Goal: Complete application form: Complete application form

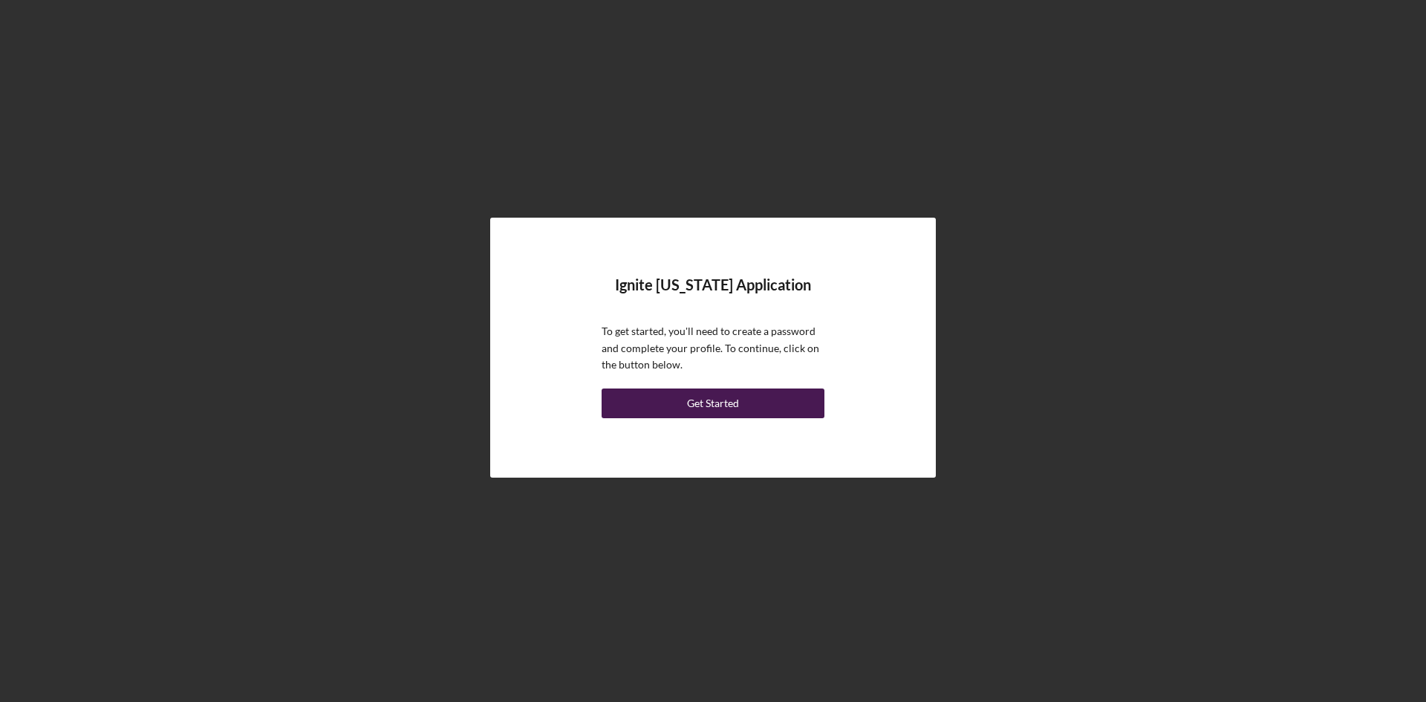
click at [699, 404] on div "Get Started" at bounding box center [713, 403] width 52 height 30
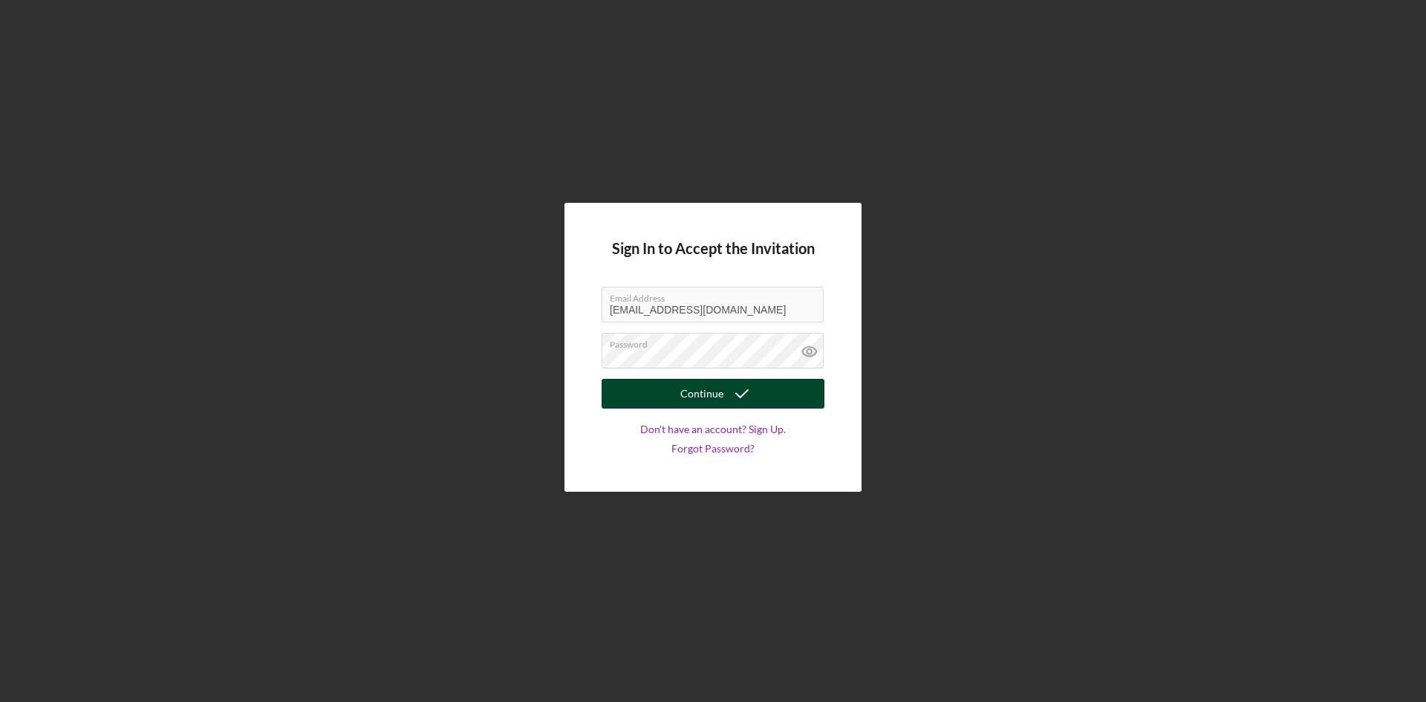
click at [694, 395] on div "Continue" at bounding box center [701, 394] width 43 height 30
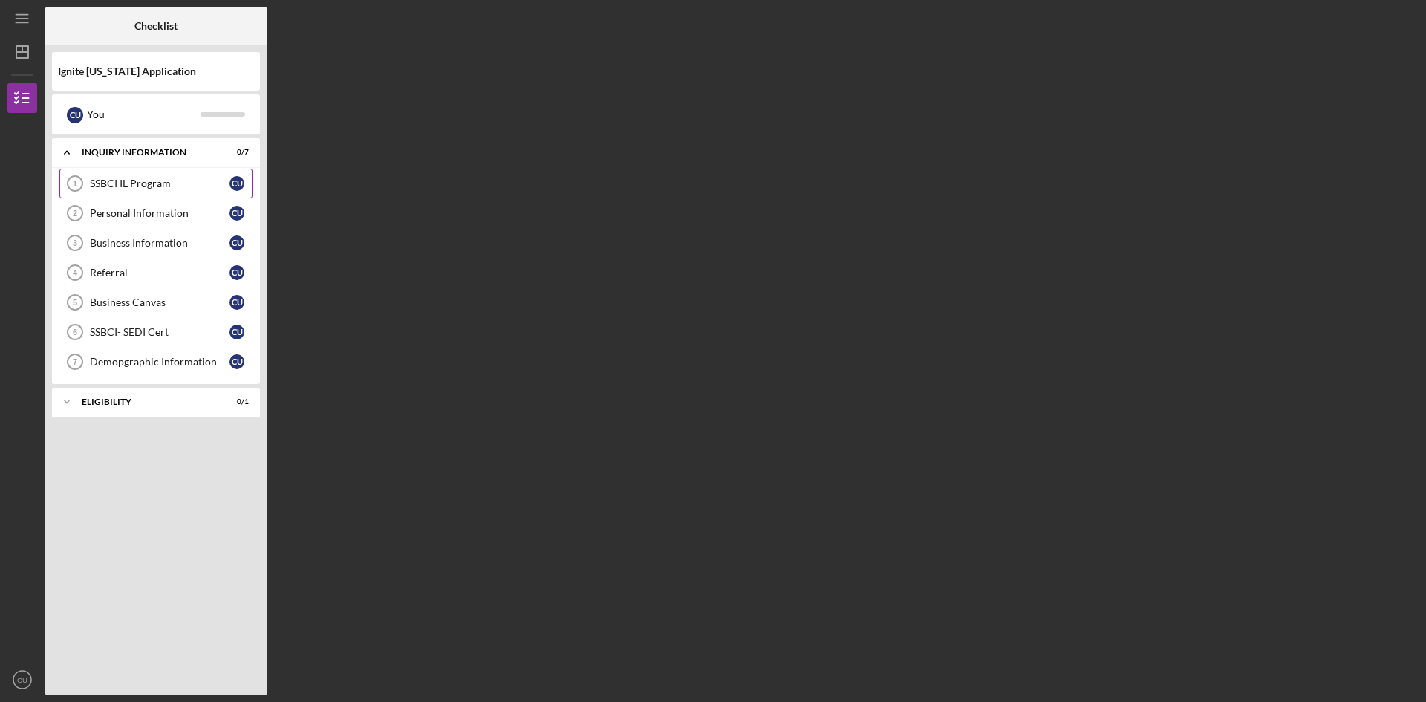
click at [145, 189] on div "SSBCI IL Program" at bounding box center [160, 183] width 140 height 12
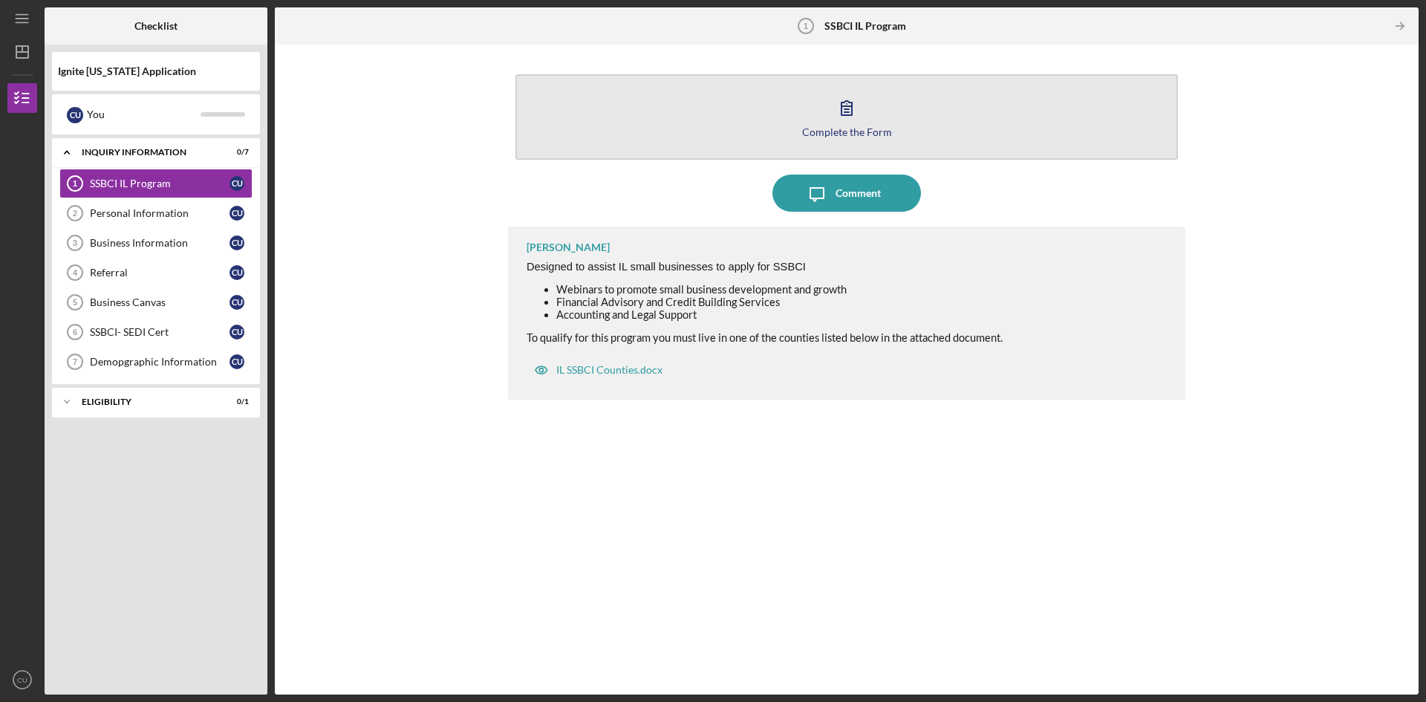
click at [867, 125] on button "Complete the Form Form" at bounding box center [846, 116] width 662 height 85
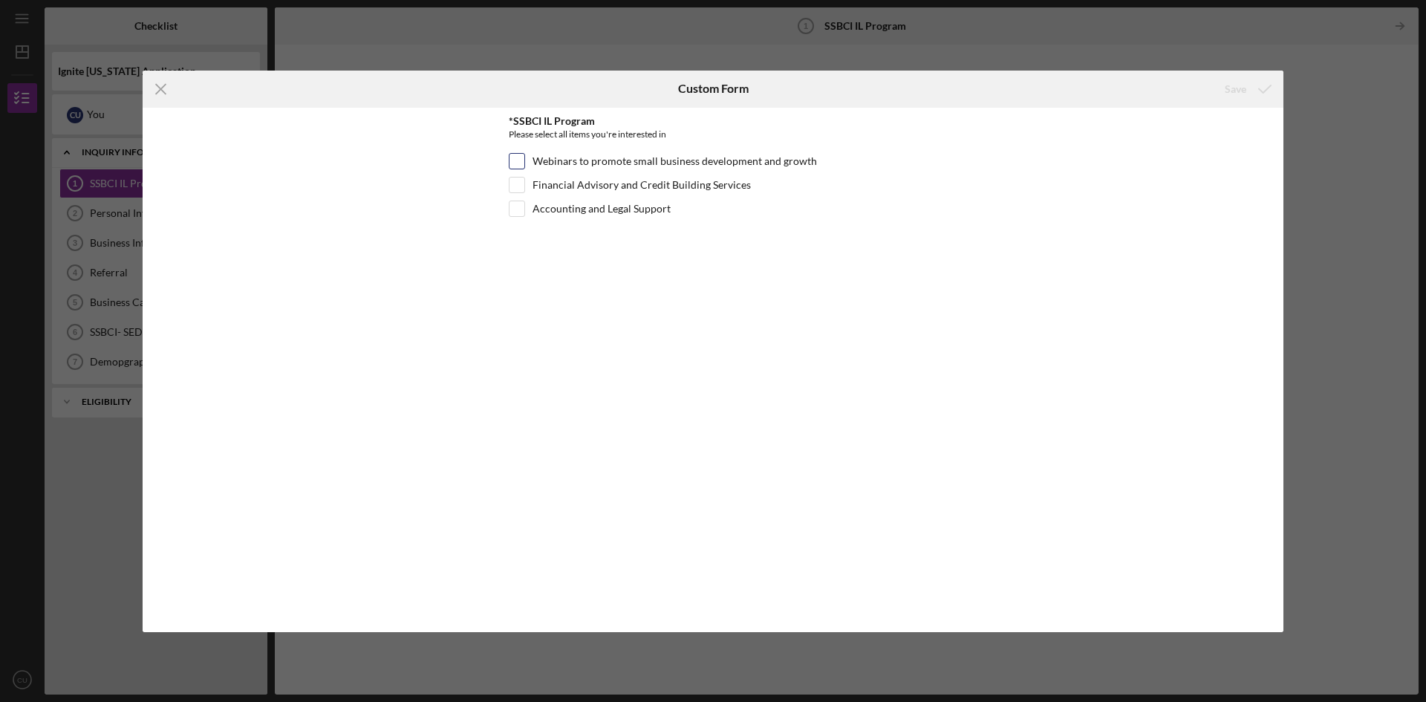
click at [515, 158] on input "Webinars to promote small business development and growth" at bounding box center [516, 161] width 15 height 15
checkbox input "true"
click at [527, 185] on div "Financial Advisory and Credit Building Services" at bounding box center [713, 189] width 408 height 24
click at [519, 179] on input "Financial Advisory and Credit Building Services" at bounding box center [516, 184] width 15 height 15
checkbox input "true"
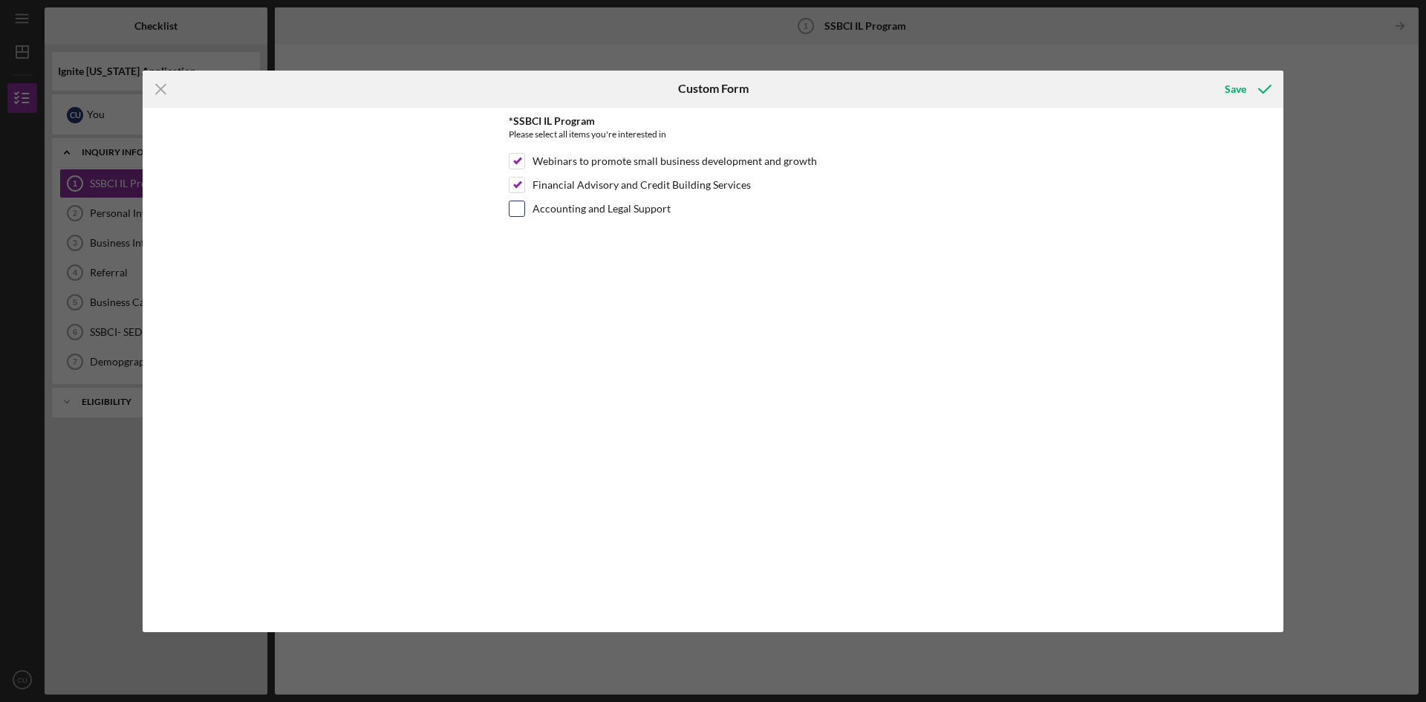
click at [520, 201] on div at bounding box center [517, 209] width 16 height 16
drag, startPoint x: 512, startPoint y: 203, endPoint x: 519, endPoint y: 218, distance: 16.3
click at [515, 212] on input "Accounting and Legal Support" at bounding box center [516, 208] width 15 height 15
checkbox input "true"
click at [1258, 84] on icon "submit" at bounding box center [1264, 89] width 37 height 37
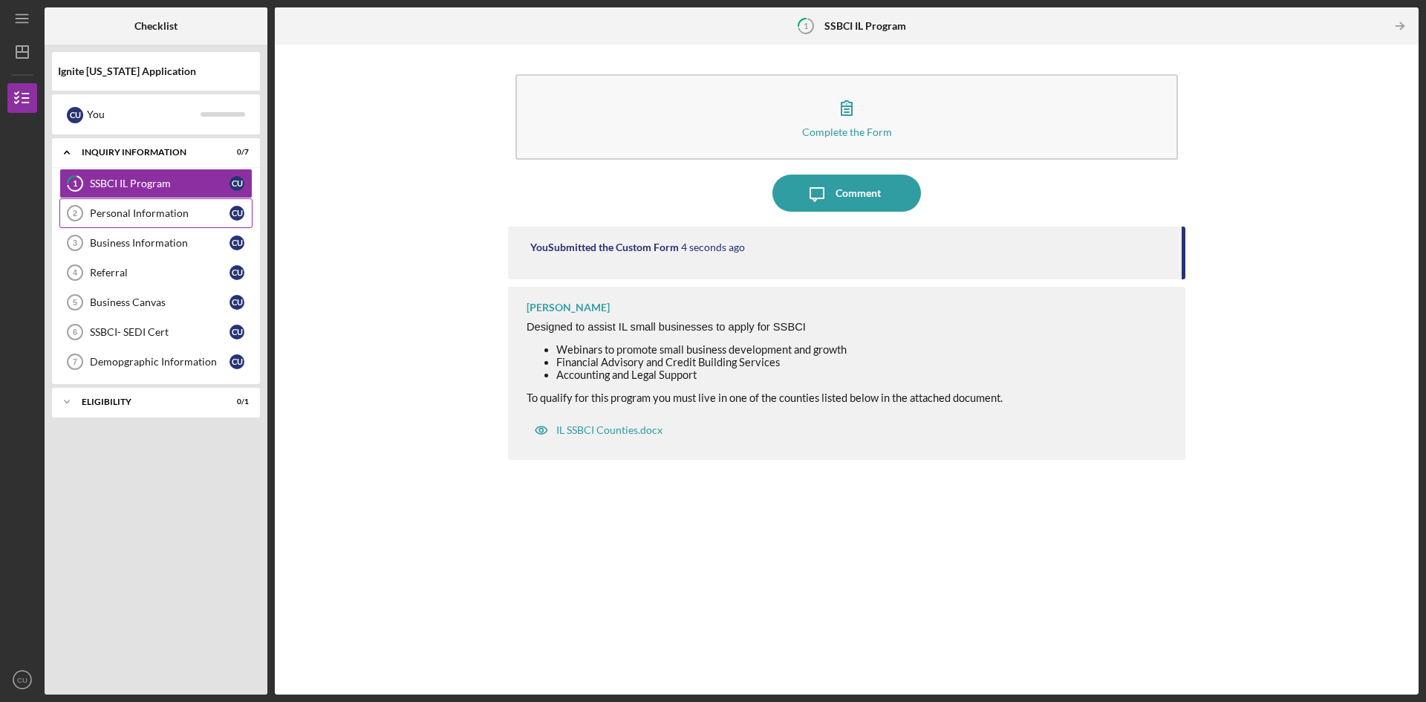
click at [177, 217] on div "Personal Information" at bounding box center [160, 213] width 140 height 12
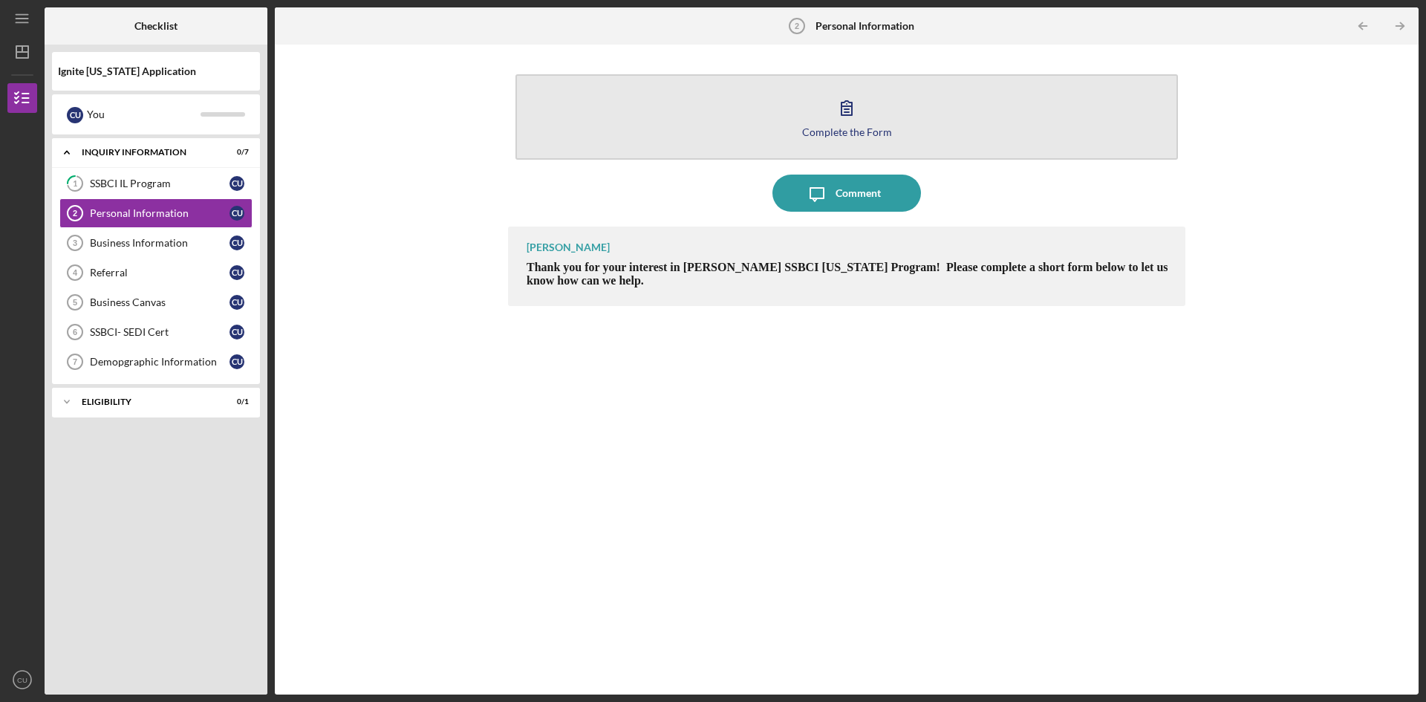
click at [849, 128] on div "Complete the Form" at bounding box center [847, 131] width 90 height 11
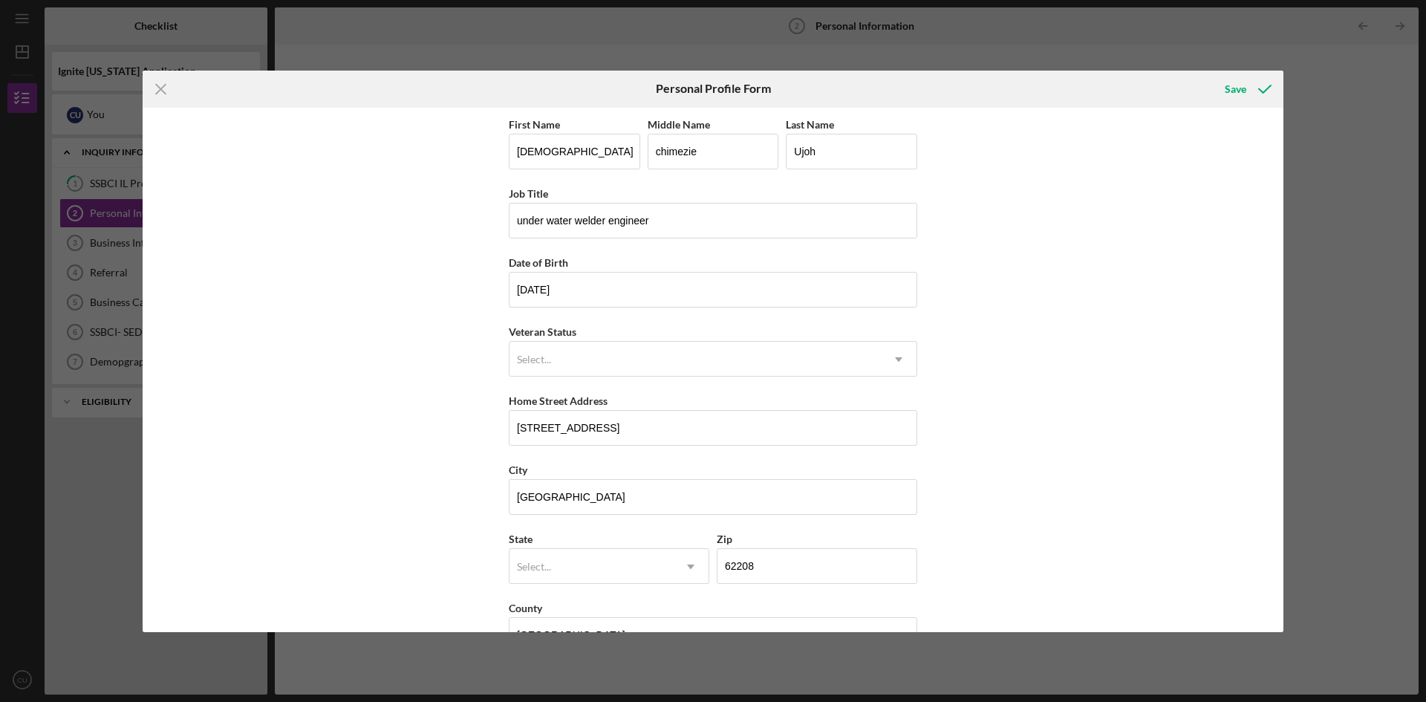
drag, startPoint x: 954, startPoint y: 51, endPoint x: 911, endPoint y: 62, distance: 43.8
click at [950, 56] on div "Icon/Menu Close Personal Profile Form Save First Name [DEMOGRAPHIC_DATA] Middle…" at bounding box center [713, 351] width 1426 height 702
drag, startPoint x: 1418, startPoint y: 497, endPoint x: 1236, endPoint y: 281, distance: 283.0
click at [1417, 494] on div "Icon/Menu Close Personal Profile Form Save First Name [DEMOGRAPHIC_DATA] Middle…" at bounding box center [713, 351] width 1426 height 702
click at [160, 92] on icon "Icon/Menu Close" at bounding box center [161, 89] width 37 height 37
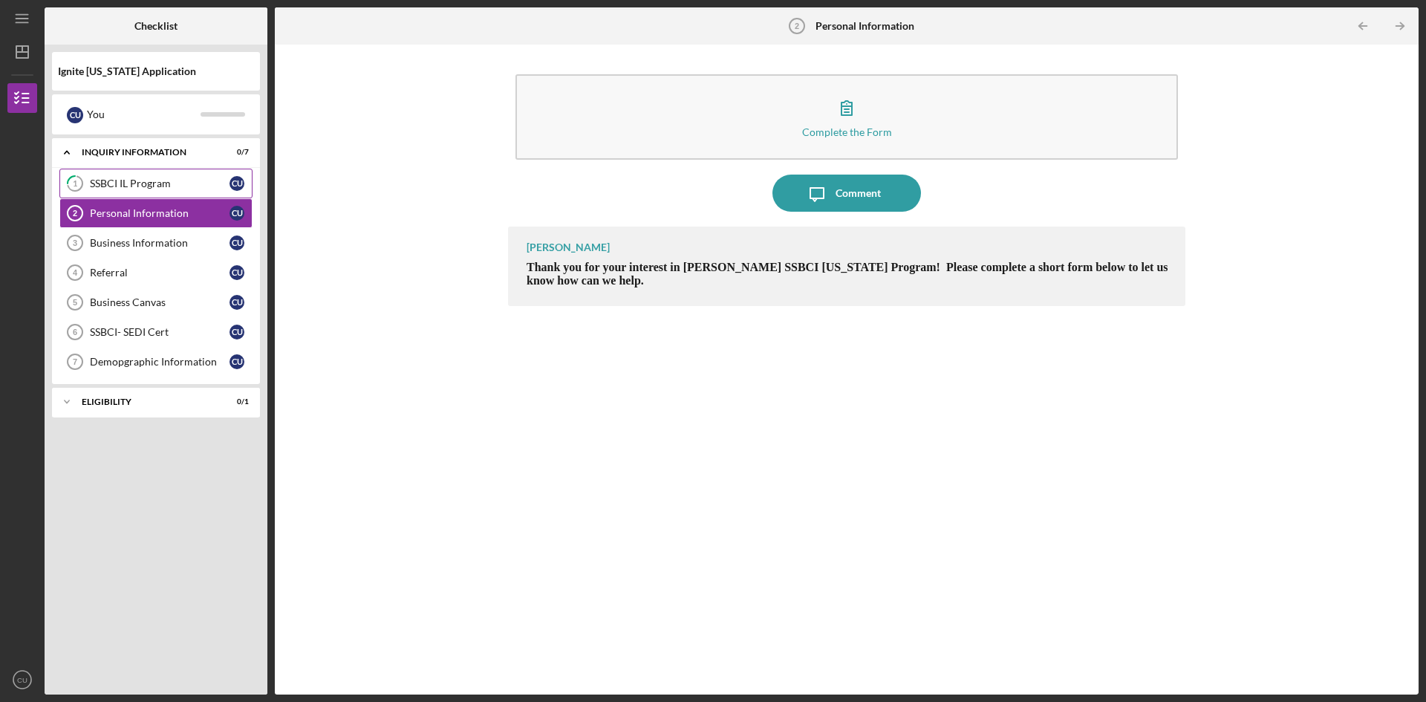
click at [139, 180] on div "SSBCI IL Program" at bounding box center [160, 183] width 140 height 12
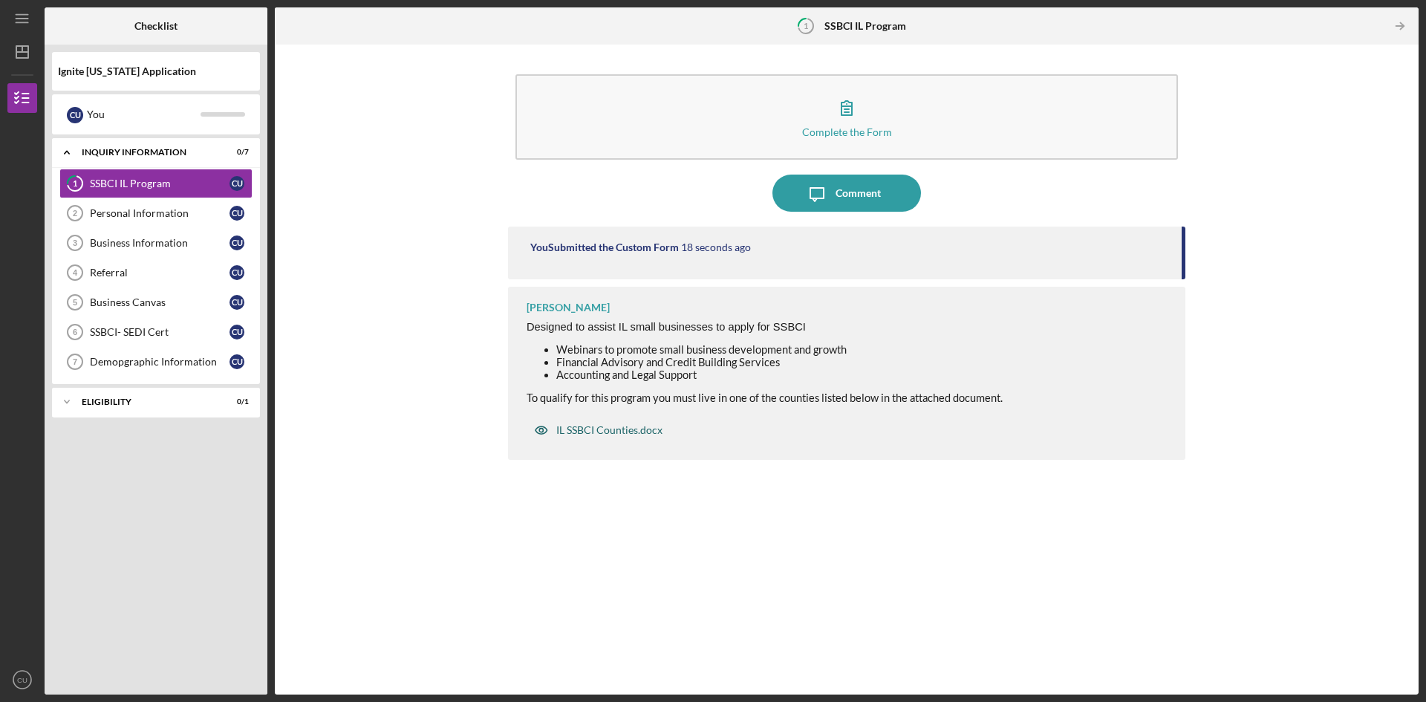
click at [598, 430] on div "IL SSBCI Counties.docx" at bounding box center [609, 430] width 106 height 12
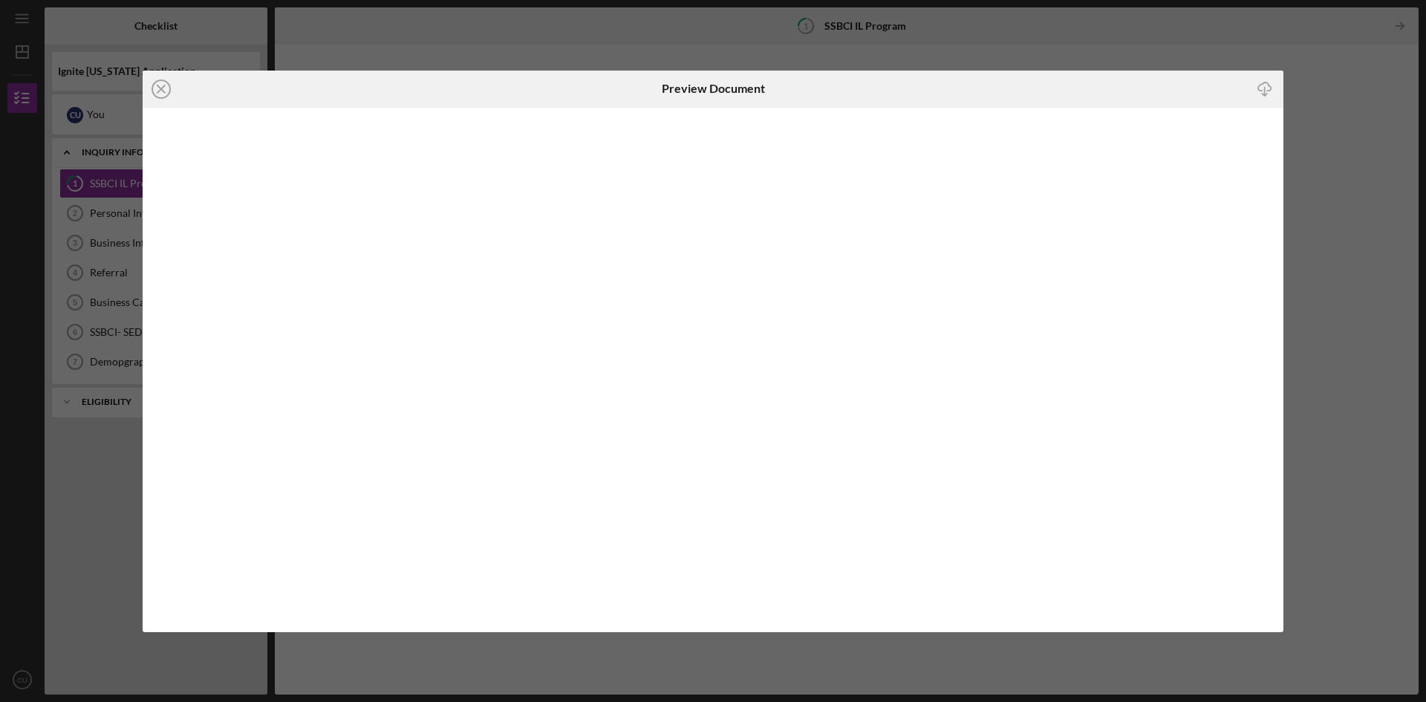
click at [155, 89] on icon "Icon/Close" at bounding box center [161, 89] width 37 height 37
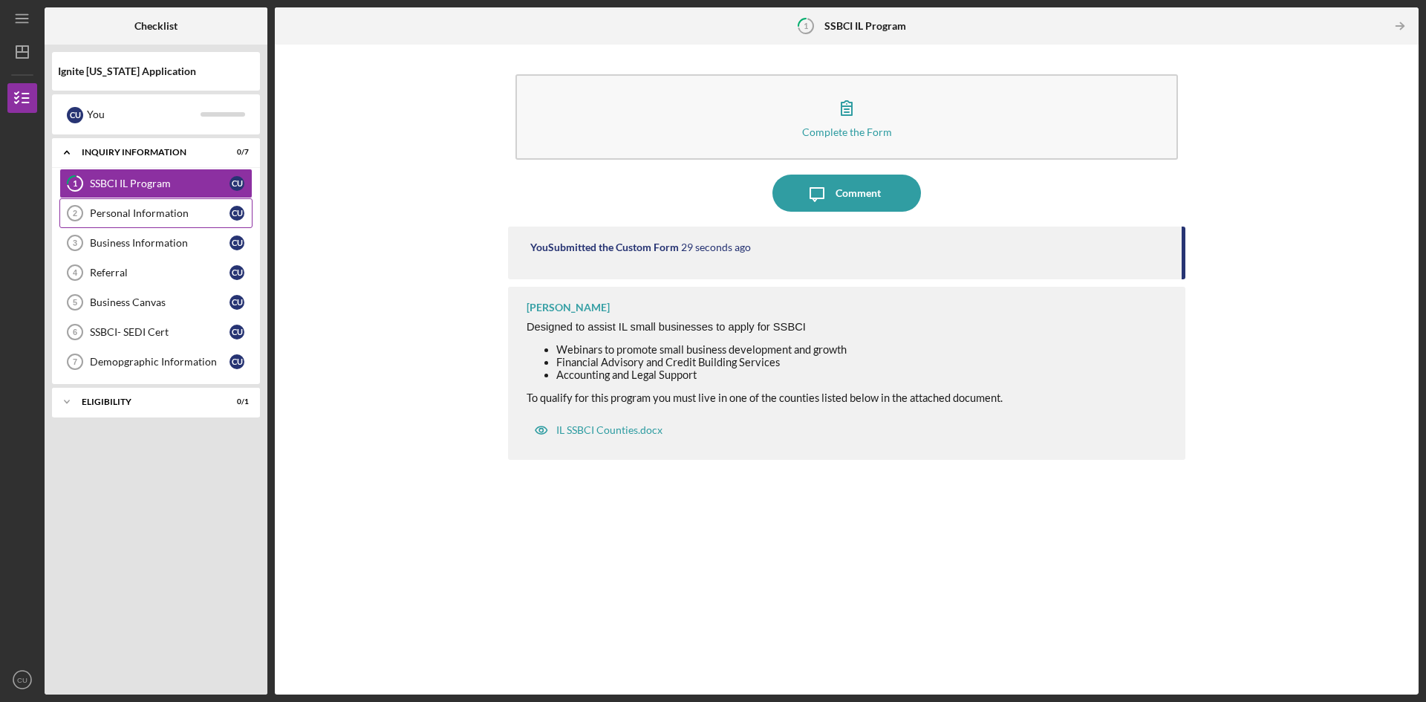
click at [137, 218] on div "Personal Information" at bounding box center [160, 213] width 140 height 12
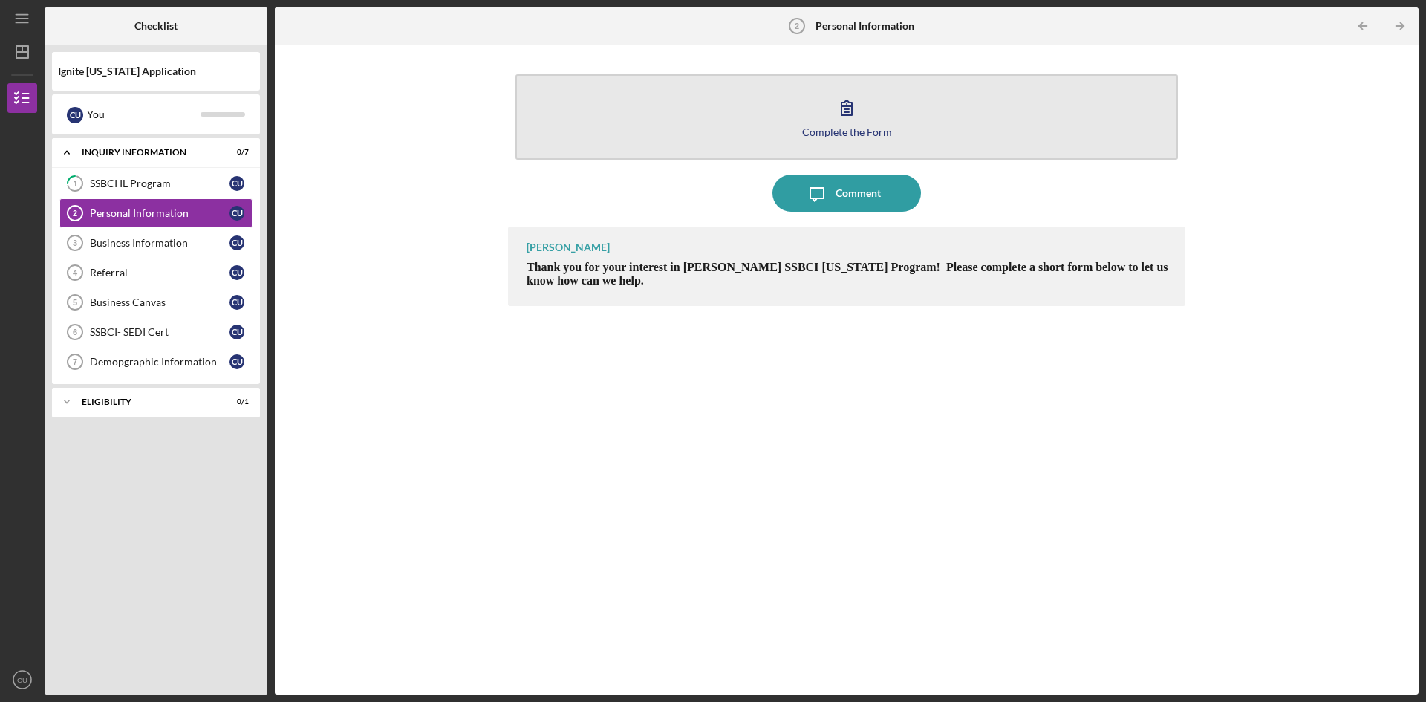
click at [833, 134] on div "Complete the Form" at bounding box center [847, 131] width 90 height 11
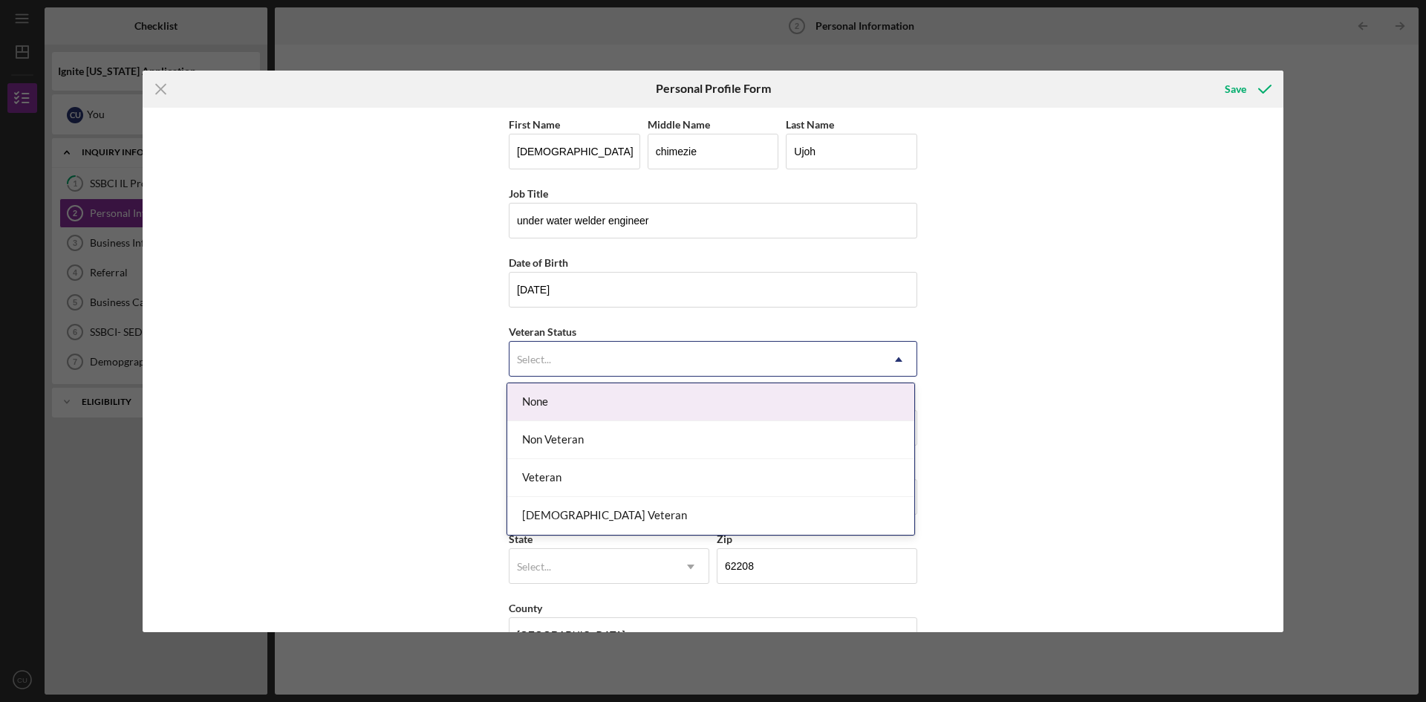
click at [598, 364] on div "Select..." at bounding box center [694, 359] width 371 height 34
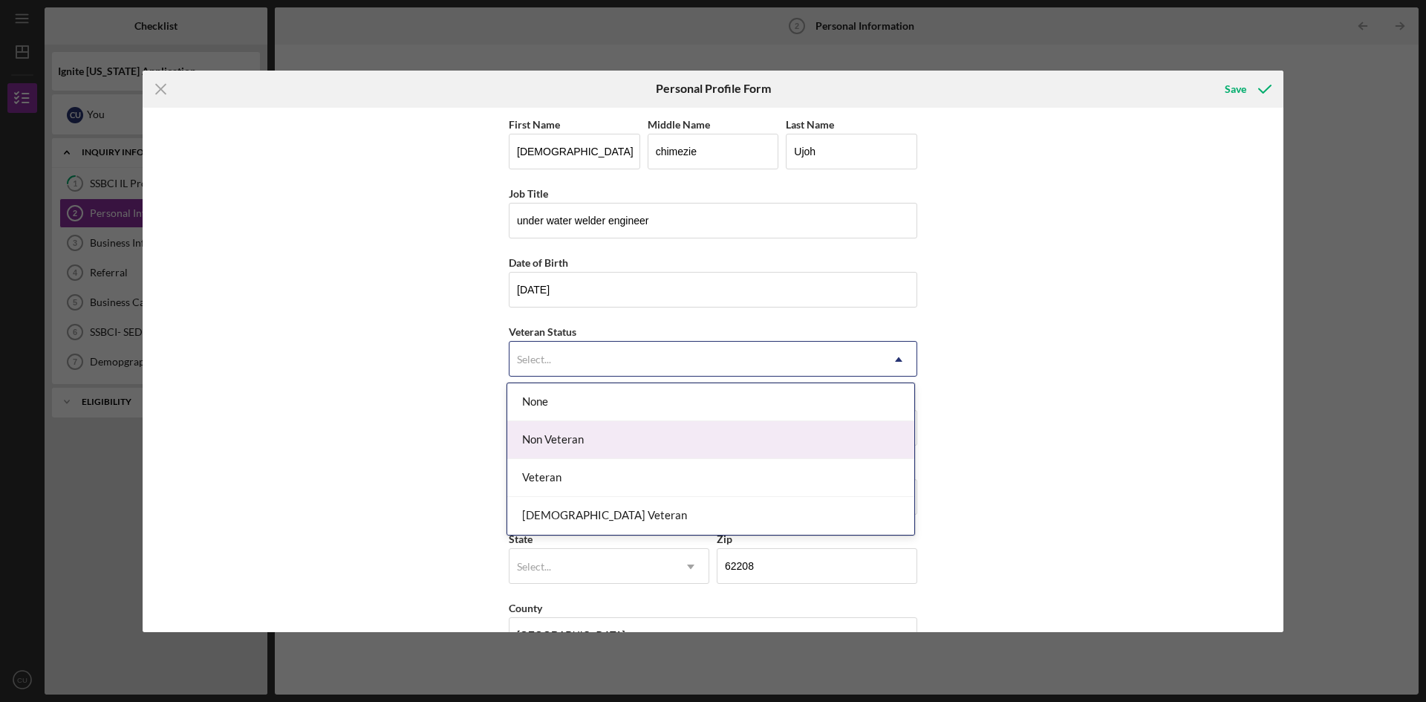
drag, startPoint x: 562, startPoint y: 440, endPoint x: 558, endPoint y: 447, distance: 8.3
click at [561, 443] on div "Non Veteran" at bounding box center [710, 440] width 407 height 38
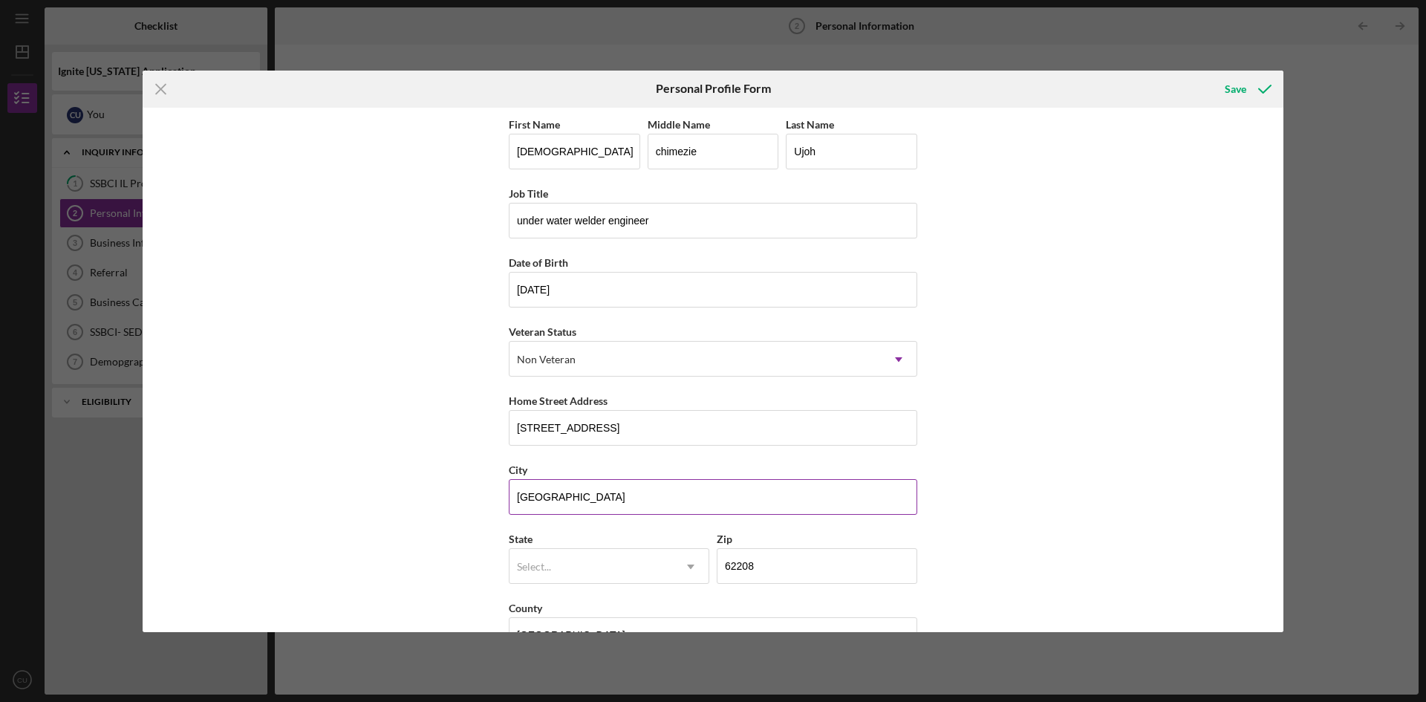
scroll to position [43, 0]
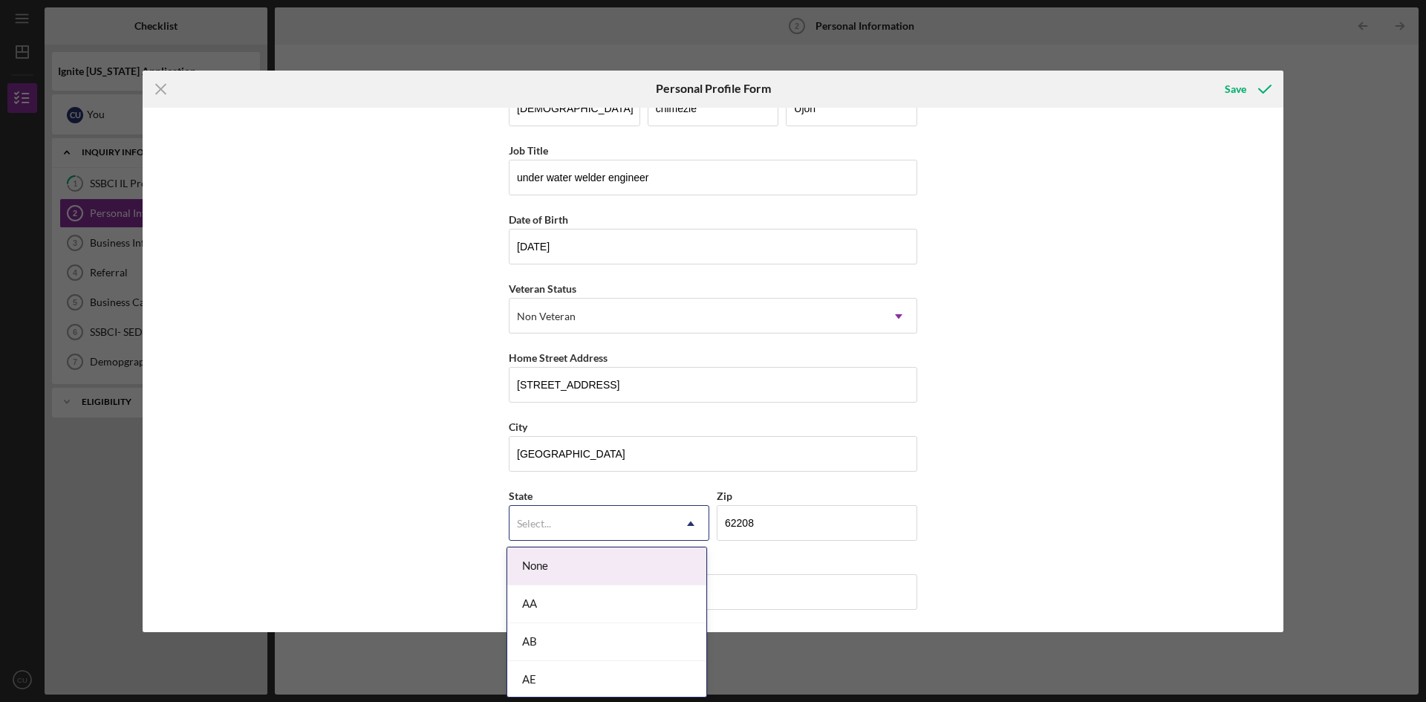
click at [612, 518] on div "Select..." at bounding box center [590, 523] width 163 height 34
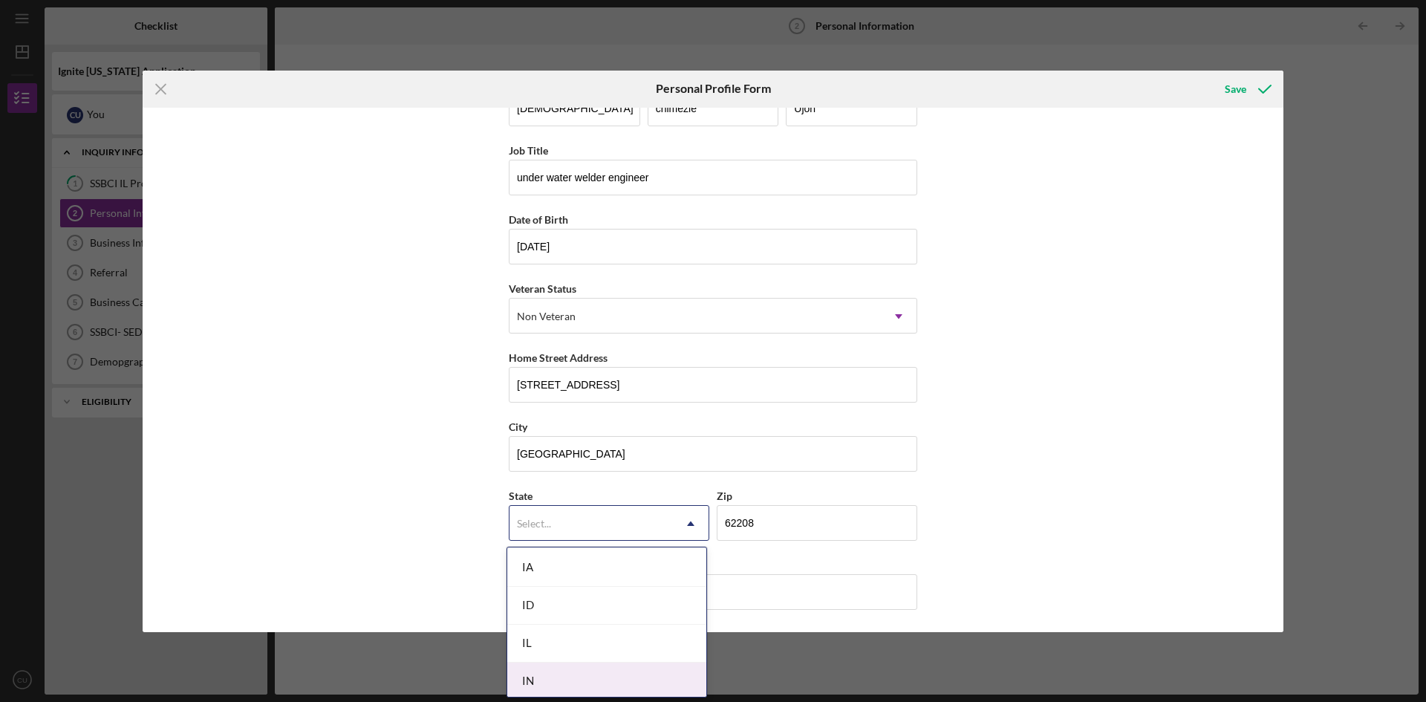
scroll to position [817, 0]
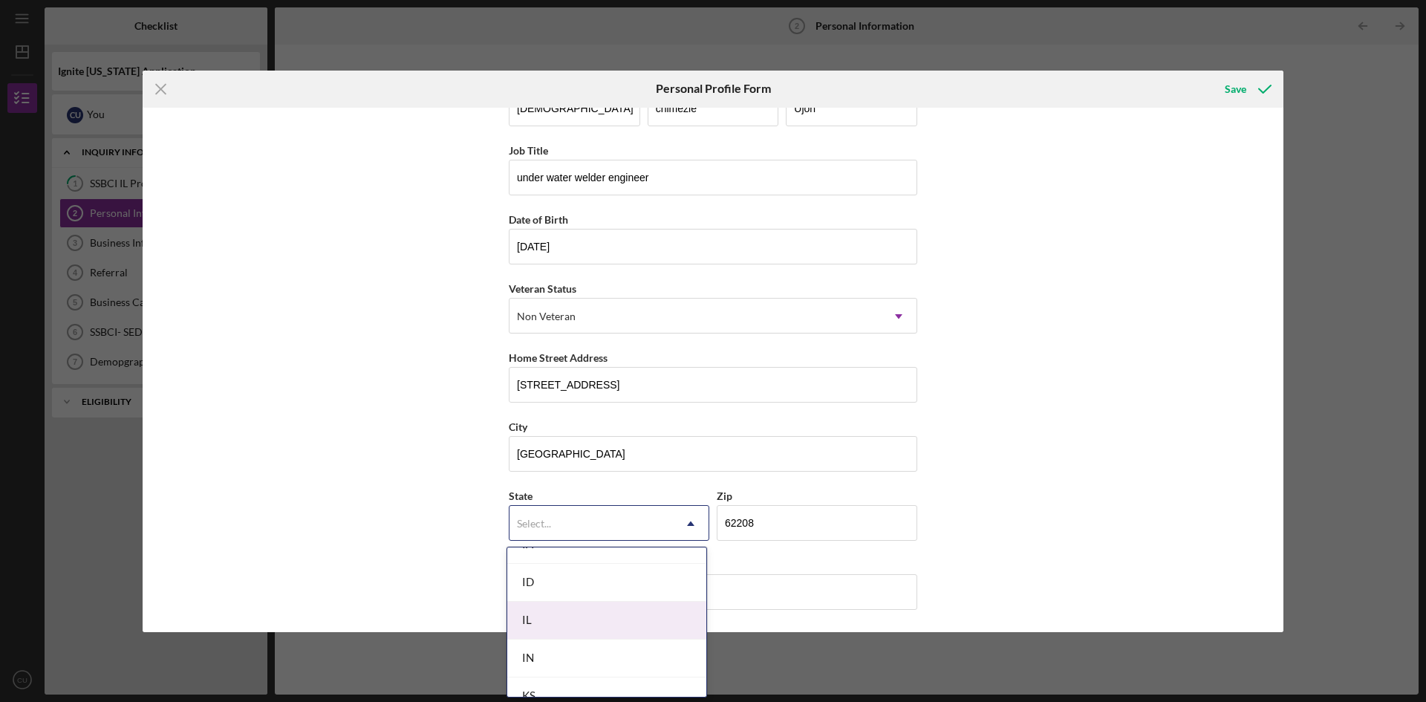
click at [555, 628] on div "IL" at bounding box center [606, 621] width 199 height 38
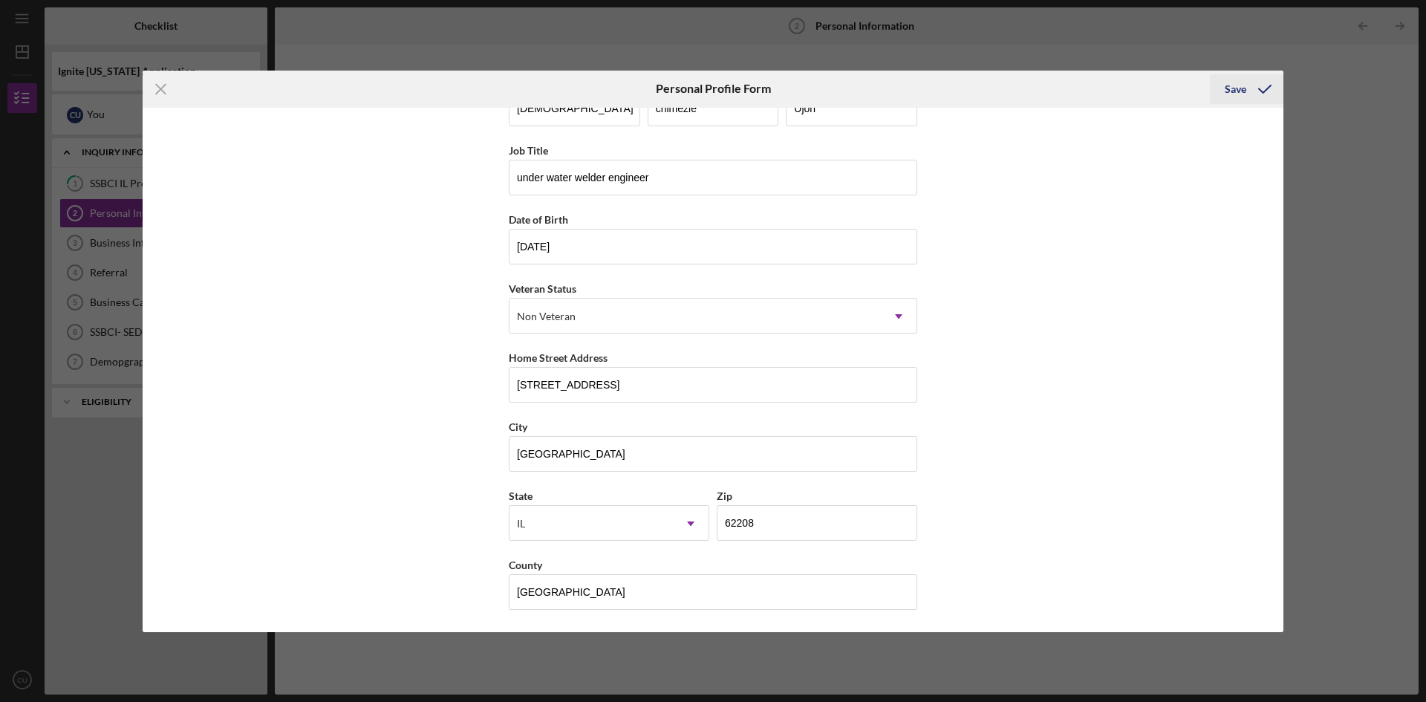
click at [1235, 91] on div "Save" at bounding box center [1236, 89] width 22 height 30
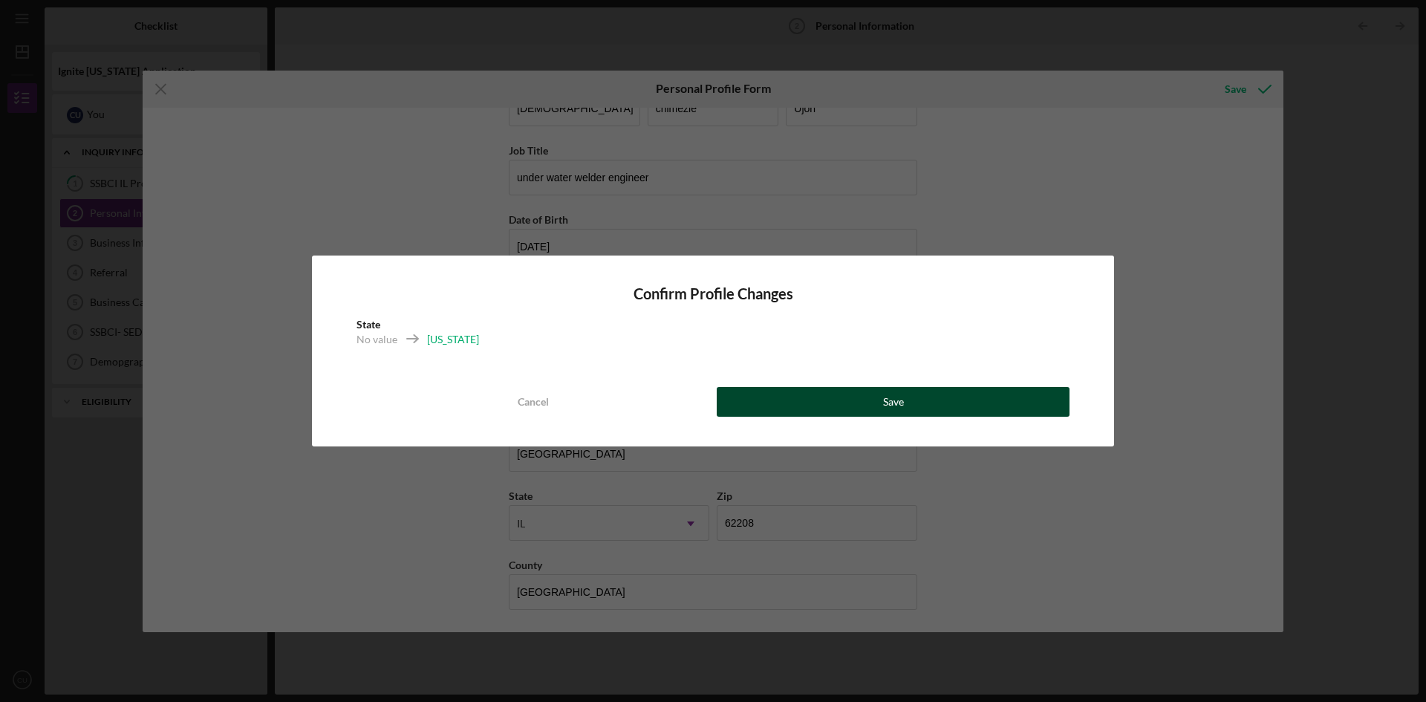
click at [818, 403] on button "Save" at bounding box center [893, 402] width 353 height 30
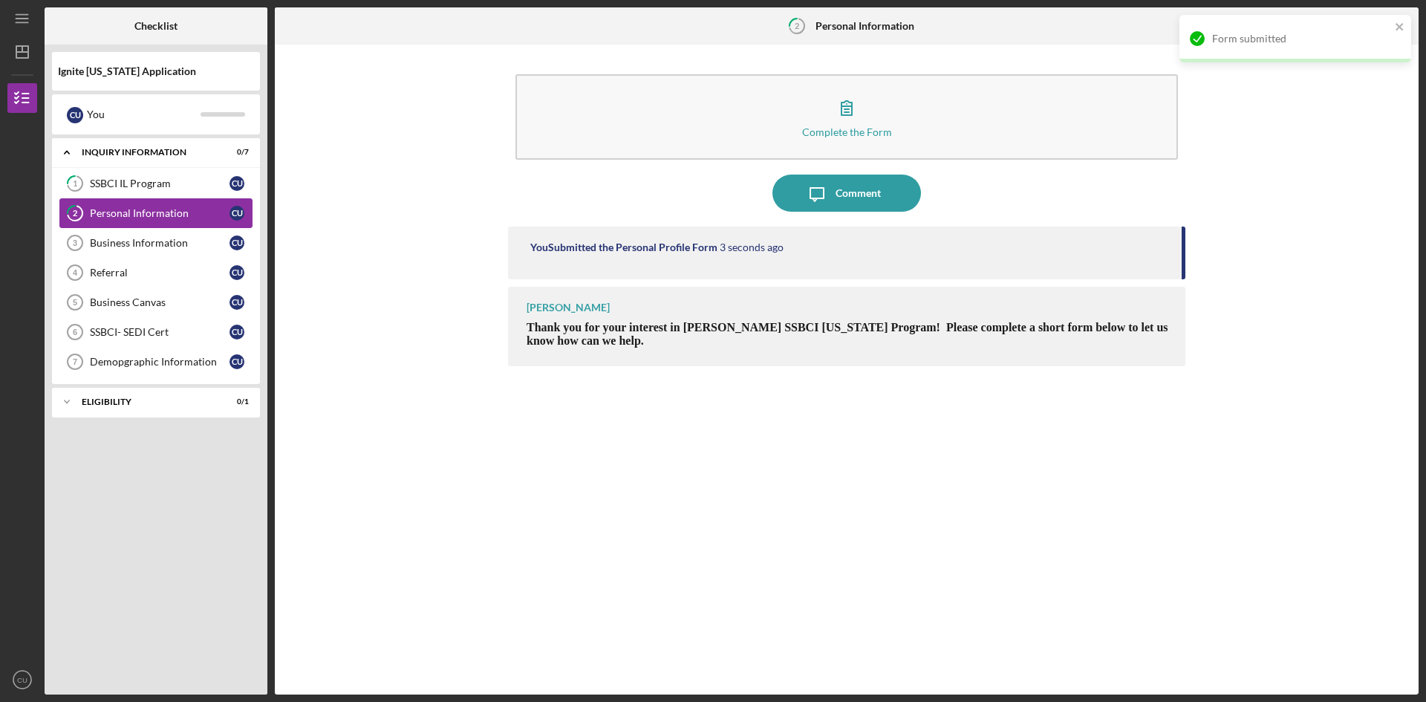
click at [131, 218] on div "Personal Information" at bounding box center [160, 213] width 140 height 12
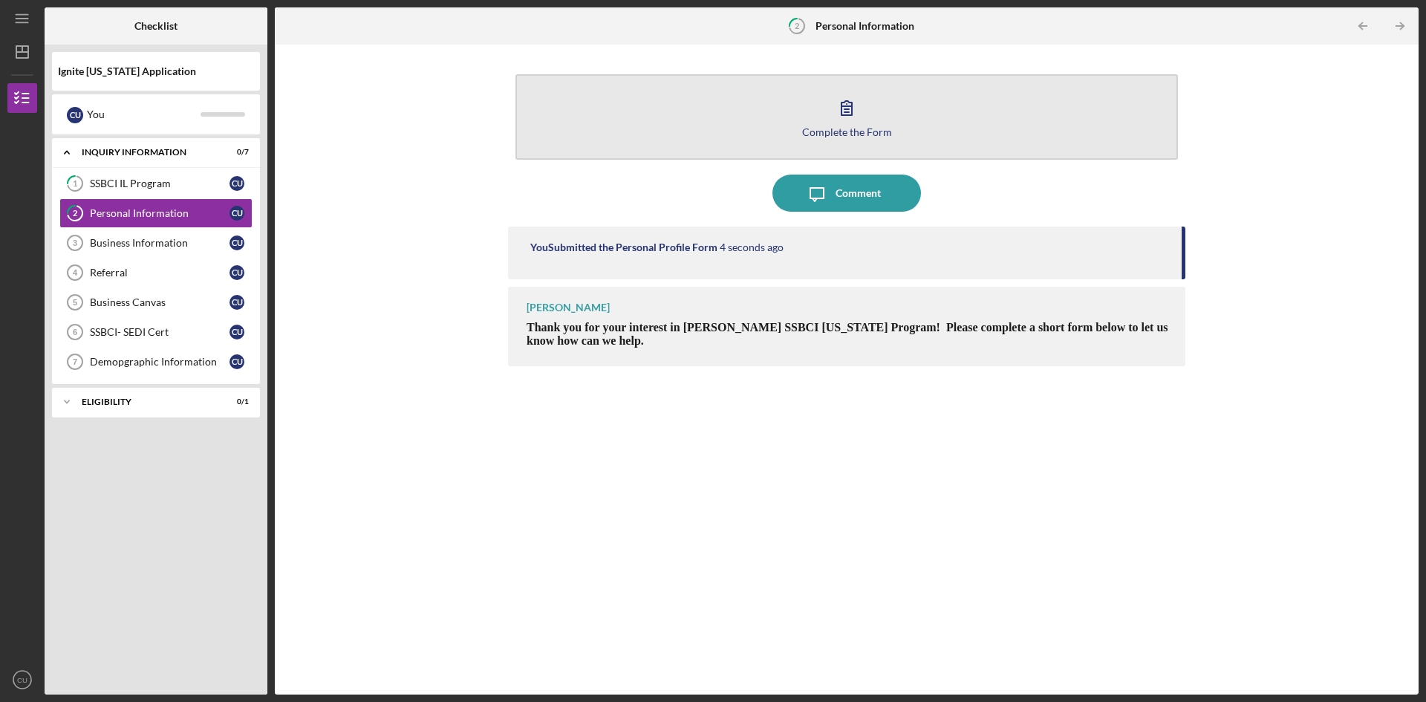
click at [847, 128] on div "Complete the Form" at bounding box center [847, 131] width 90 height 11
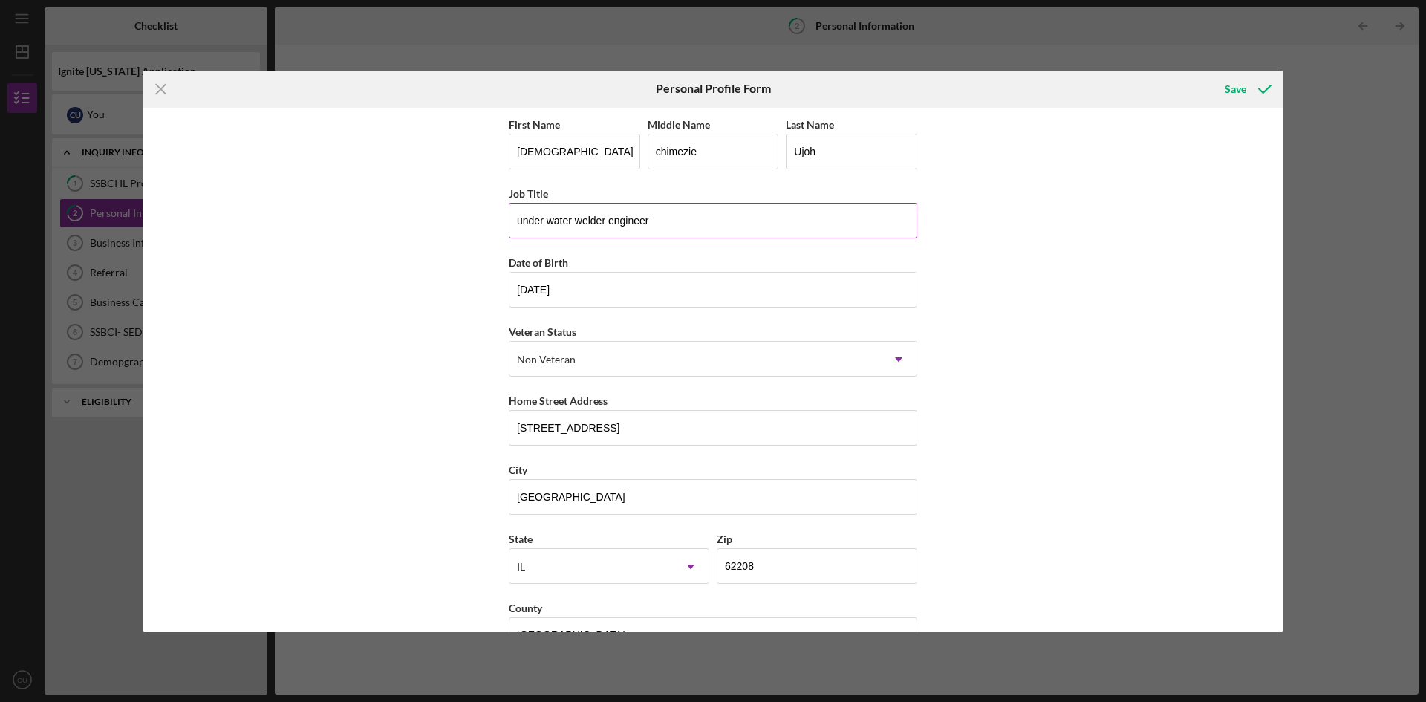
scroll to position [43, 0]
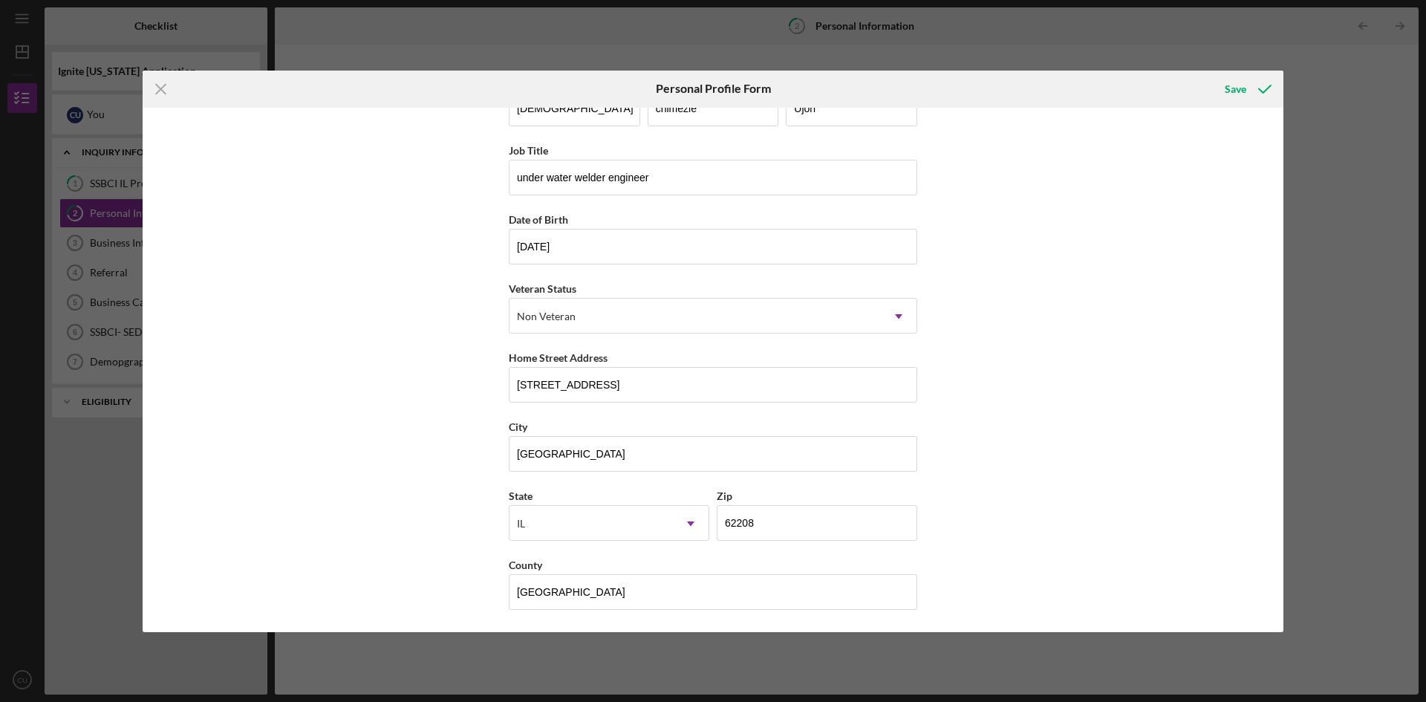
click at [1164, 56] on div "Icon/Menu Close Personal Profile Form Save First Name [DEMOGRAPHIC_DATA] Middle…" at bounding box center [713, 351] width 1426 height 702
click at [162, 79] on icon "Icon/Menu Close" at bounding box center [161, 89] width 37 height 37
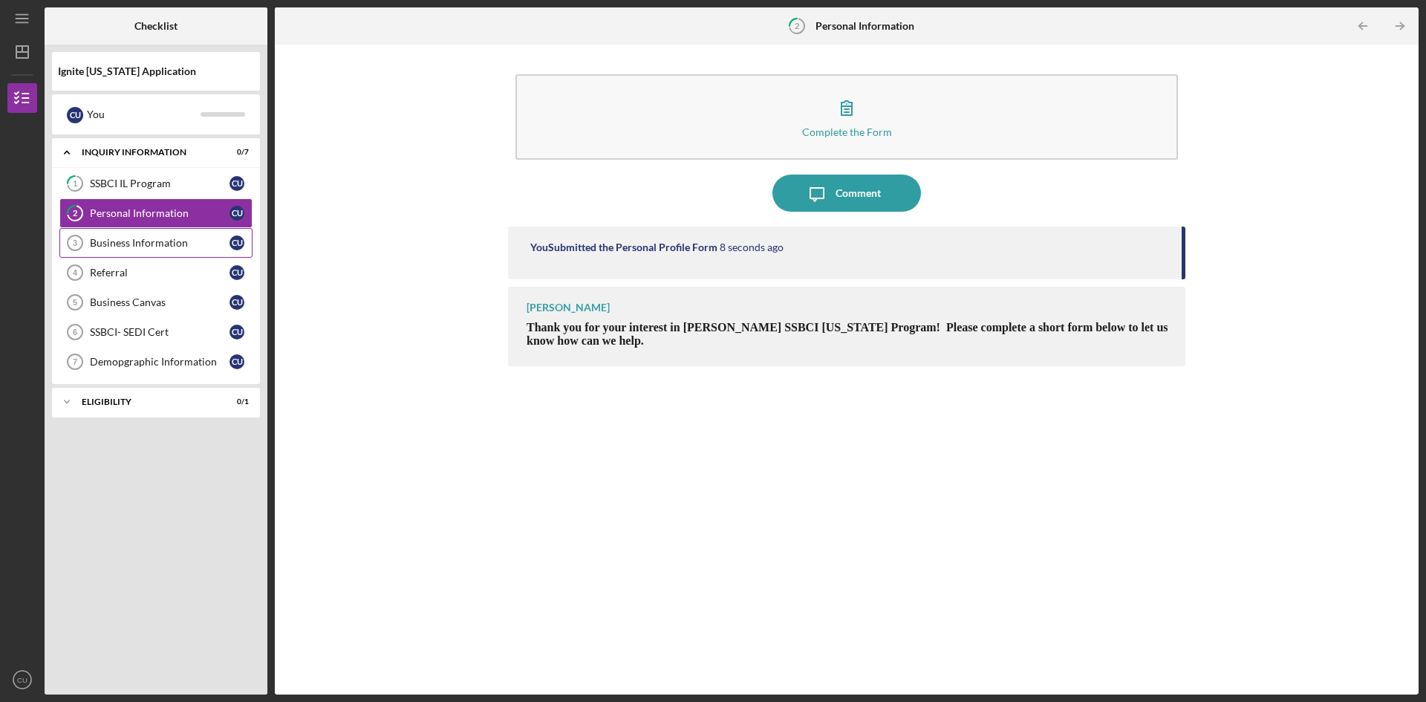
click at [166, 247] on div "Business Information" at bounding box center [160, 243] width 140 height 12
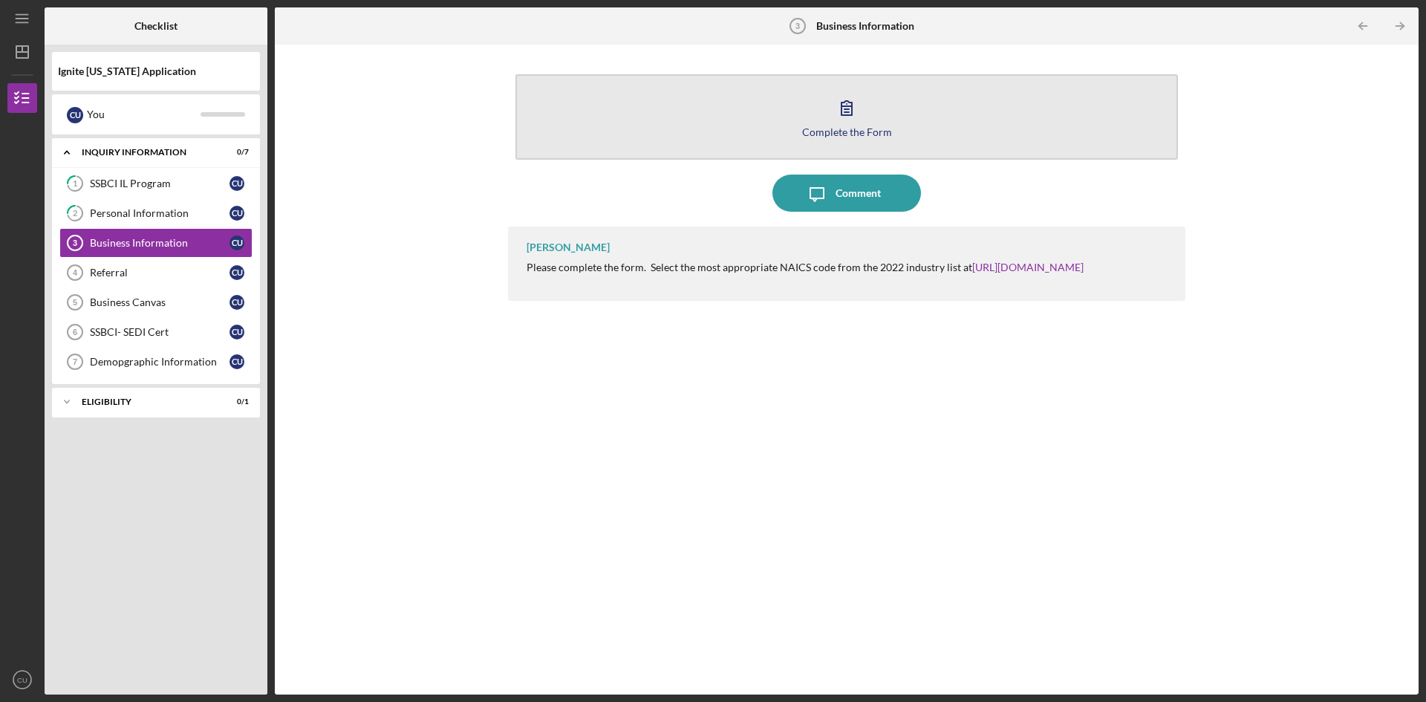
click at [838, 137] on button "Complete the Form Form" at bounding box center [846, 116] width 662 height 85
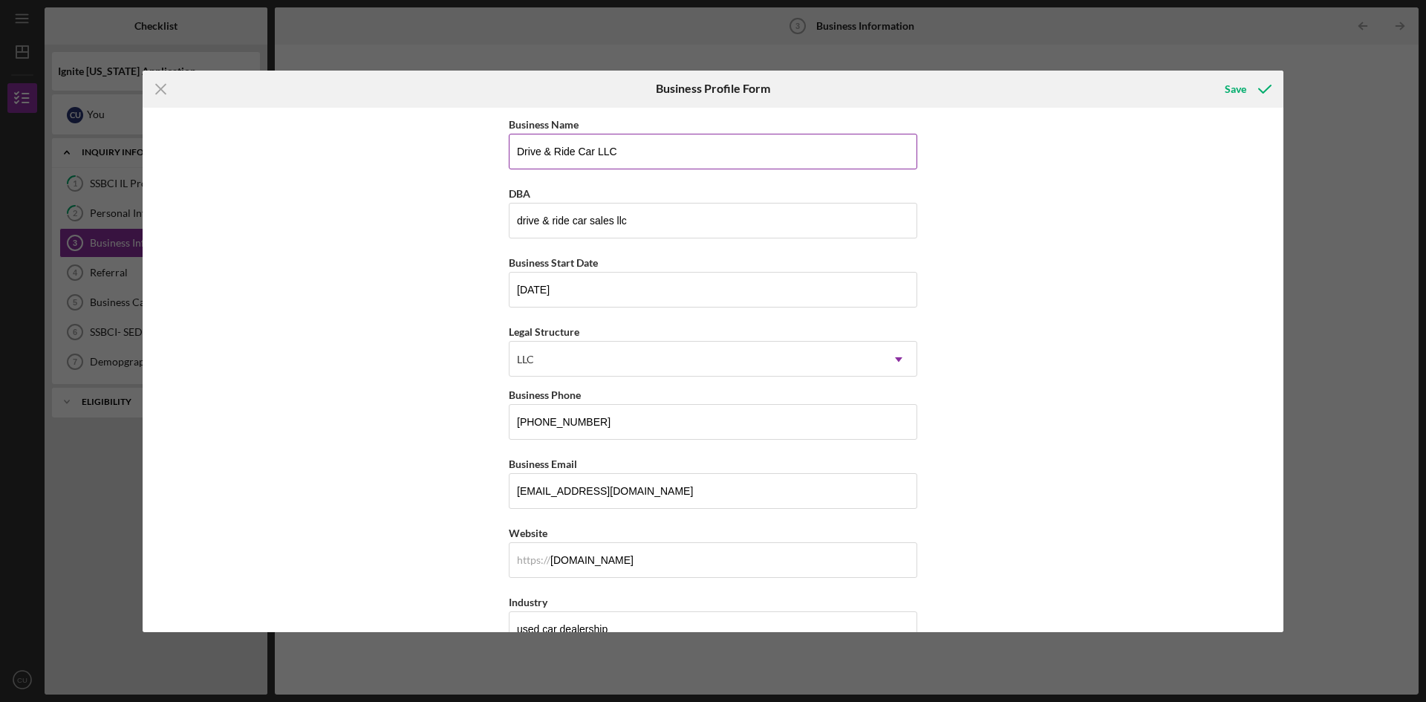
click at [663, 160] on input "Drive & Ride Car LLC" at bounding box center [713, 152] width 408 height 36
type input "D"
type input "ACC INTL MOTORS LLC"
click at [659, 231] on input "drive & ride car sales llc" at bounding box center [713, 221] width 408 height 36
type input "d"
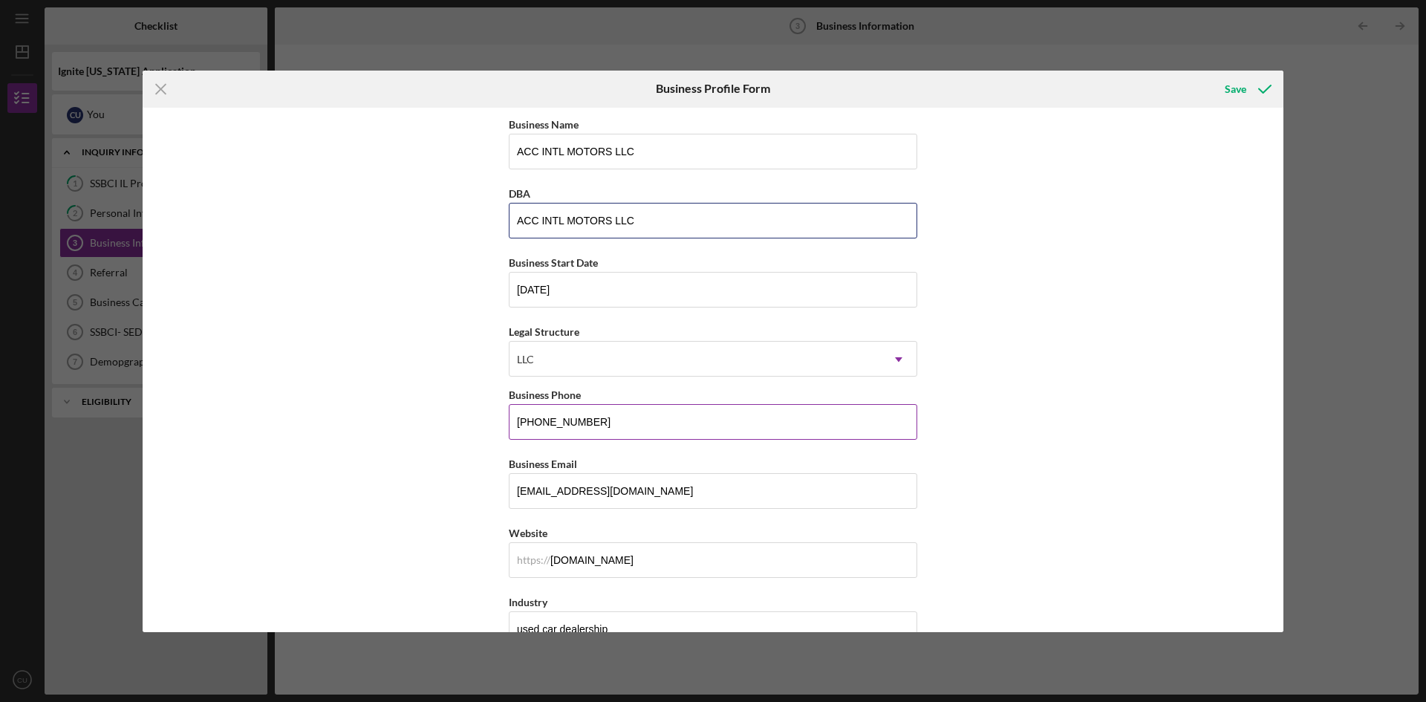
type input "ACC INTL MOTORS LLC"
click at [613, 426] on input "[PHONE_NUMBER]" at bounding box center [713, 422] width 408 height 36
type input "(6##) ###-####"
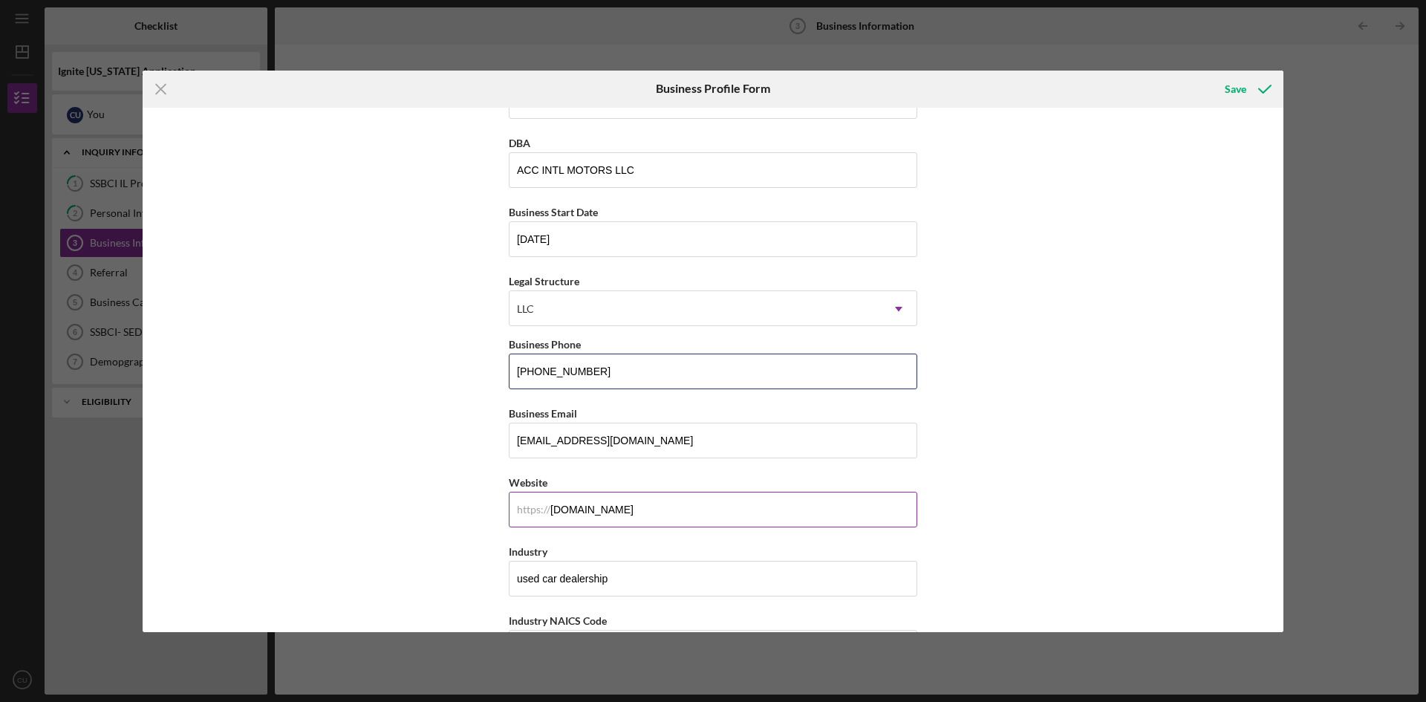
scroll to position [149, 0]
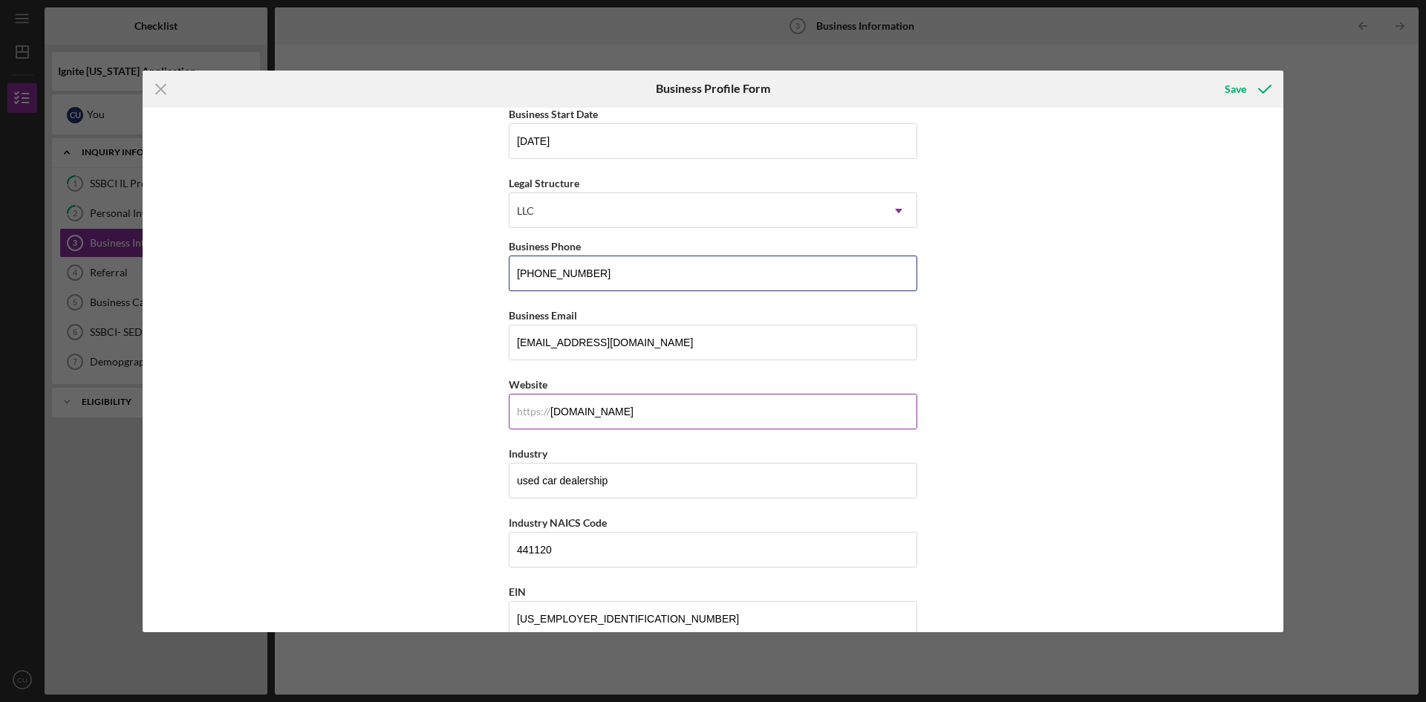
type input "[PHONE_NUMBER]"
click at [649, 407] on input "[DOMAIN_NAME]" at bounding box center [713, 412] width 408 height 36
type input "d"
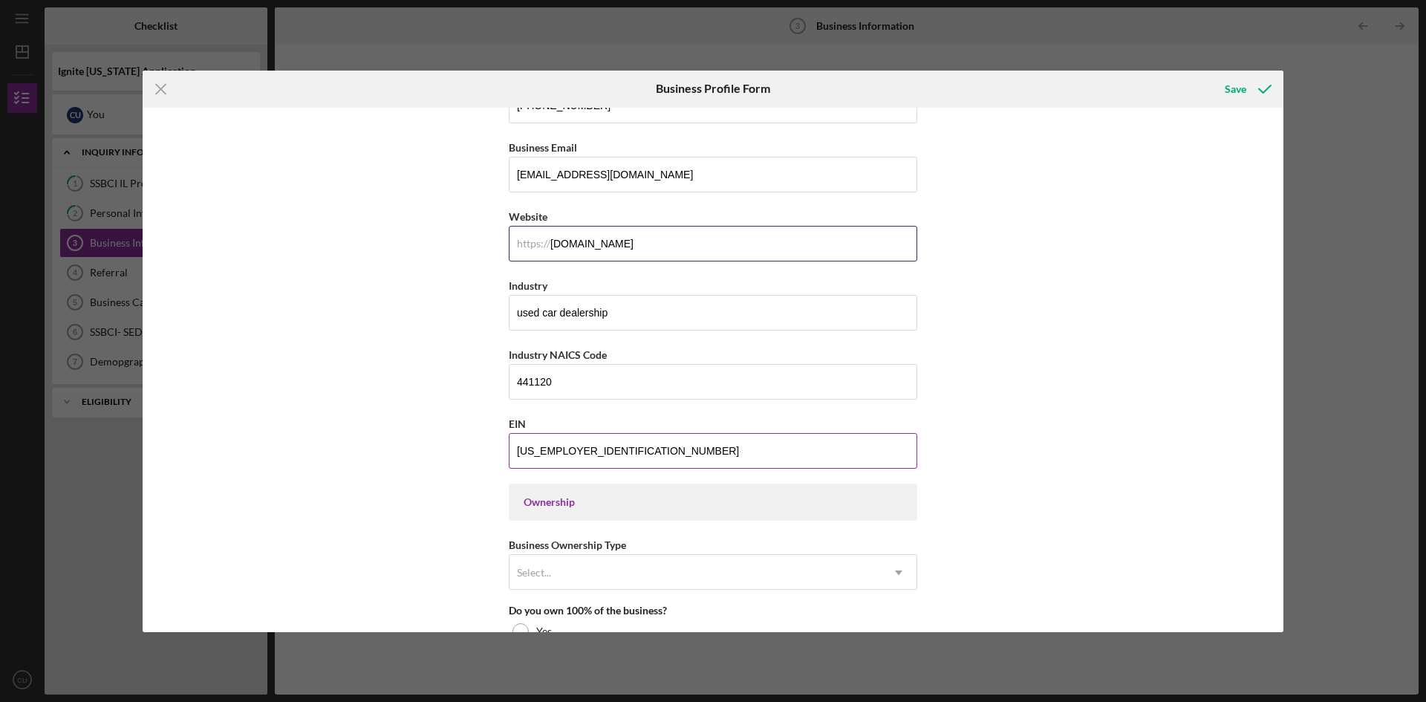
scroll to position [371, 0]
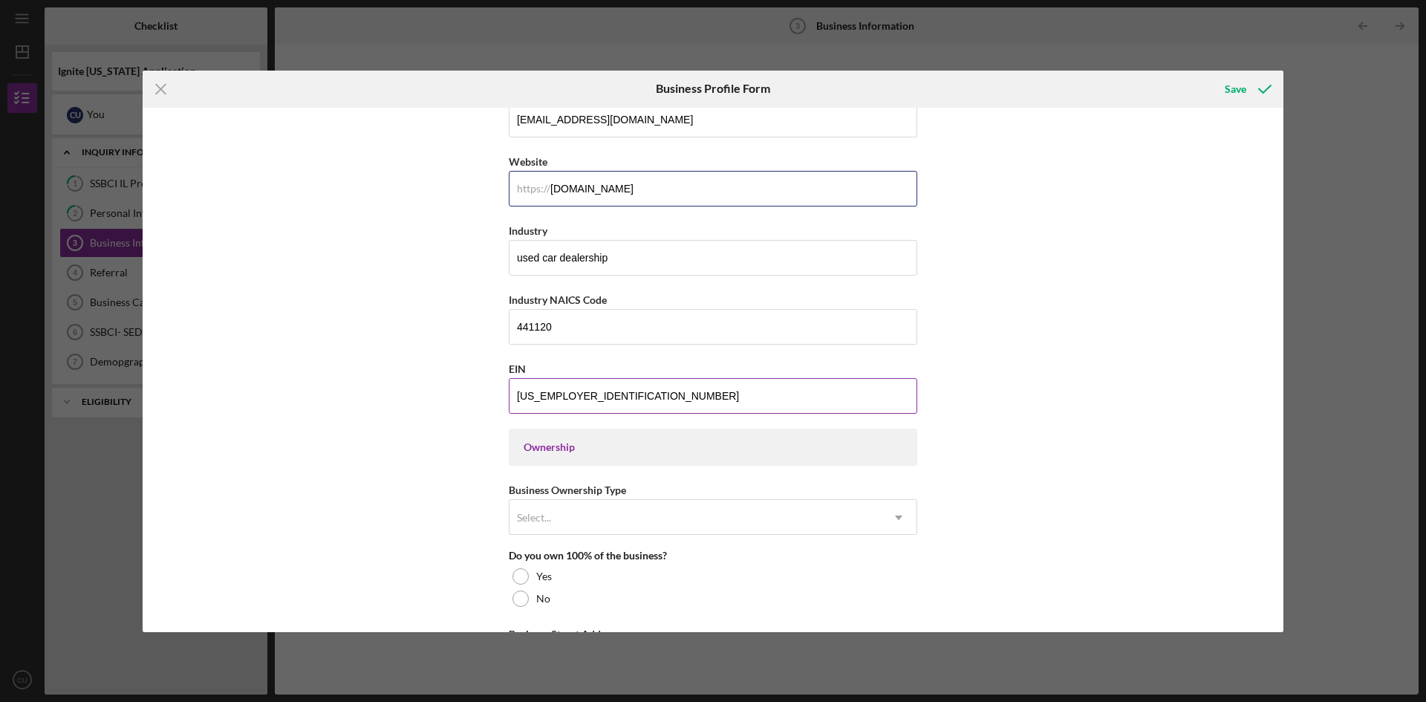
type input "[DOMAIN_NAME]"
click at [597, 399] on input "[US_EMPLOYER_IDENTIFICATION_NUMBER]" at bounding box center [713, 396] width 408 height 36
type input "8#-#######"
type input "[US_EMPLOYER_IDENTIFICATION_NUMBER]"
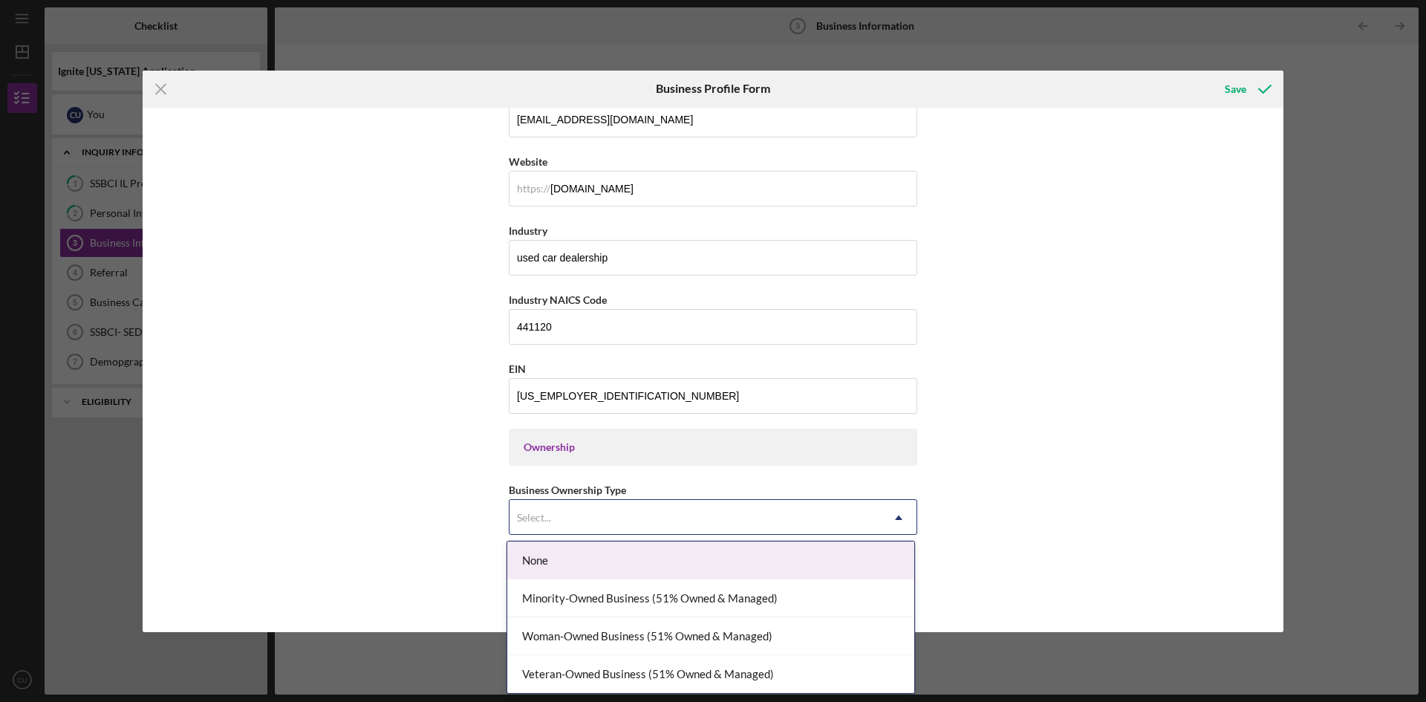
click at [619, 511] on div "Select..." at bounding box center [694, 518] width 371 height 34
click at [560, 576] on div "None" at bounding box center [710, 560] width 407 height 38
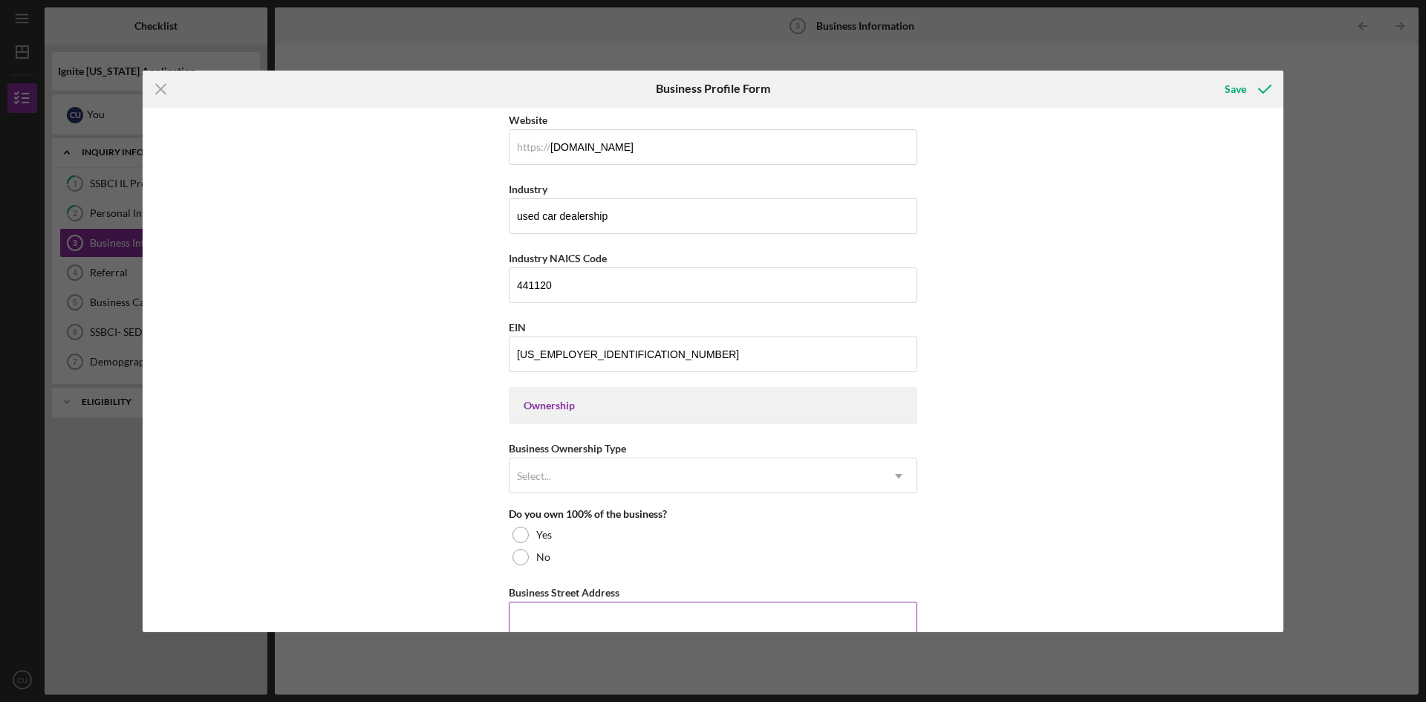
scroll to position [446, 0]
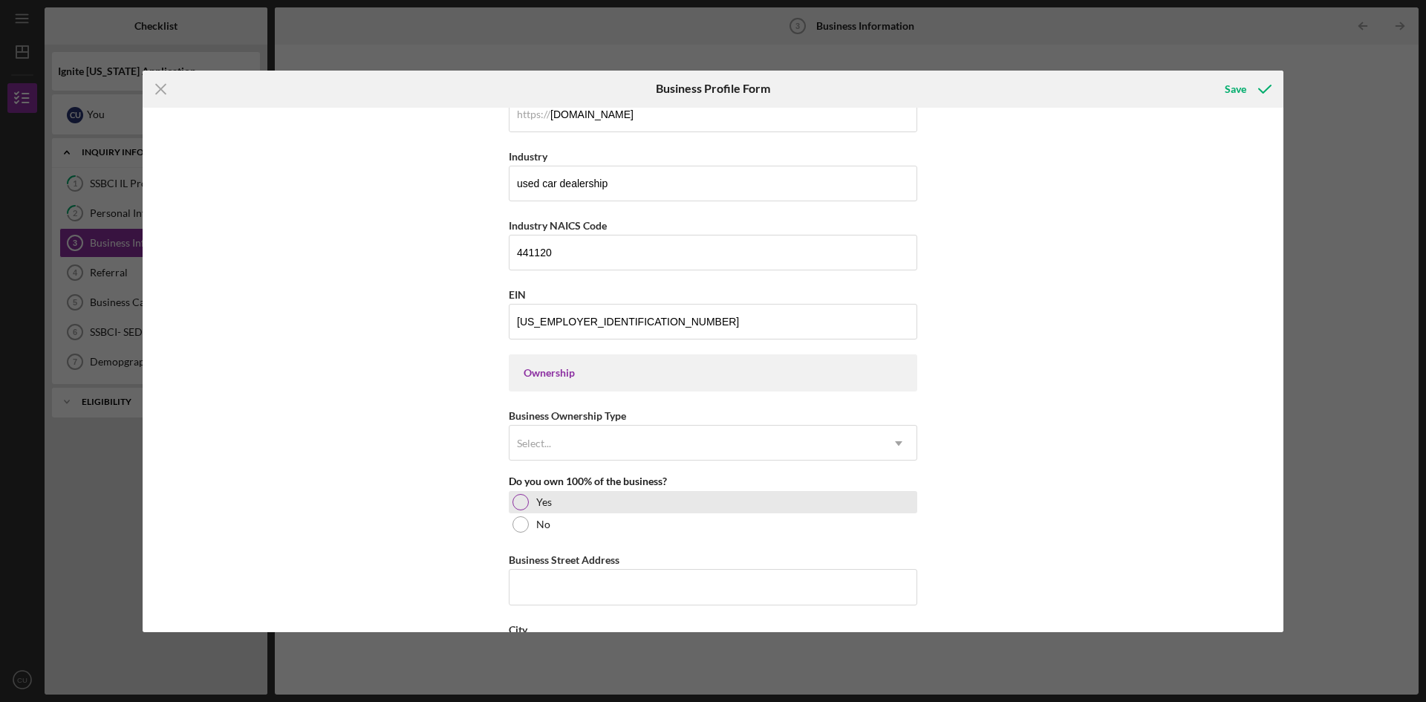
click at [518, 495] on div at bounding box center [520, 502] width 16 height 16
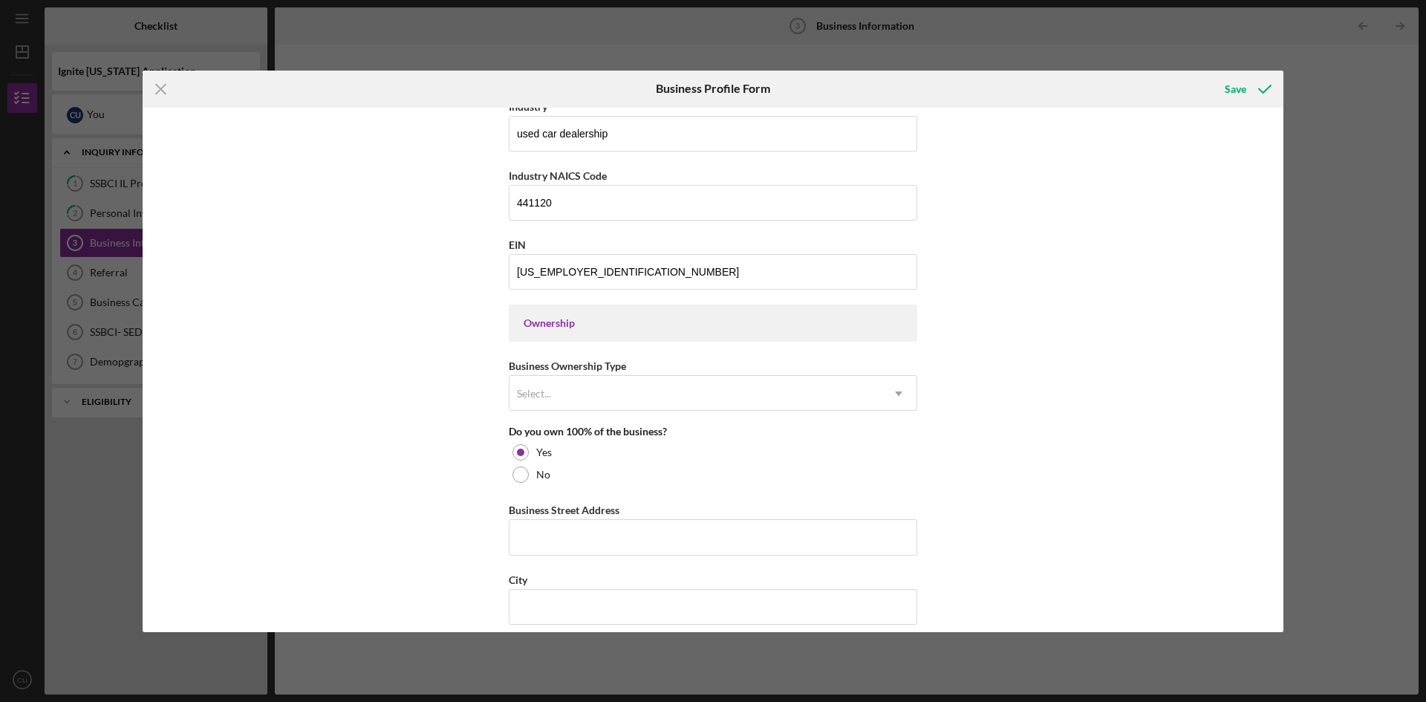
scroll to position [594, 0]
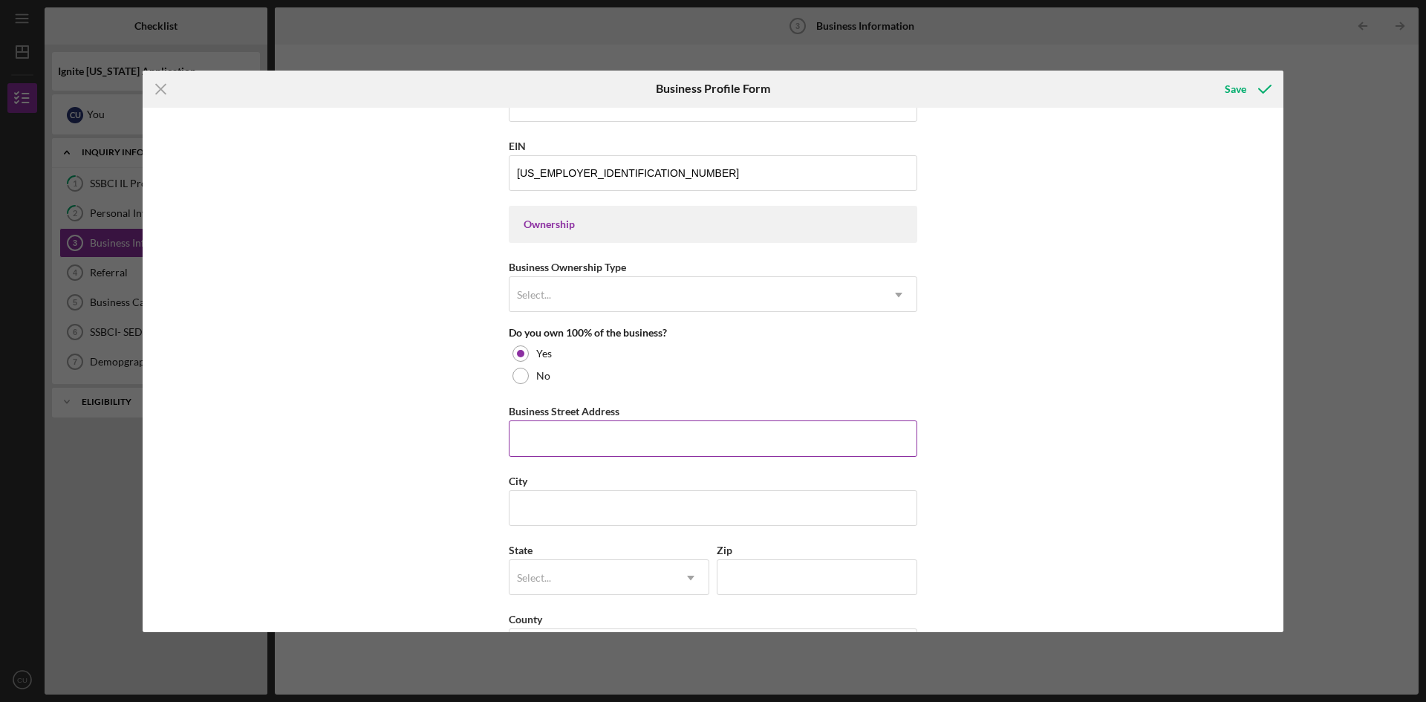
click at [623, 429] on input "Business Street Address" at bounding box center [713, 438] width 408 height 36
type input "[STREET_ADDRESS][PERSON_NAME]"
type input "CAHOKIA"
type input "[US_STATE]"
type input "62206"
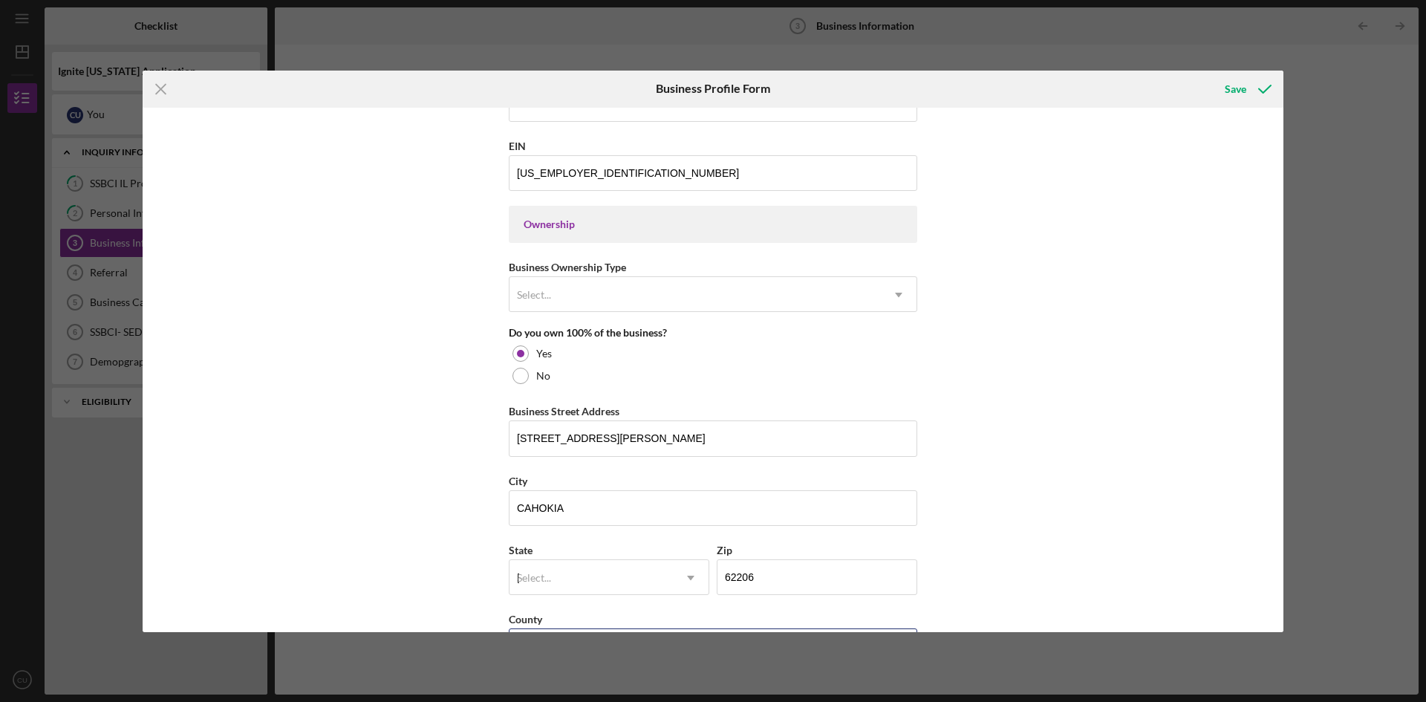
type input "[US_STATE]"
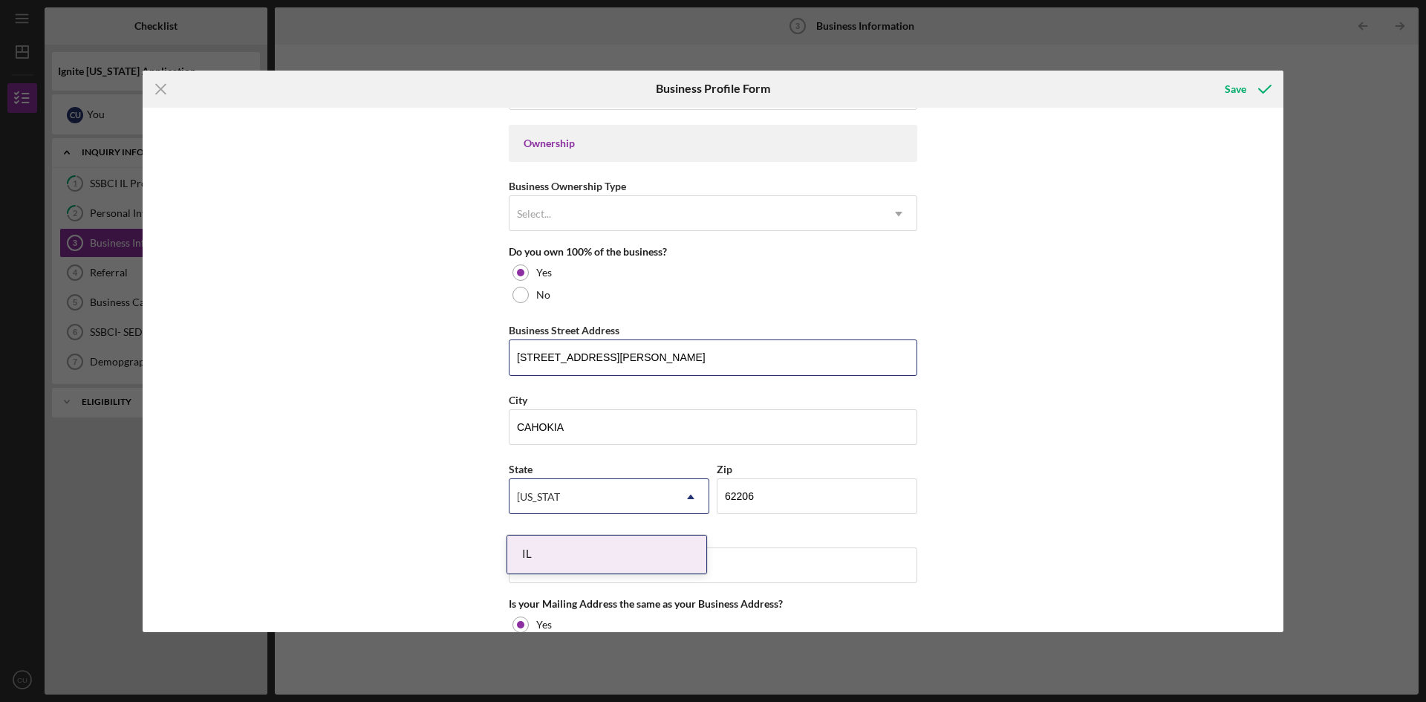
scroll to position [743, 0]
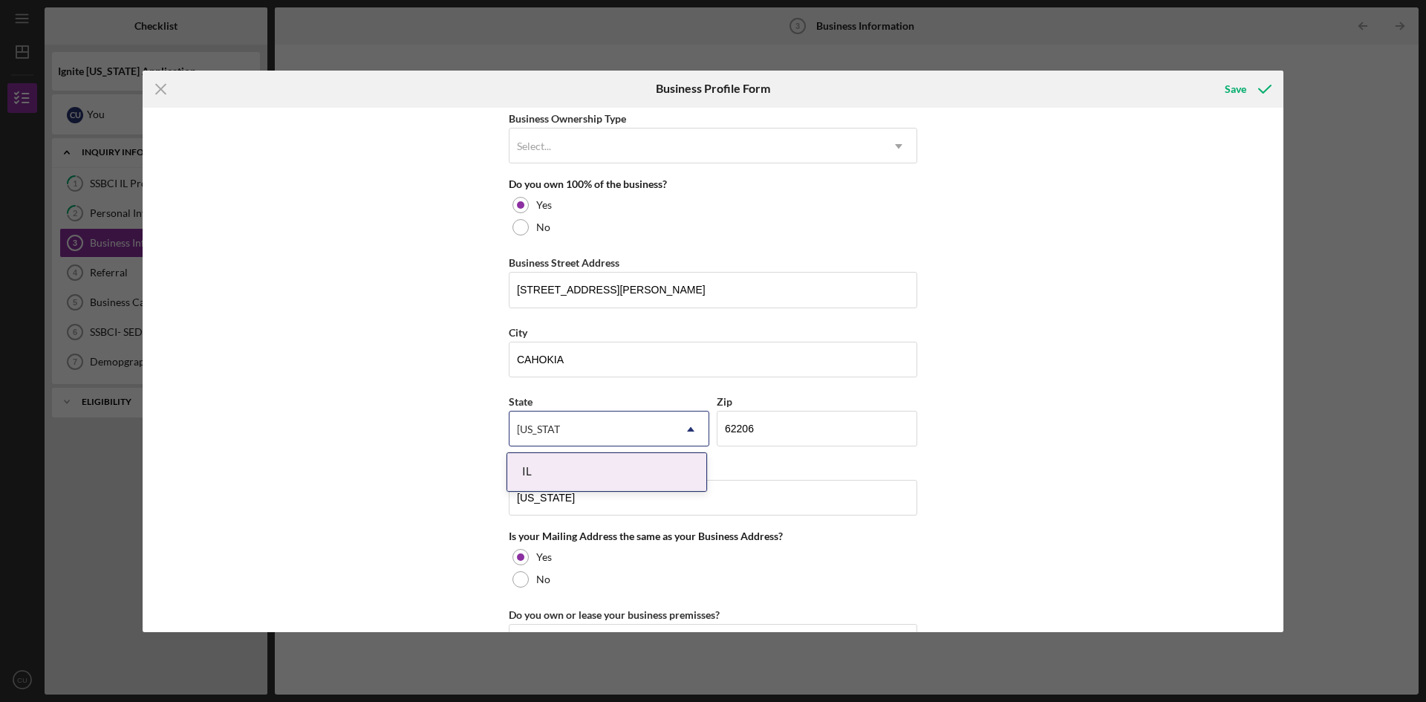
click at [600, 471] on div "IL" at bounding box center [606, 472] width 199 height 38
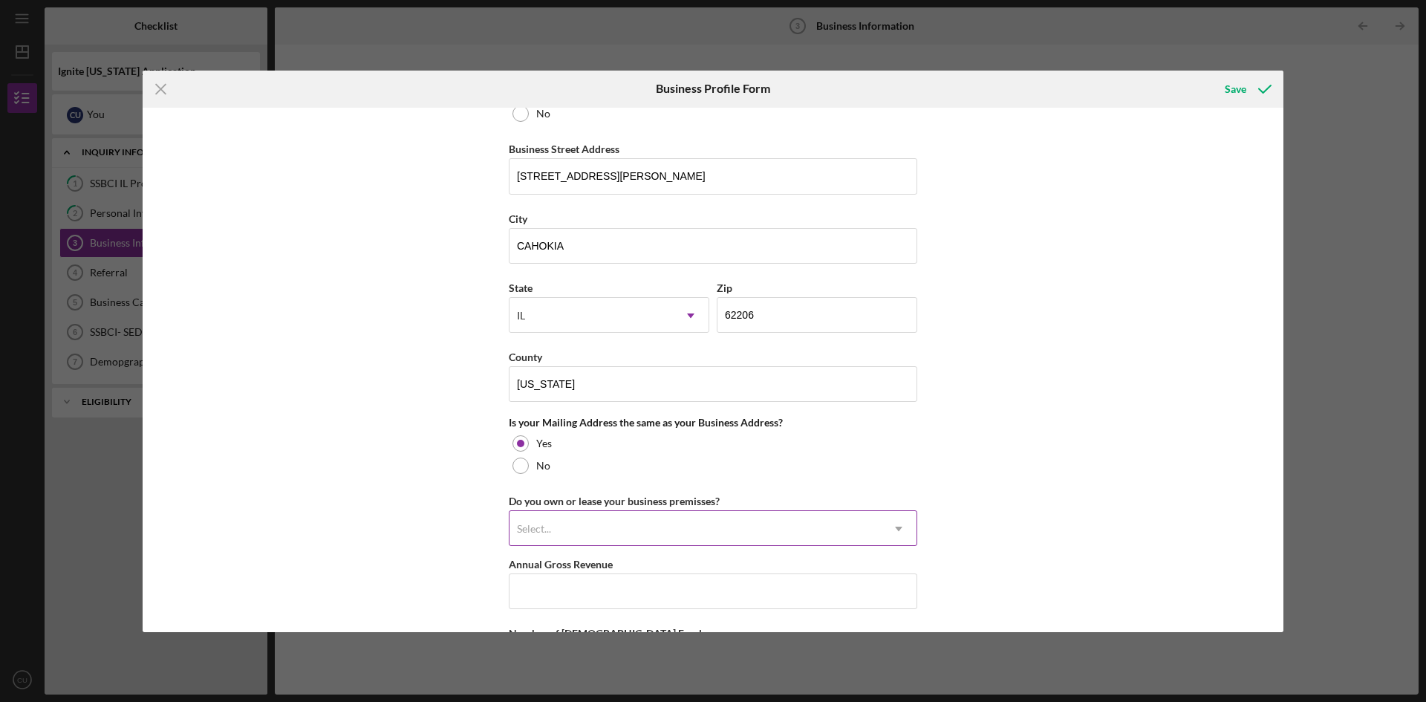
scroll to position [891, 0]
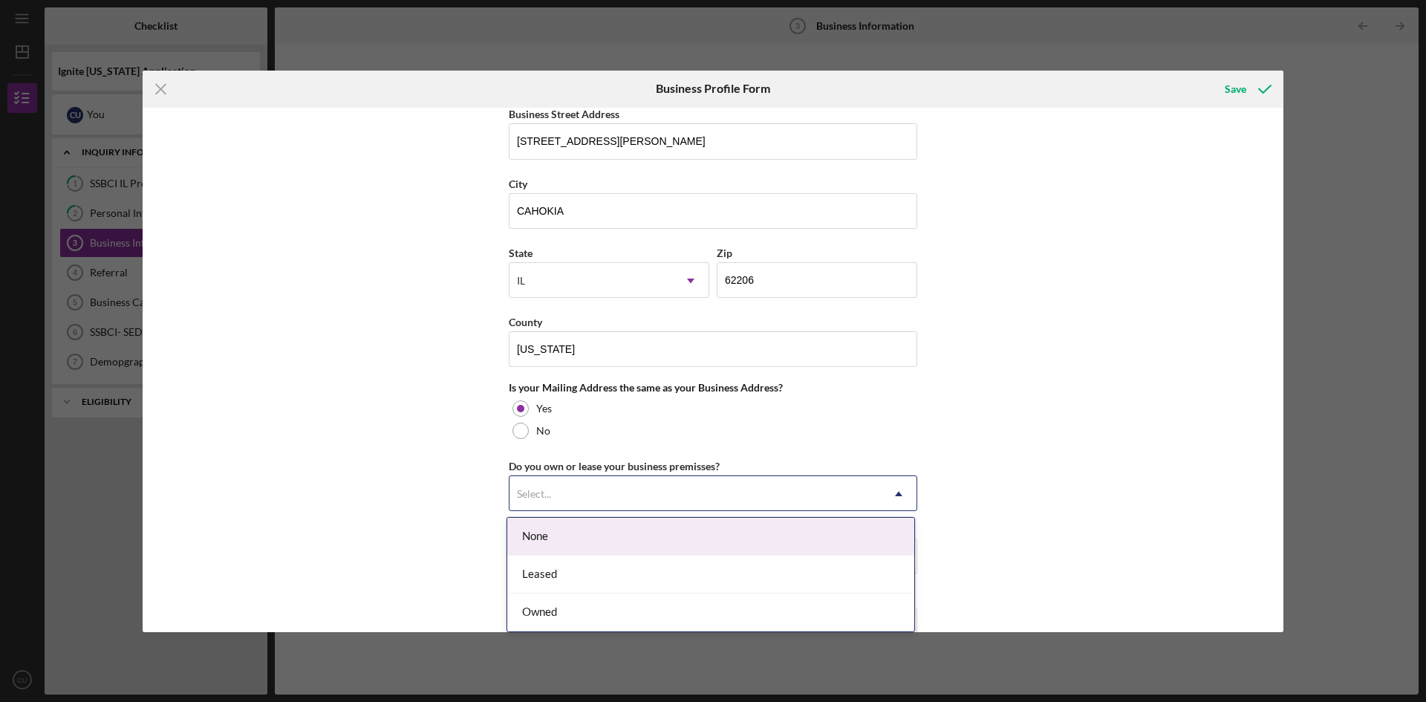
click at [573, 500] on div "Select..." at bounding box center [694, 494] width 371 height 34
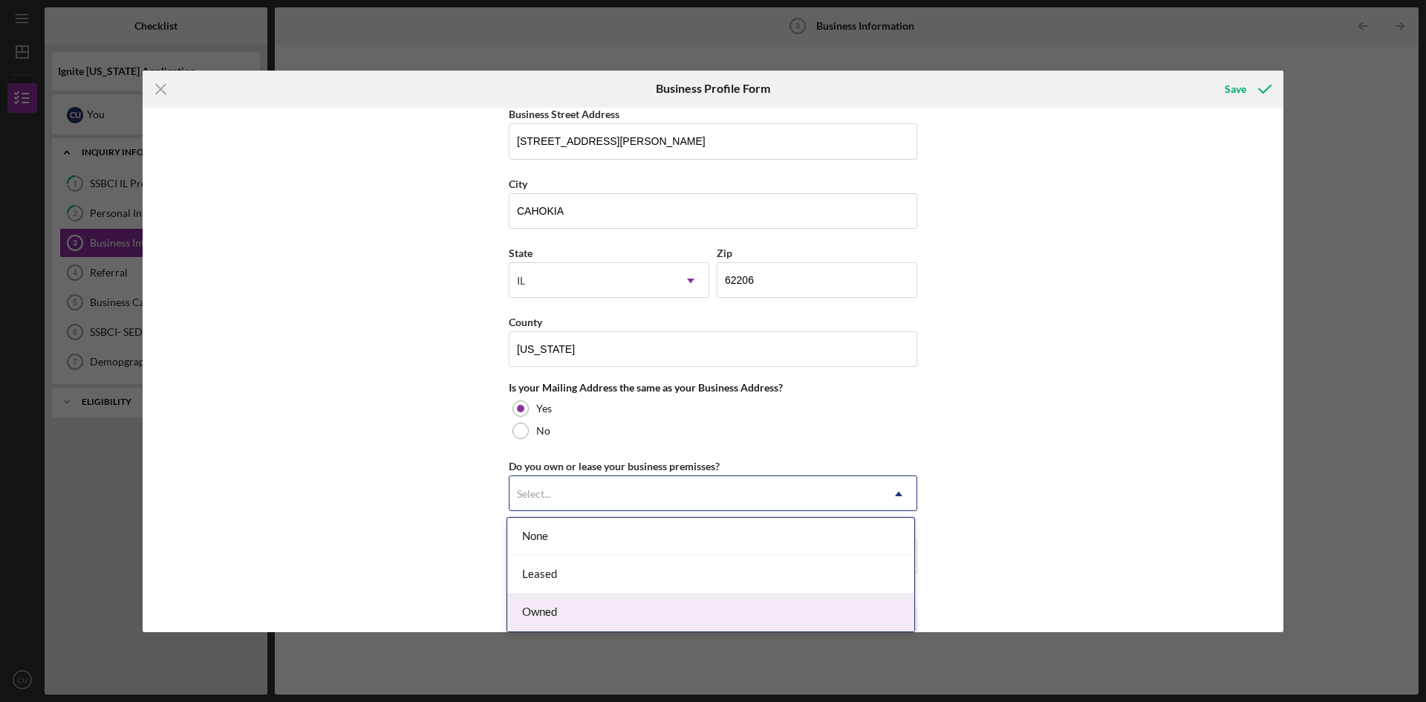
click at [553, 610] on div "Owned" at bounding box center [710, 612] width 407 height 38
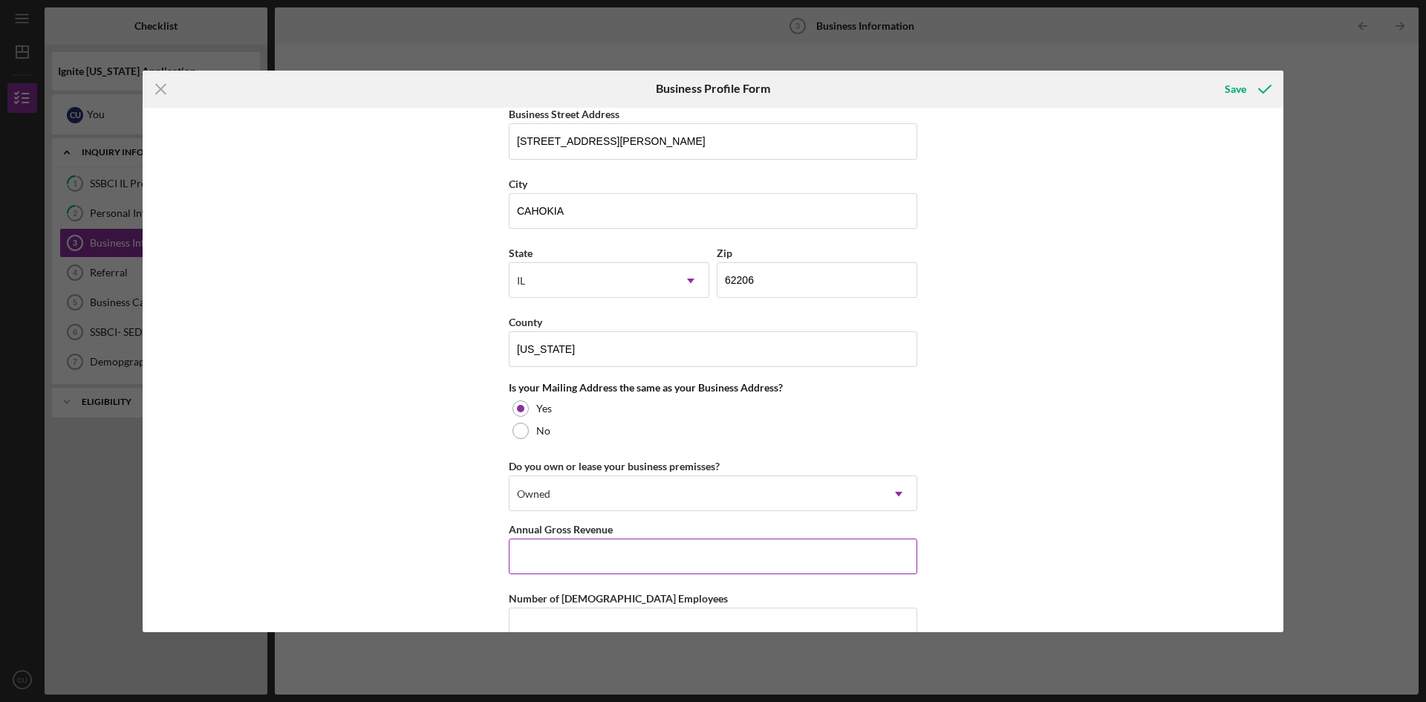
click at [582, 556] on input "Annual Gross Revenue" at bounding box center [713, 556] width 408 height 36
type input "$2"
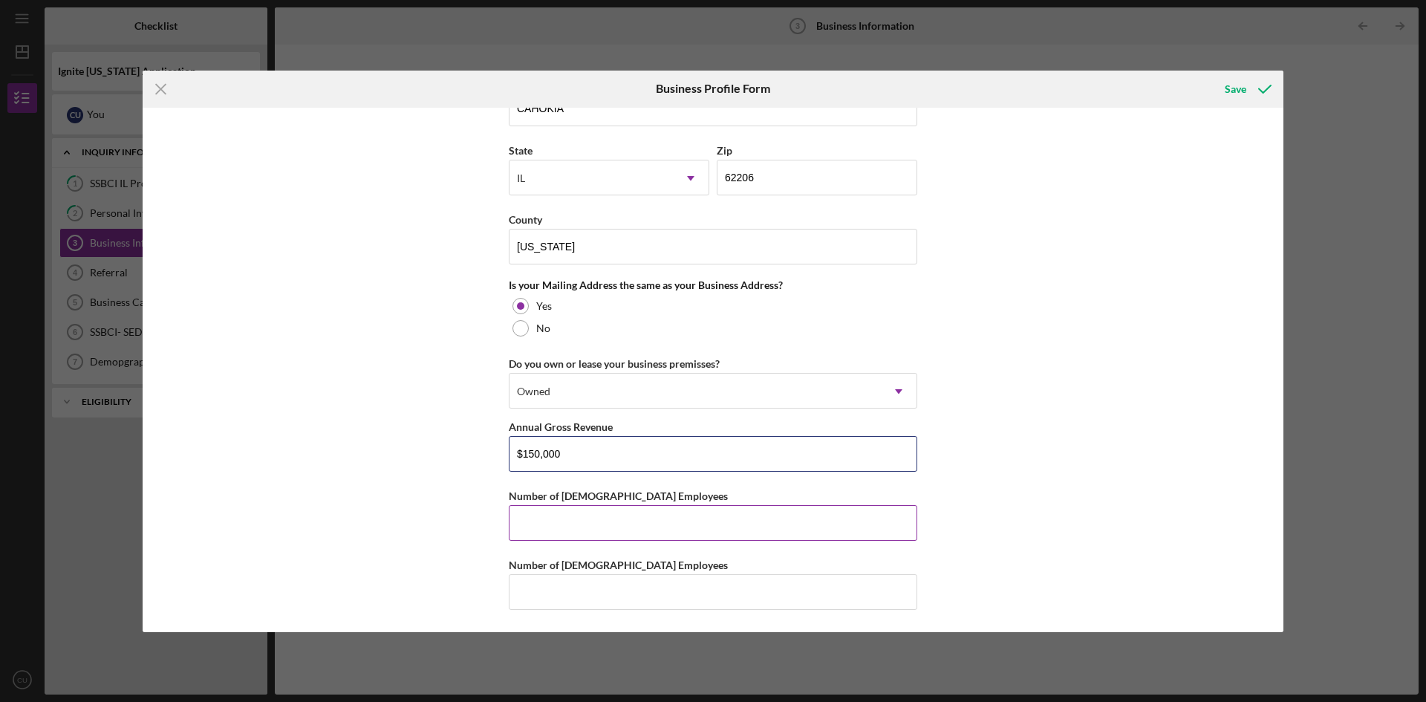
type input "$150,000"
click at [575, 527] on input "Number of [DEMOGRAPHIC_DATA] Employees" at bounding box center [713, 523] width 408 height 36
type input "0"
click at [590, 585] on input "Number of [DEMOGRAPHIC_DATA] Employees" at bounding box center [713, 592] width 408 height 36
type input "1"
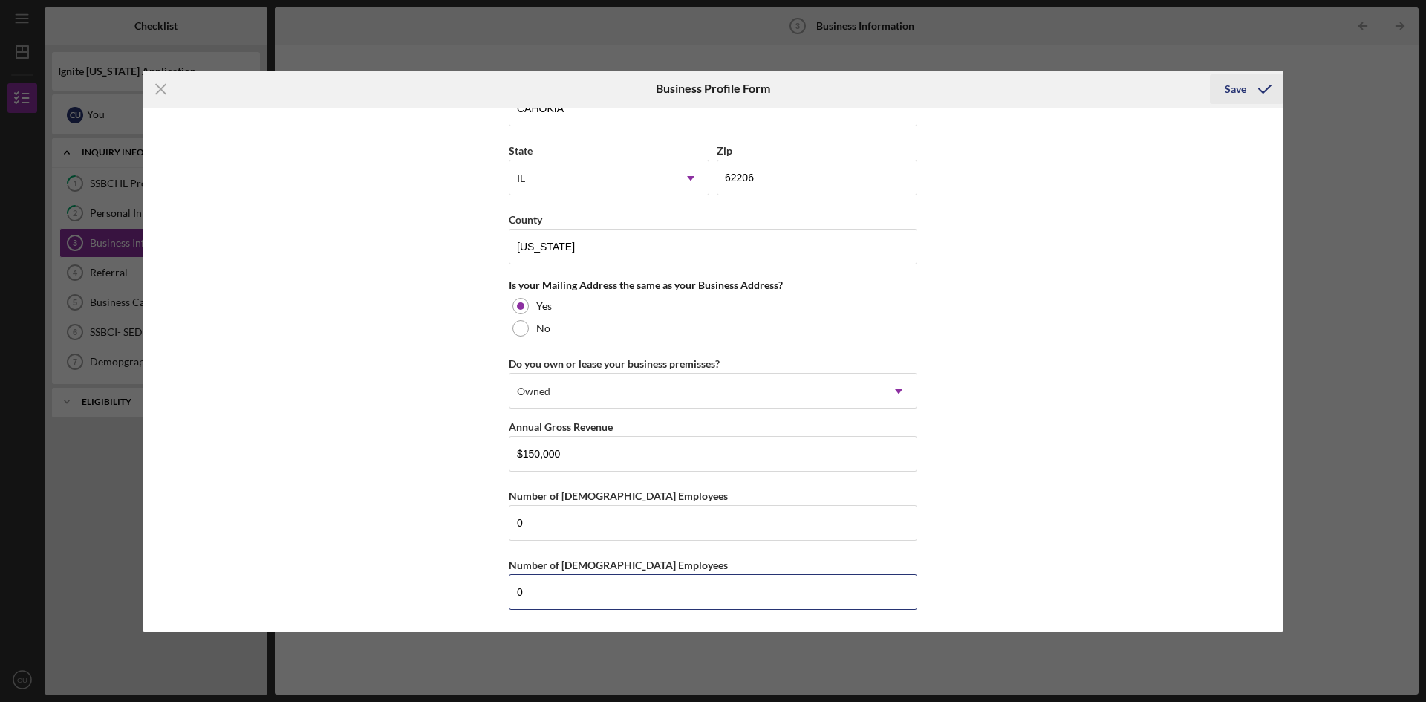
type input "0"
click at [1228, 88] on div "Save" at bounding box center [1236, 89] width 22 height 30
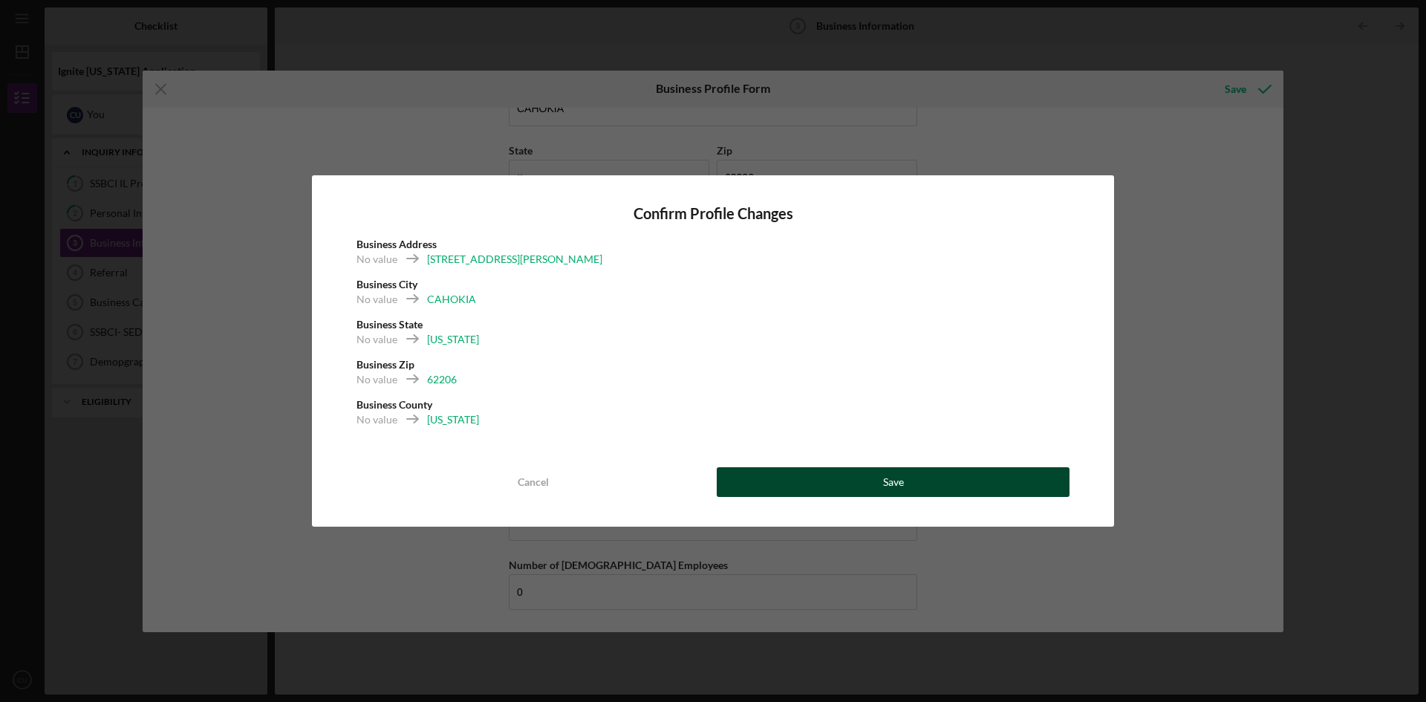
click at [875, 480] on button "Save" at bounding box center [893, 482] width 353 height 30
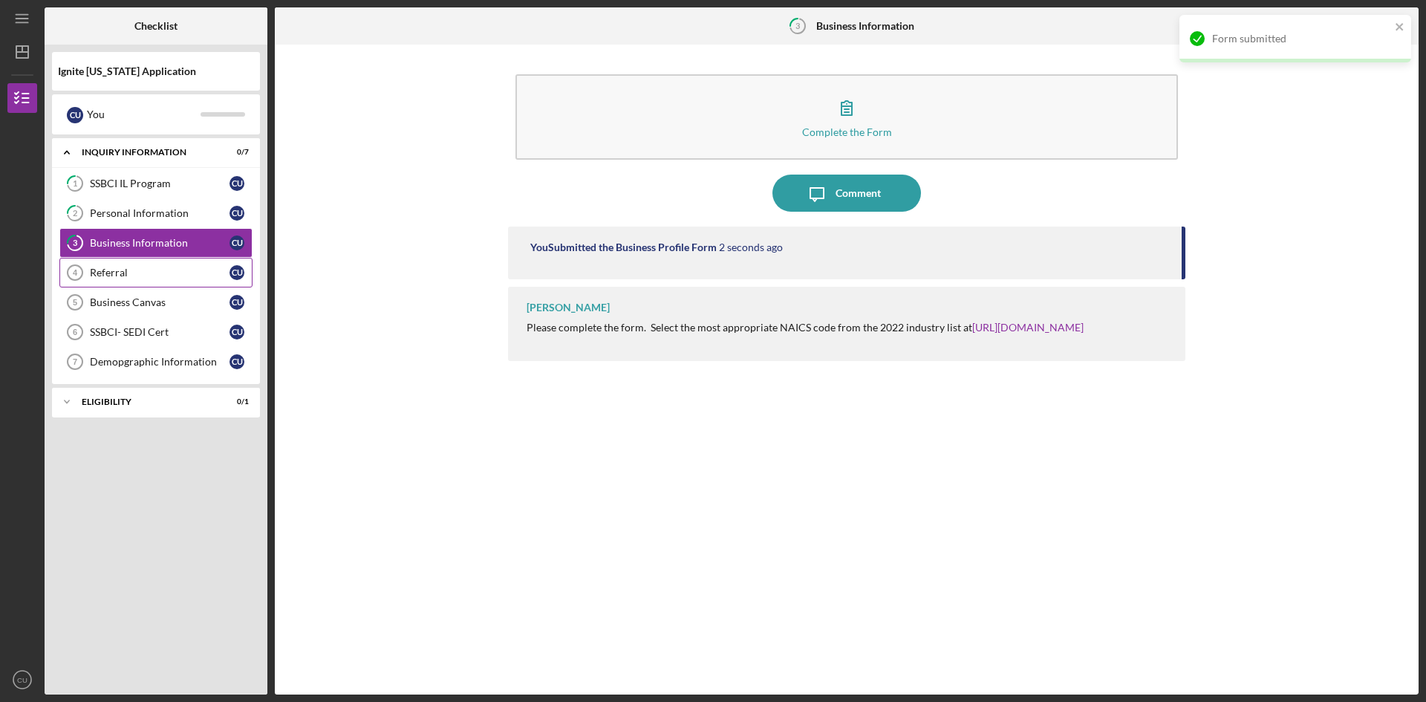
click at [136, 279] on link "Referral 4 Referral C U" at bounding box center [155, 273] width 193 height 30
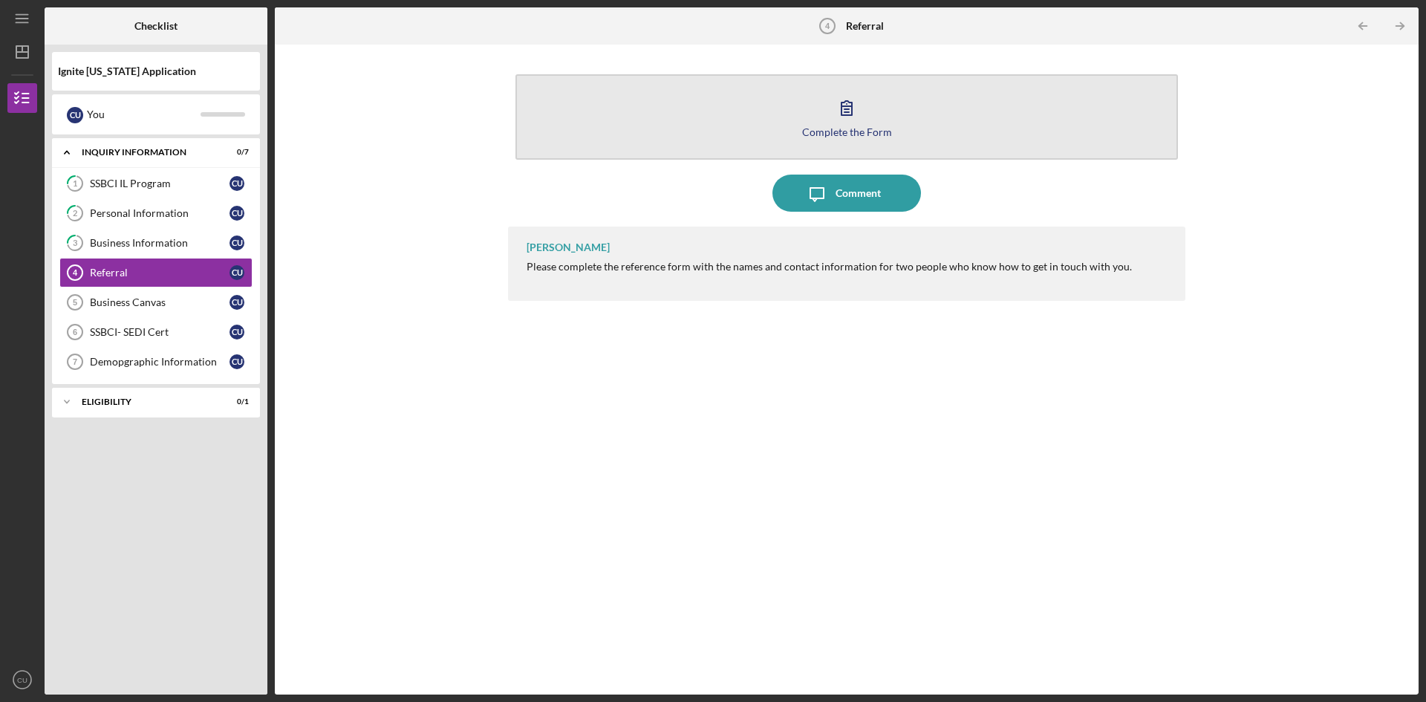
click at [851, 139] on button "Complete the Form Form" at bounding box center [846, 116] width 662 height 85
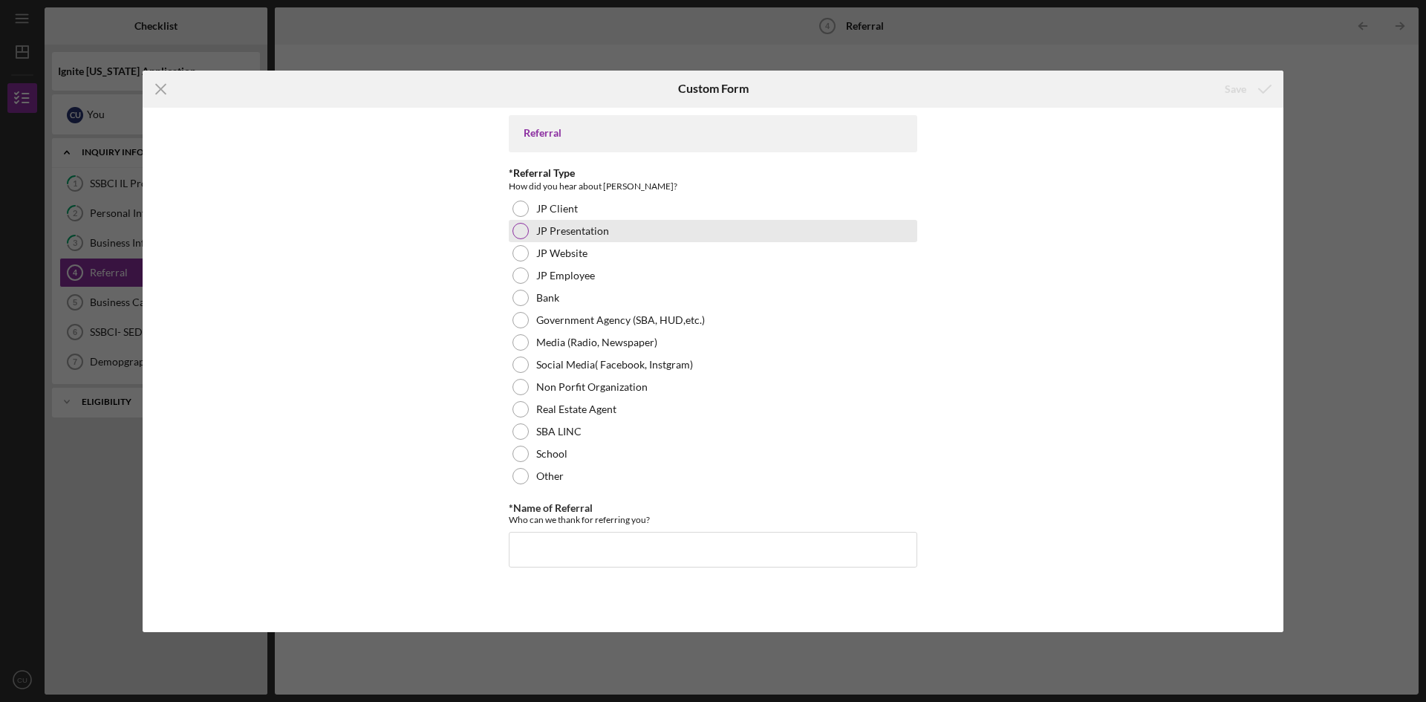
click at [518, 231] on div at bounding box center [520, 231] width 16 height 16
click at [520, 231] on div at bounding box center [520, 230] width 7 height 7
click at [571, 530] on div "*Name of Referral Who can we thank for referring you? Required" at bounding box center [713, 534] width 408 height 65
click at [613, 550] on input "*Name of Referral" at bounding box center [713, 550] width 408 height 36
paste input "[PERSON_NAME]"
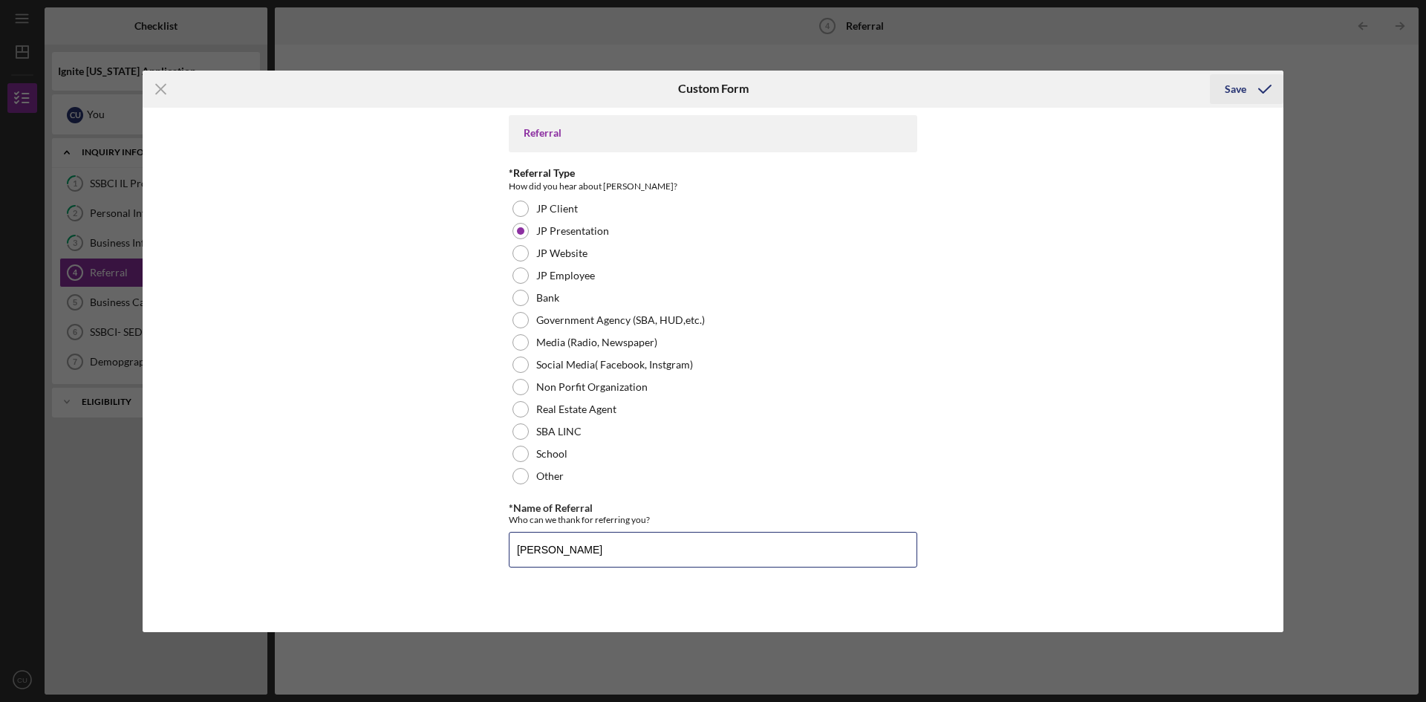
type input "[PERSON_NAME]"
click at [1242, 93] on div "Save" at bounding box center [1236, 89] width 22 height 30
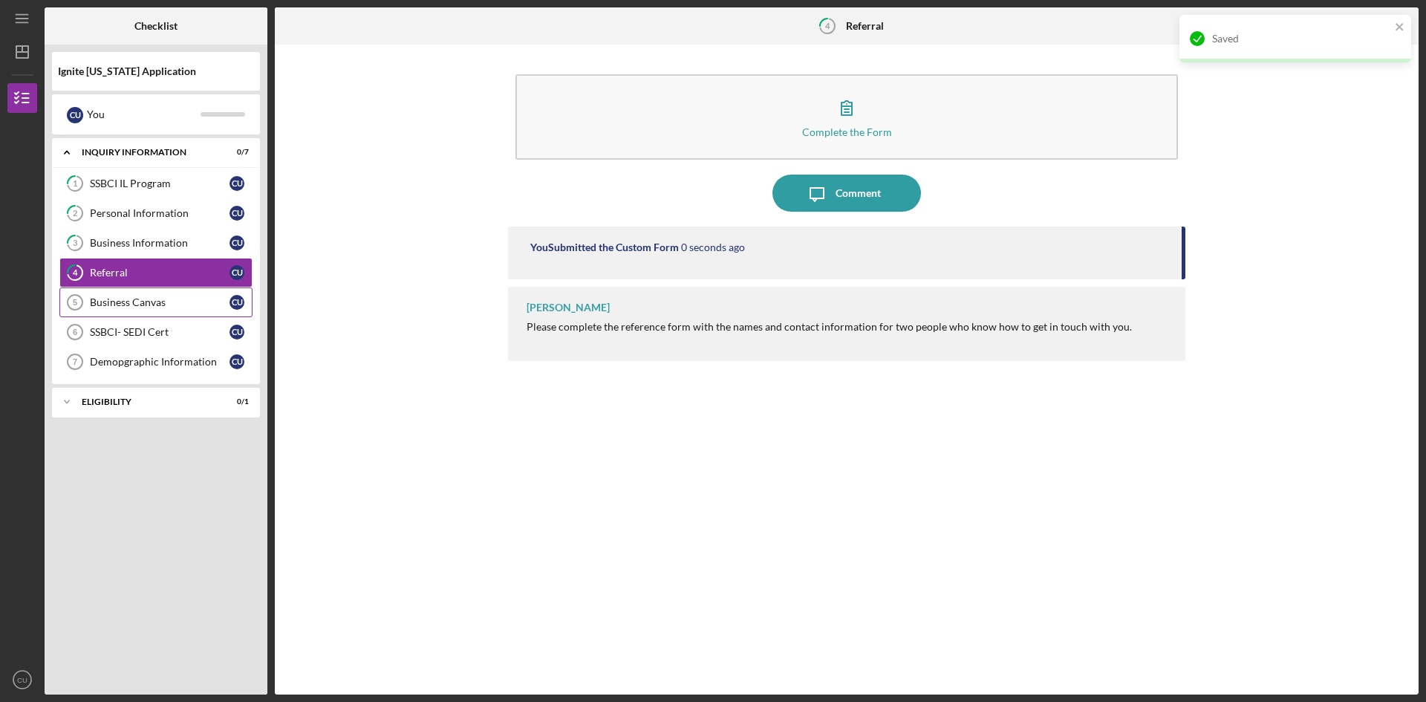
click at [126, 305] on div "Business Canvas" at bounding box center [160, 302] width 140 height 12
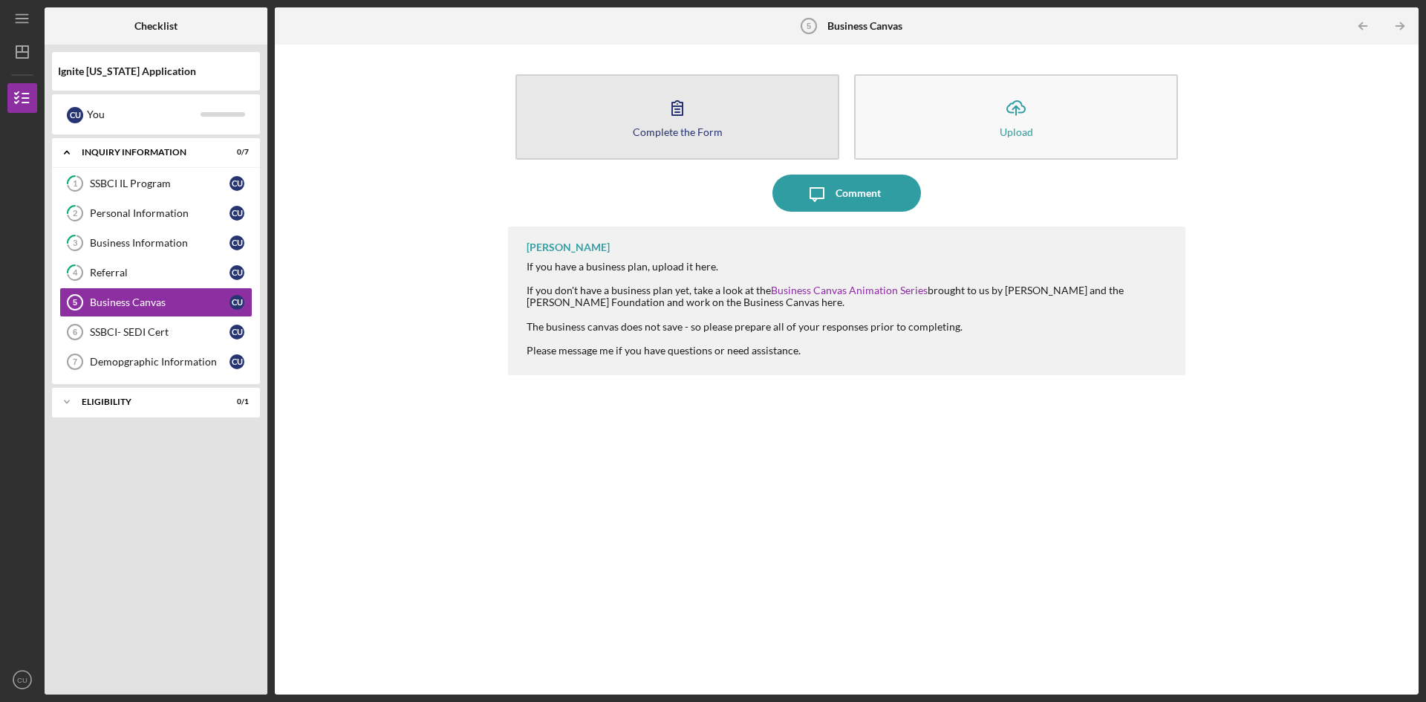
click at [678, 133] on div "Complete the Form" at bounding box center [678, 131] width 90 height 11
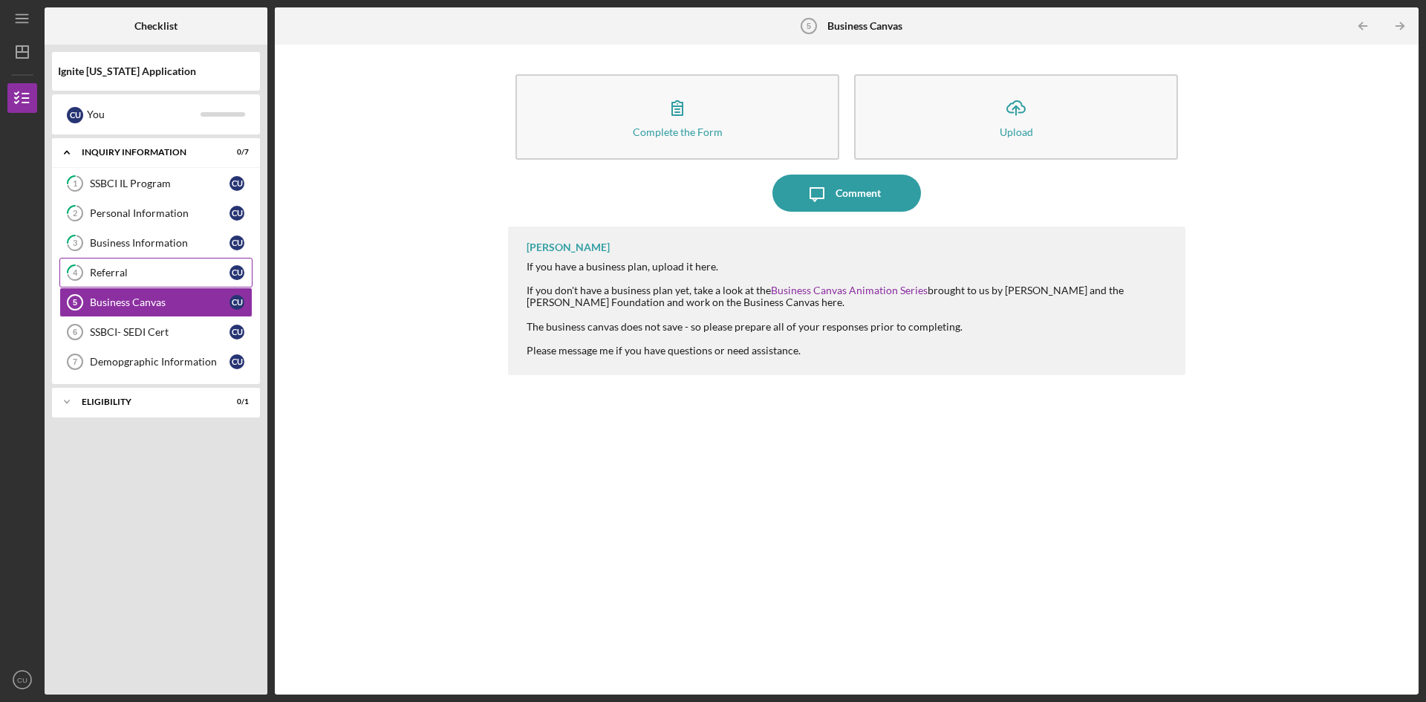
click at [166, 278] on div "Referral" at bounding box center [160, 273] width 140 height 12
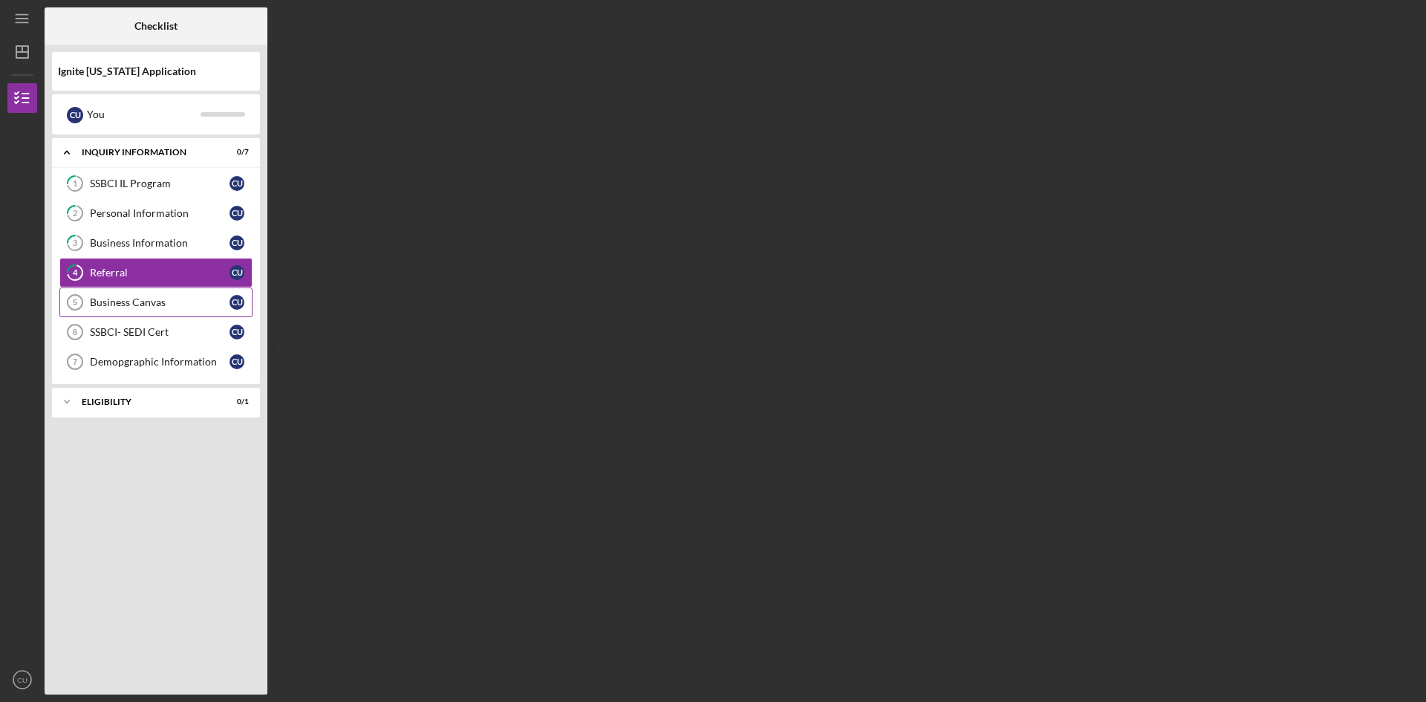
click at [151, 306] on div "Business Canvas" at bounding box center [160, 302] width 140 height 12
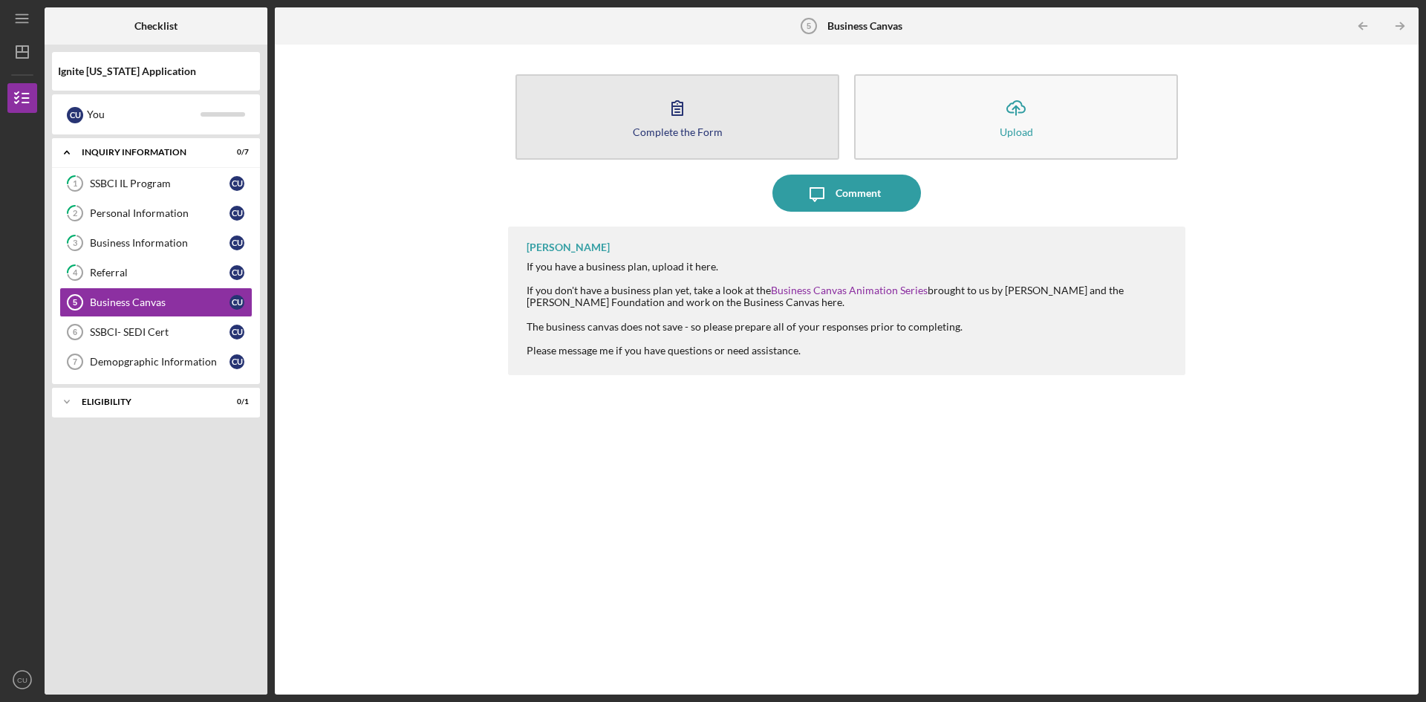
click at [665, 123] on icon "button" at bounding box center [677, 107] width 37 height 37
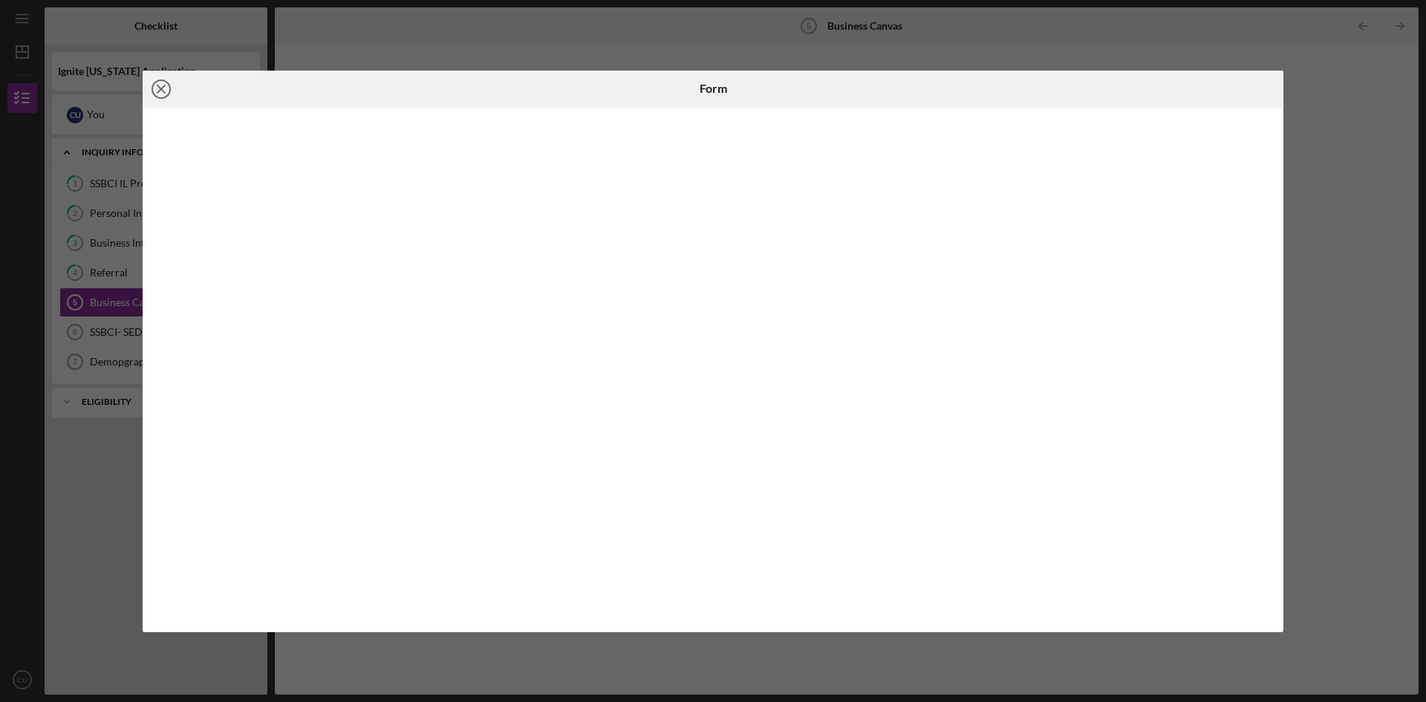
click at [159, 81] on icon "Icon/Close" at bounding box center [161, 89] width 37 height 37
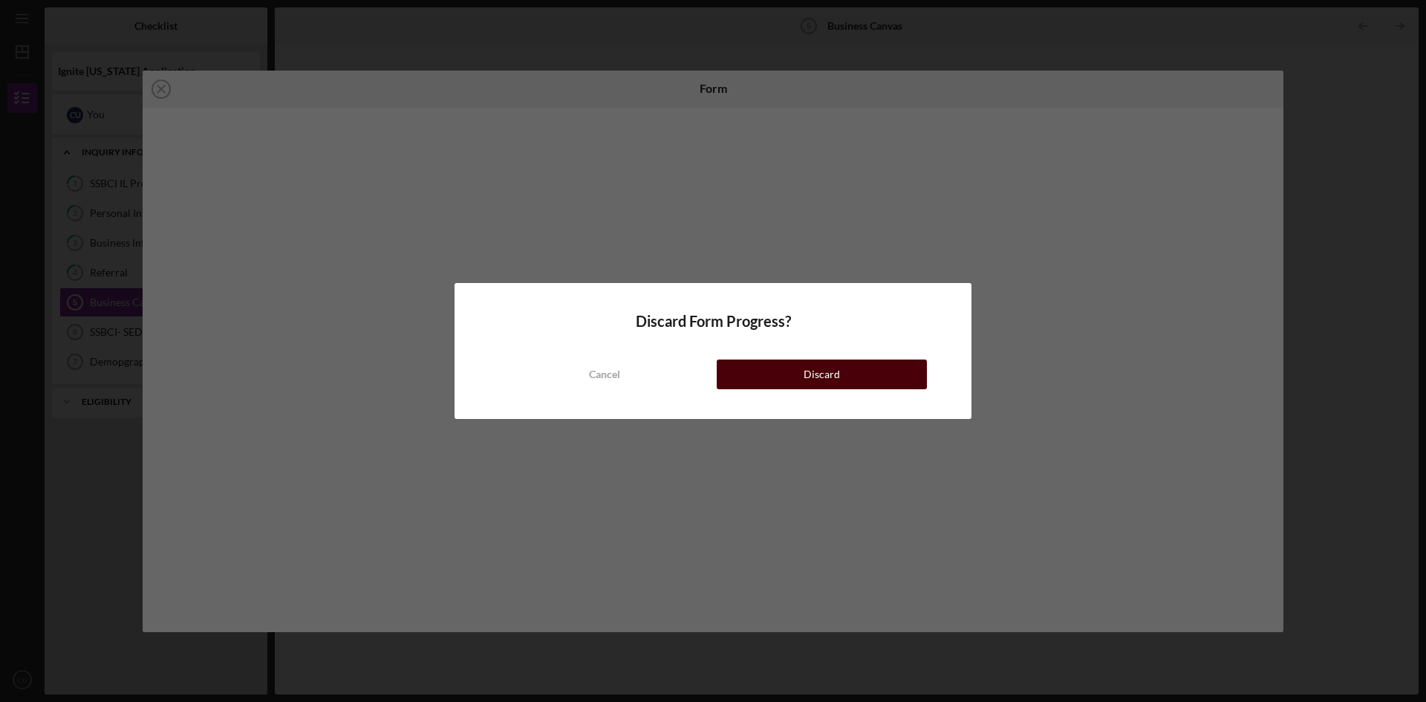
click at [860, 374] on button "Discard" at bounding box center [822, 374] width 210 height 30
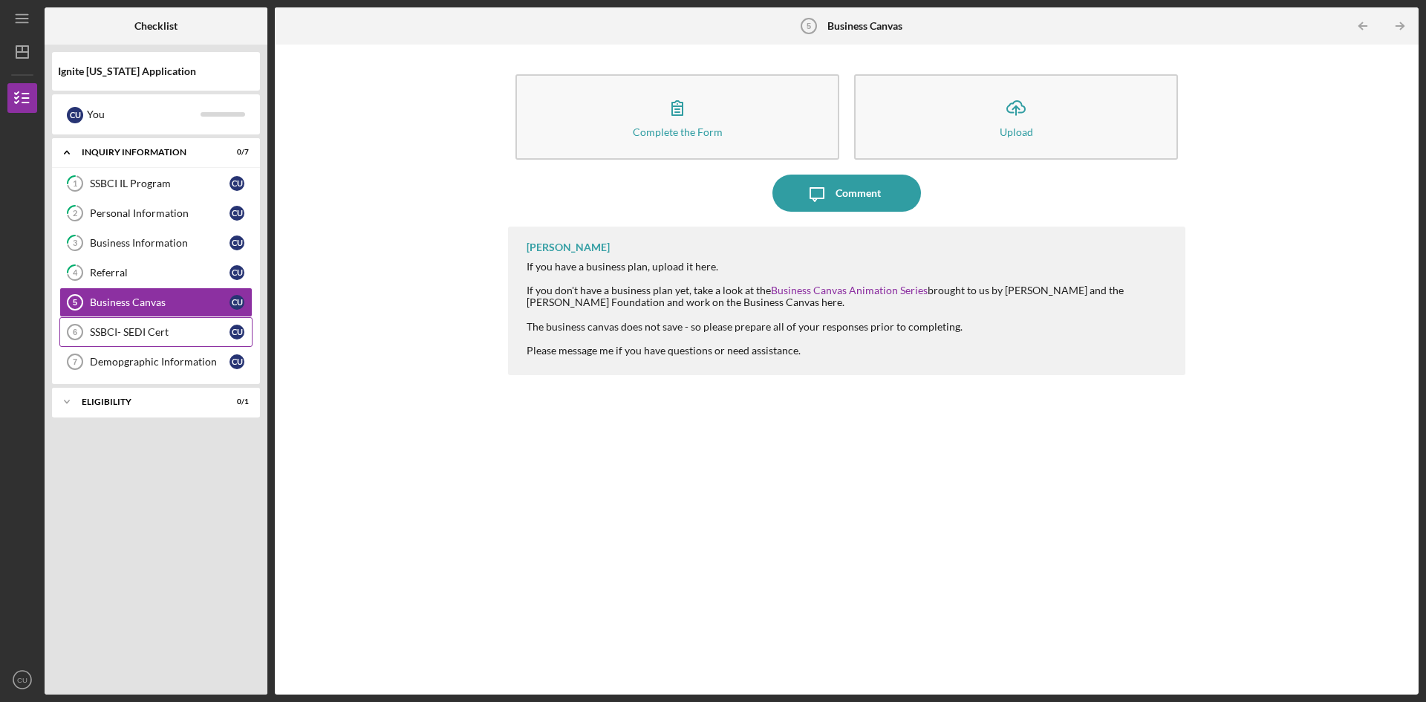
click at [156, 337] on div "SSBCI- SEDI Cert" at bounding box center [160, 332] width 140 height 12
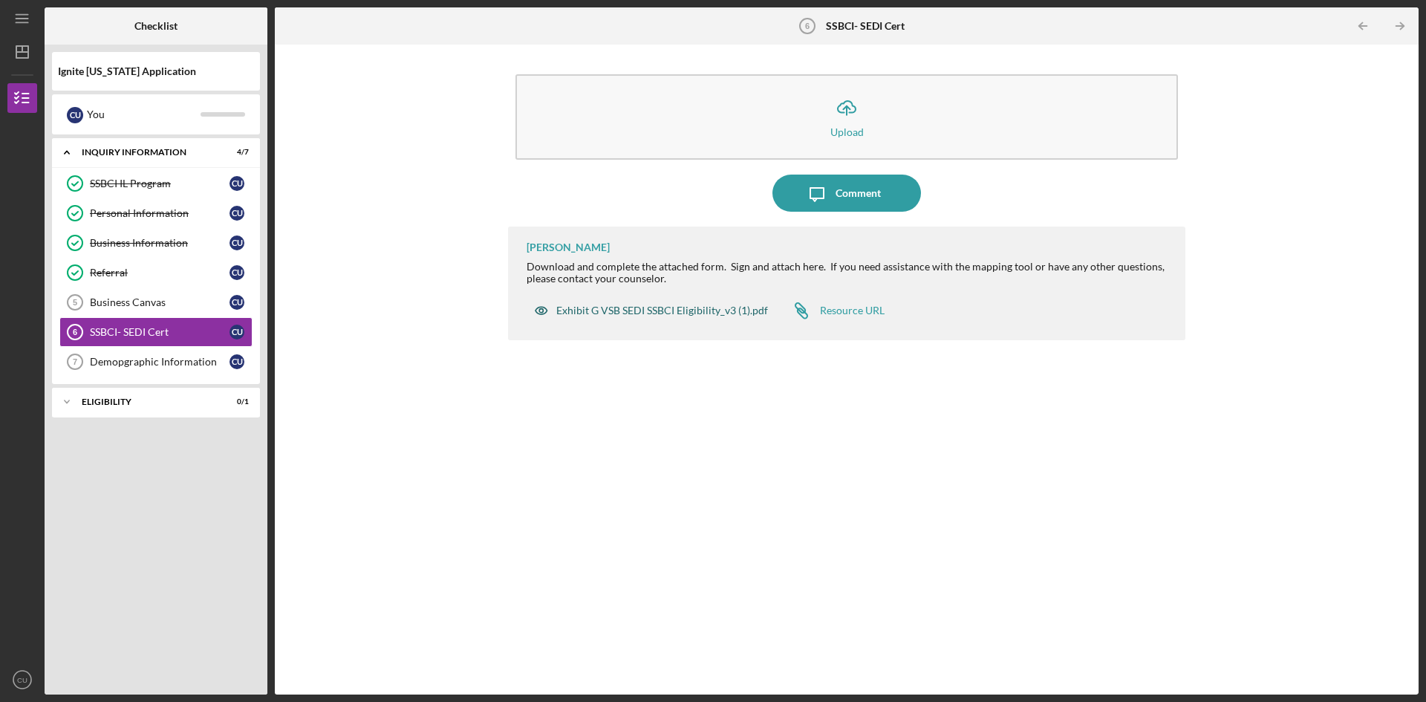
click at [705, 309] on div "Exhibit G VSB SEDI SSBCI Eligibility_v3 (1).pdf" at bounding box center [662, 310] width 212 height 12
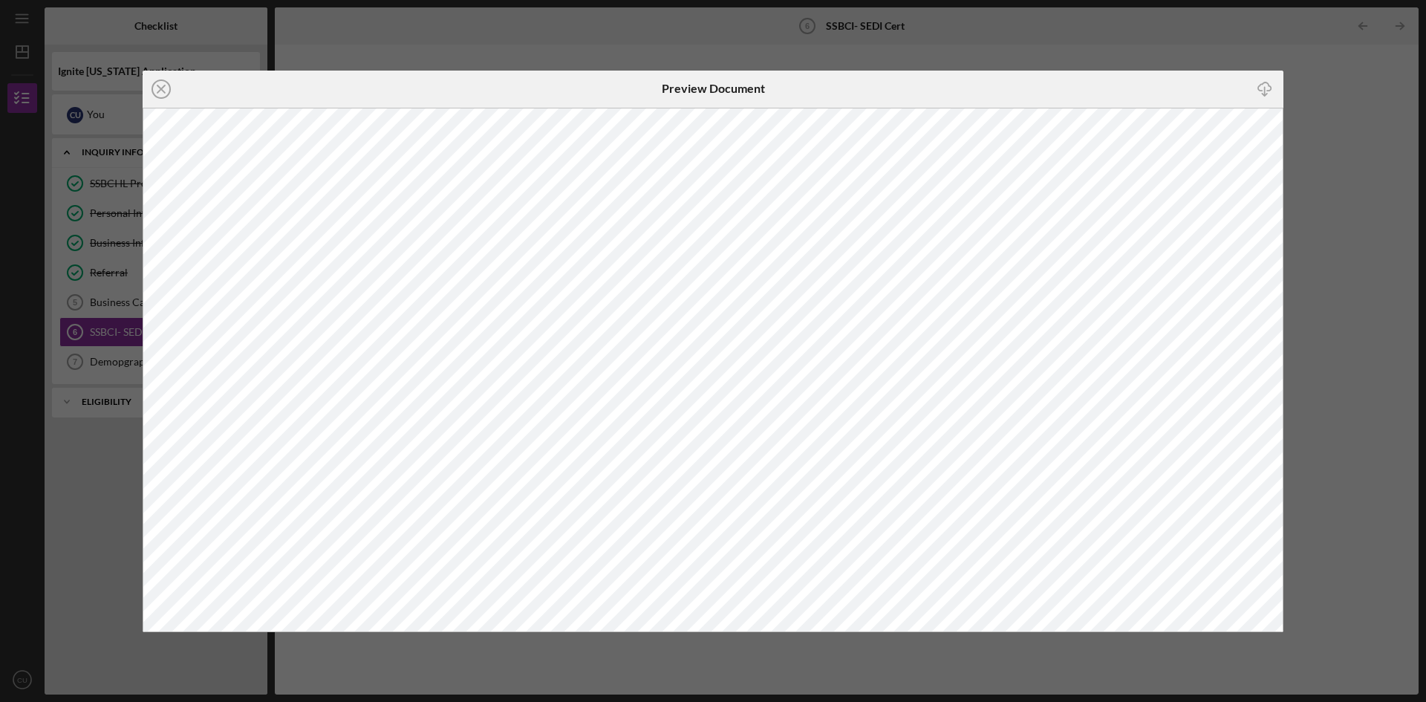
click at [62, 530] on div "Icon/Close Preview Document Icon/Download" at bounding box center [713, 351] width 1426 height 702
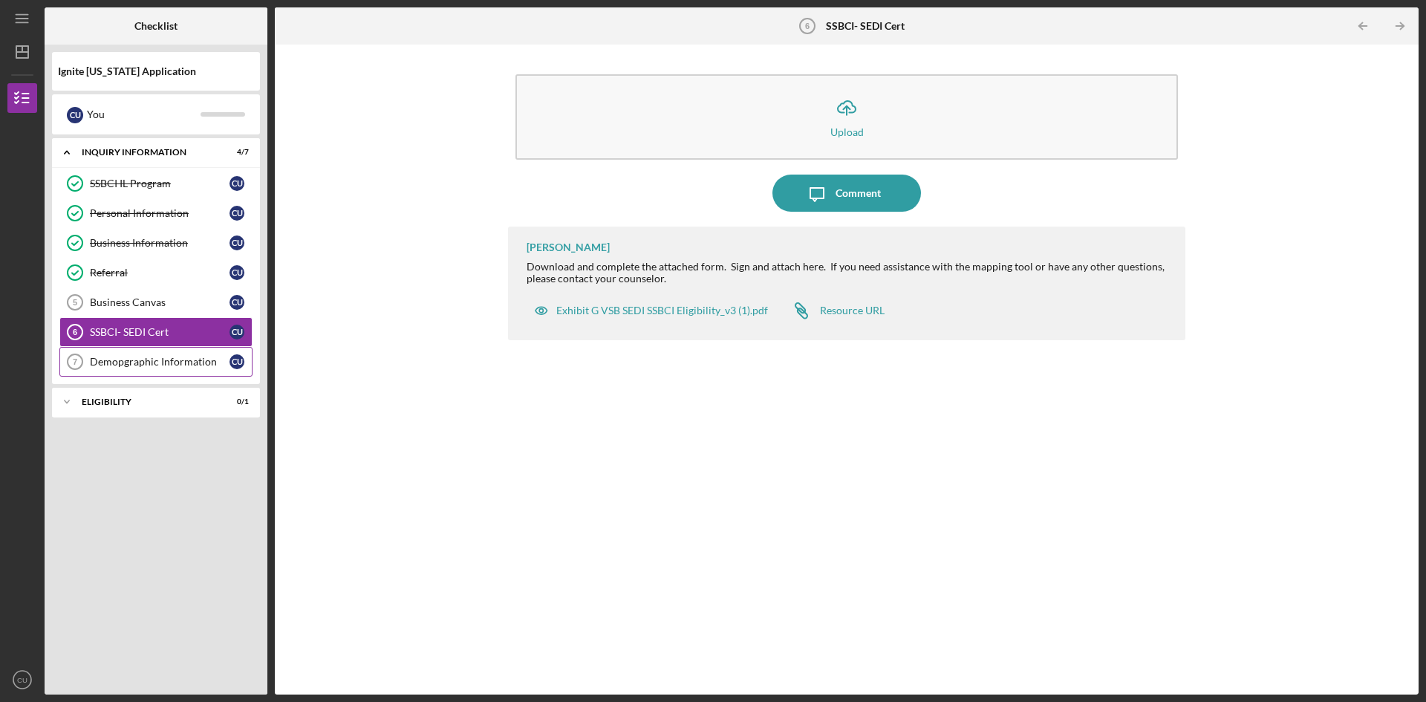
click at [159, 359] on div "Demopgraphic Information" at bounding box center [160, 362] width 140 height 12
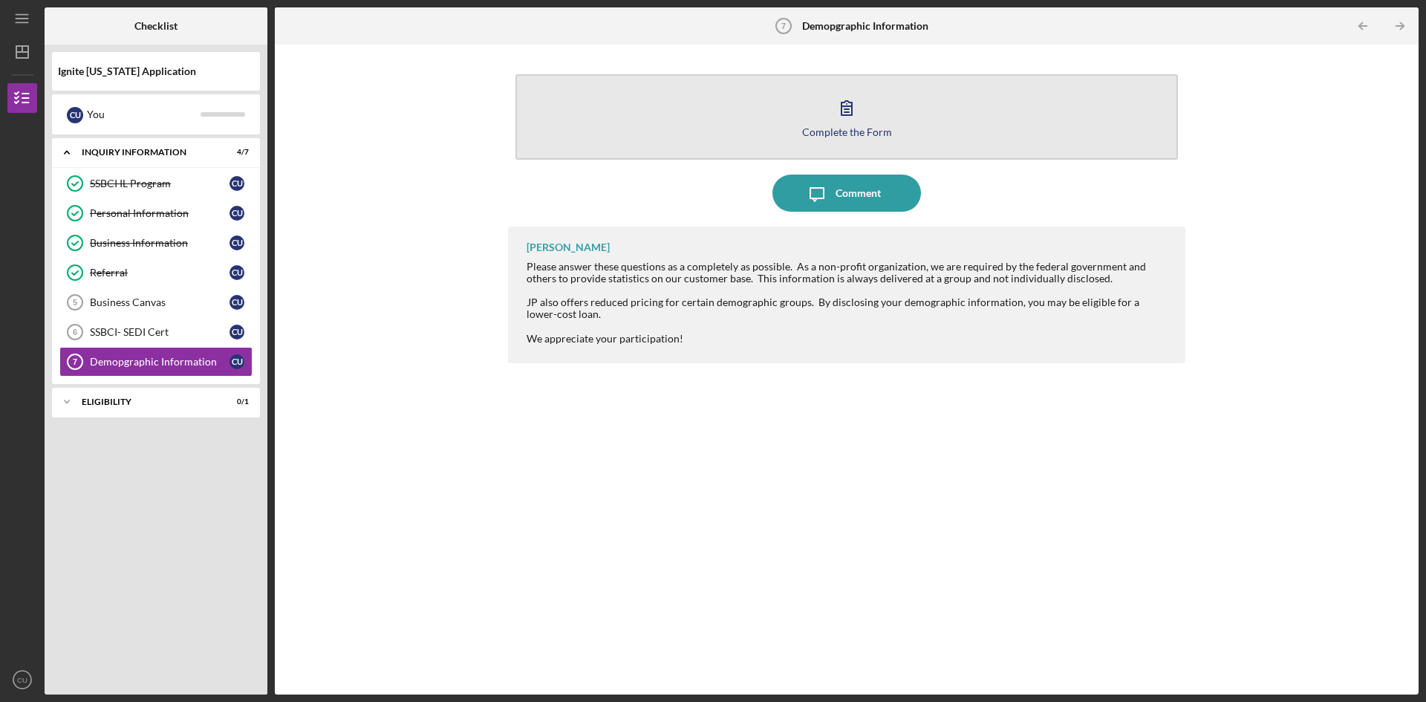
click at [856, 131] on div "Complete the Form" at bounding box center [847, 131] width 90 height 11
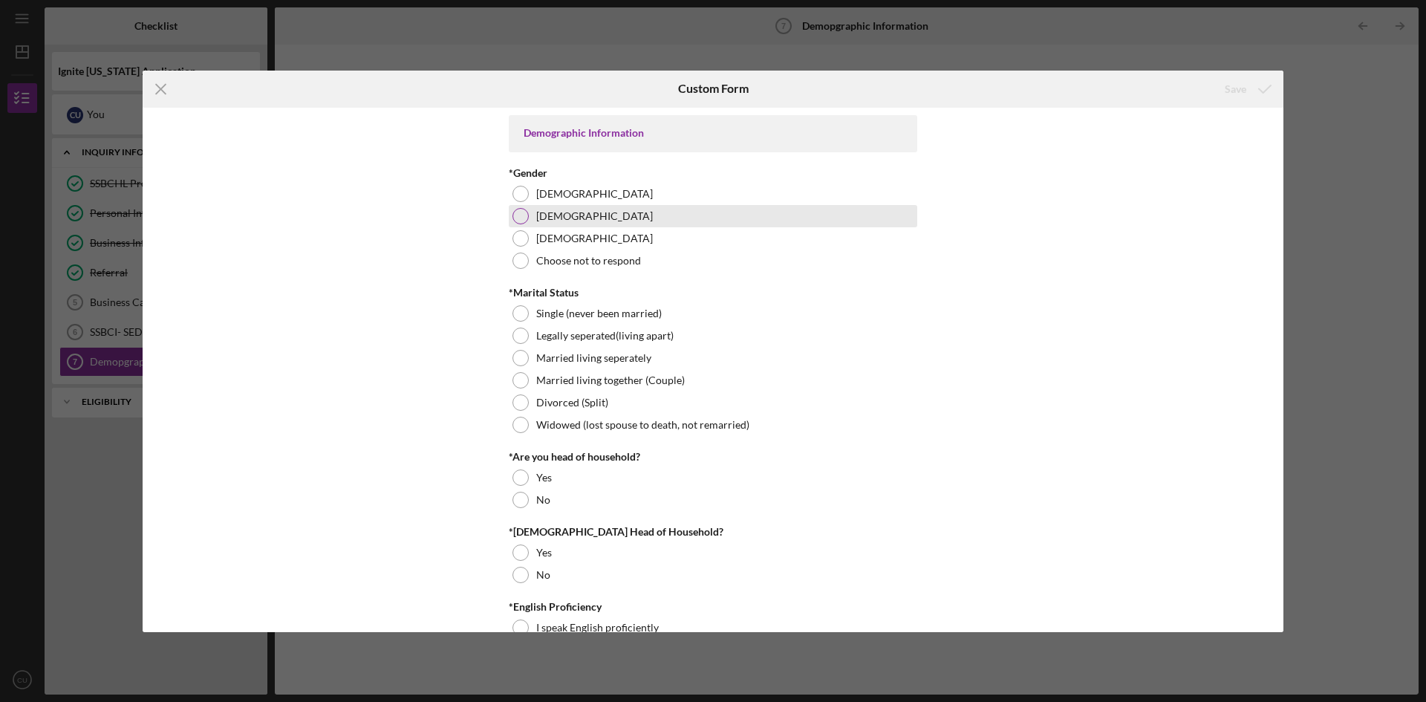
click at [518, 213] on div at bounding box center [520, 216] width 16 height 16
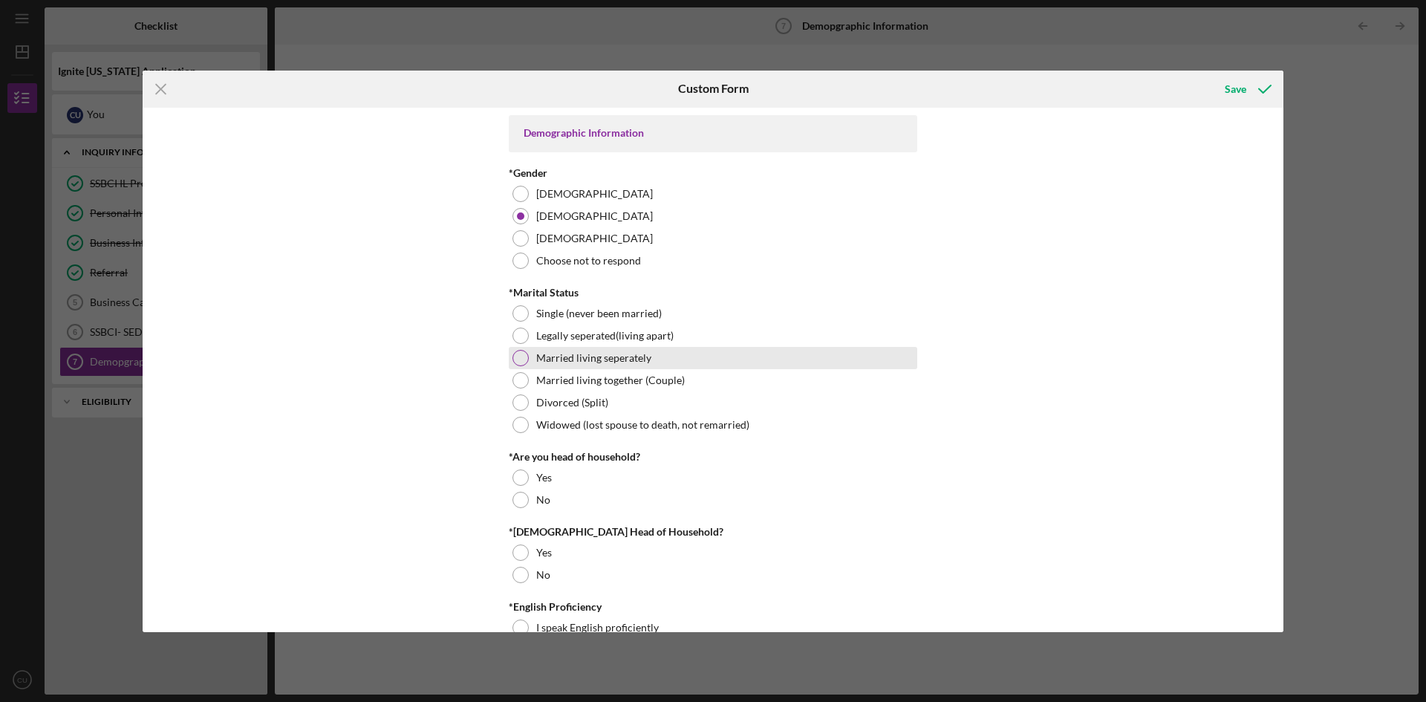
click at [518, 358] on div at bounding box center [520, 358] width 16 height 16
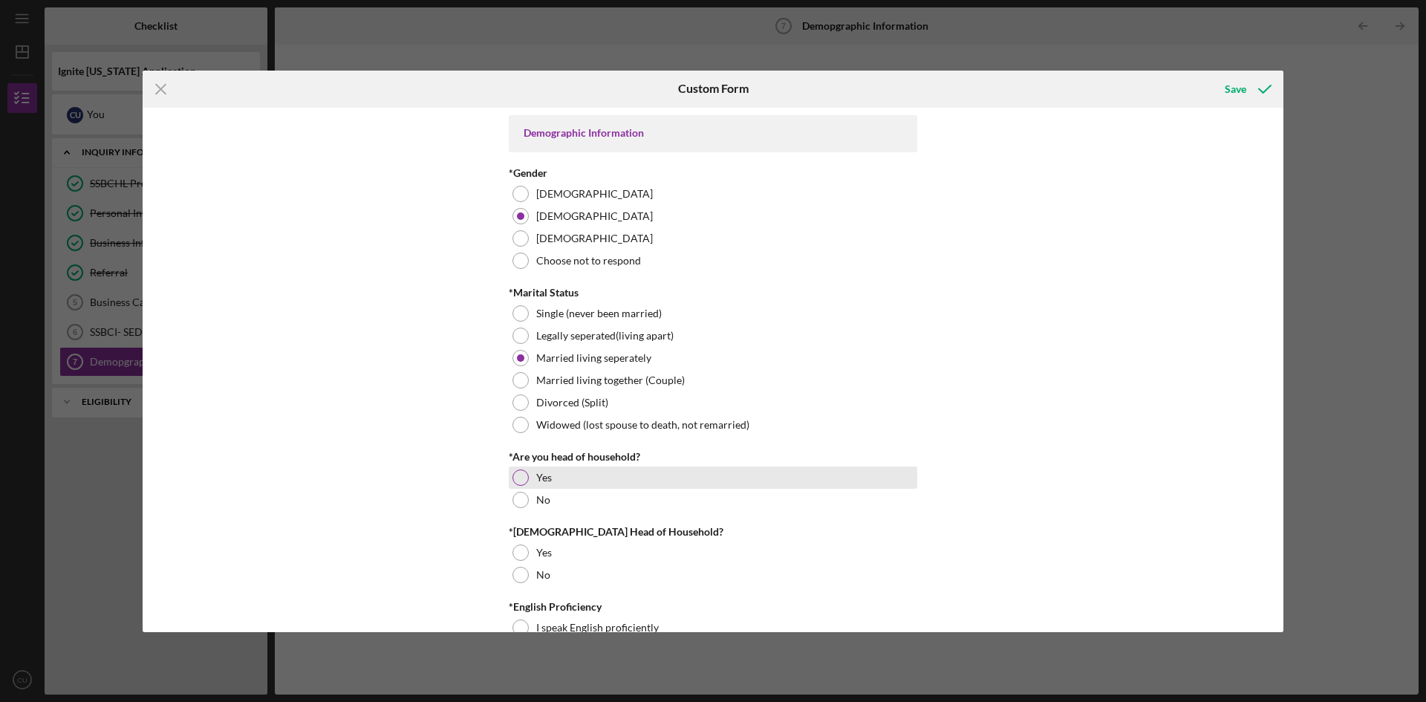
click at [518, 472] on div at bounding box center [520, 477] width 16 height 16
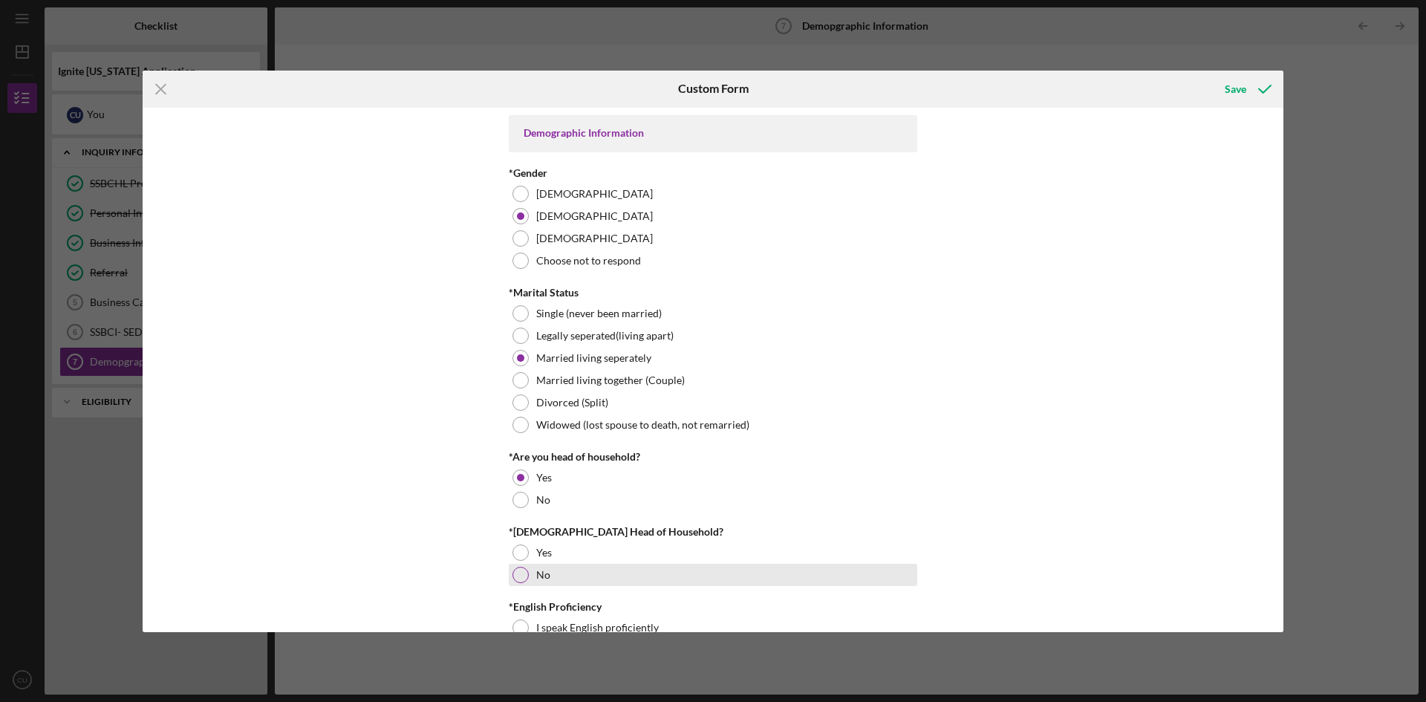
click at [518, 576] on div at bounding box center [520, 575] width 16 height 16
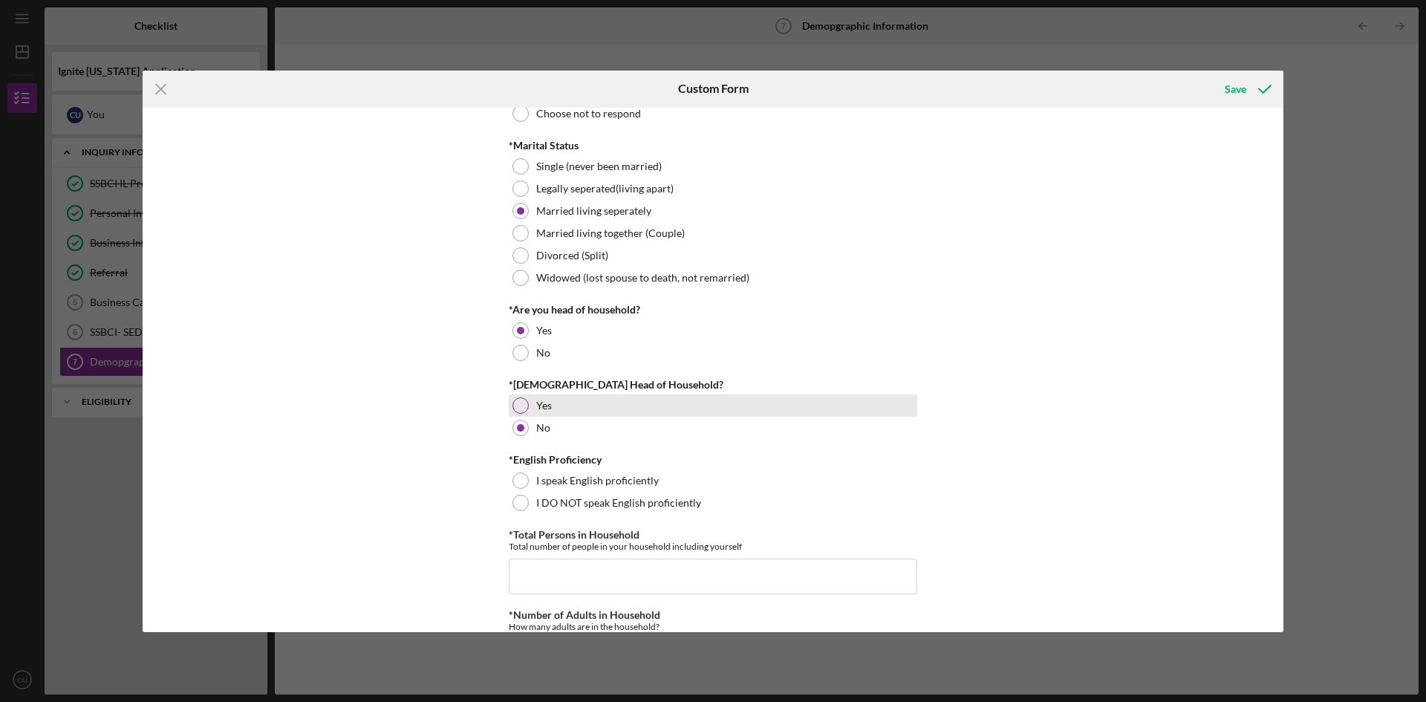
scroll to position [149, 0]
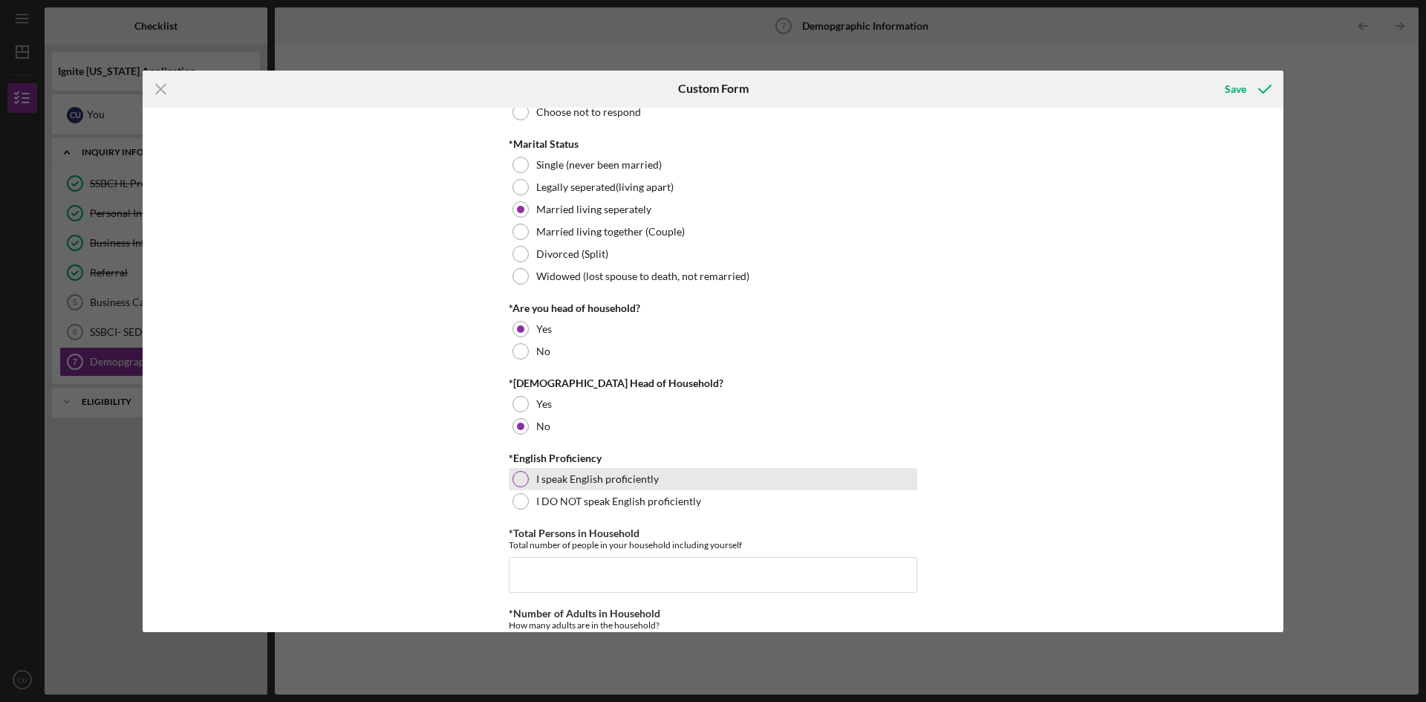
click at [526, 480] on div at bounding box center [520, 479] width 16 height 16
click at [557, 558] on input "*Total Persons in Household" at bounding box center [713, 575] width 408 height 36
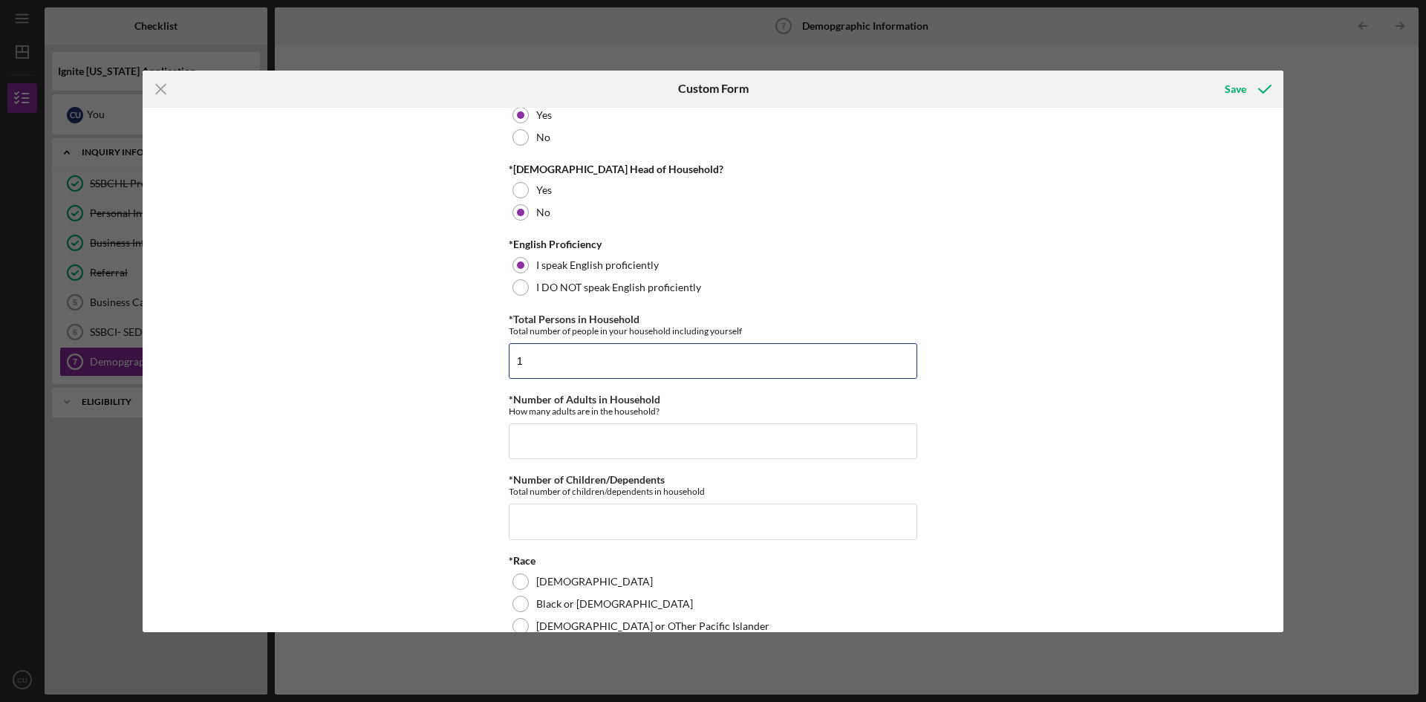
scroll to position [371, 0]
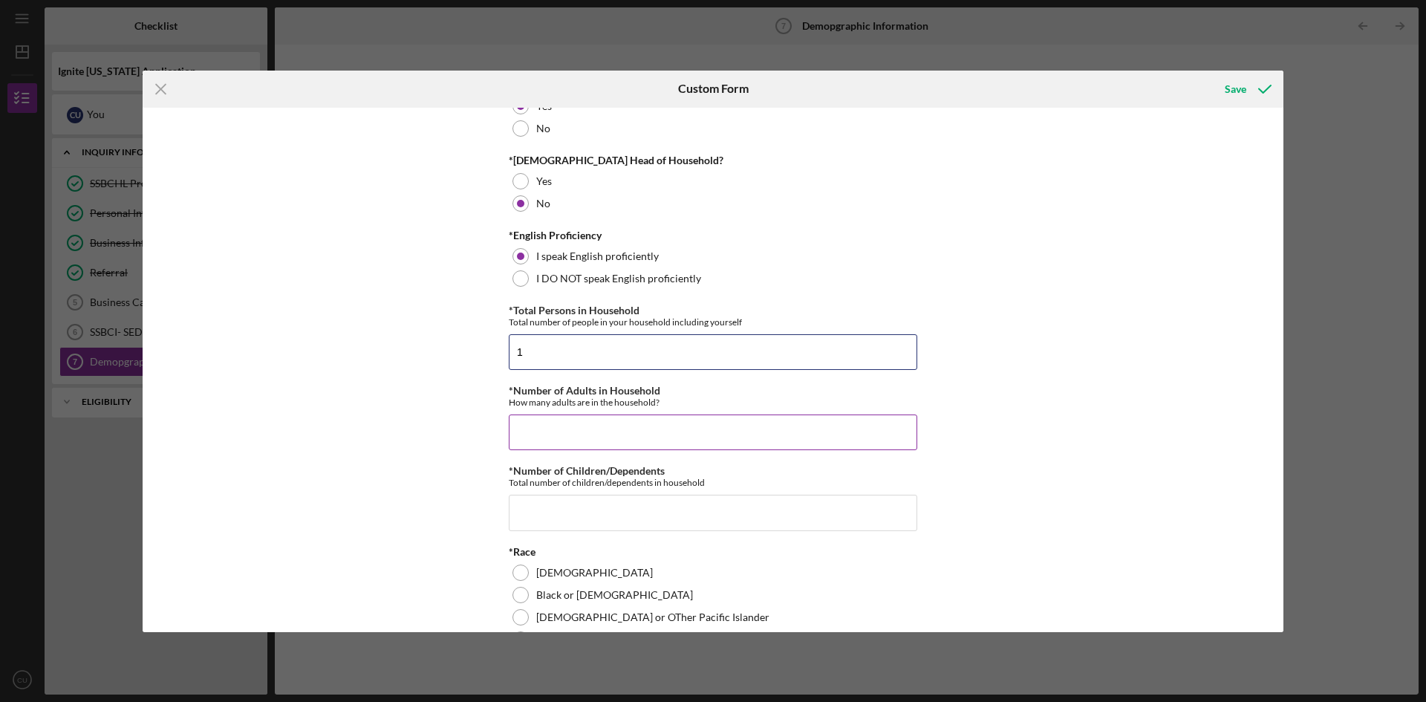
type input "1"
click at [553, 426] on input "*Number of Adults in Household" at bounding box center [713, 432] width 408 height 36
type input "1"
click at [544, 504] on input "*Number of Children/Dependents" at bounding box center [713, 513] width 408 height 36
type input "1"
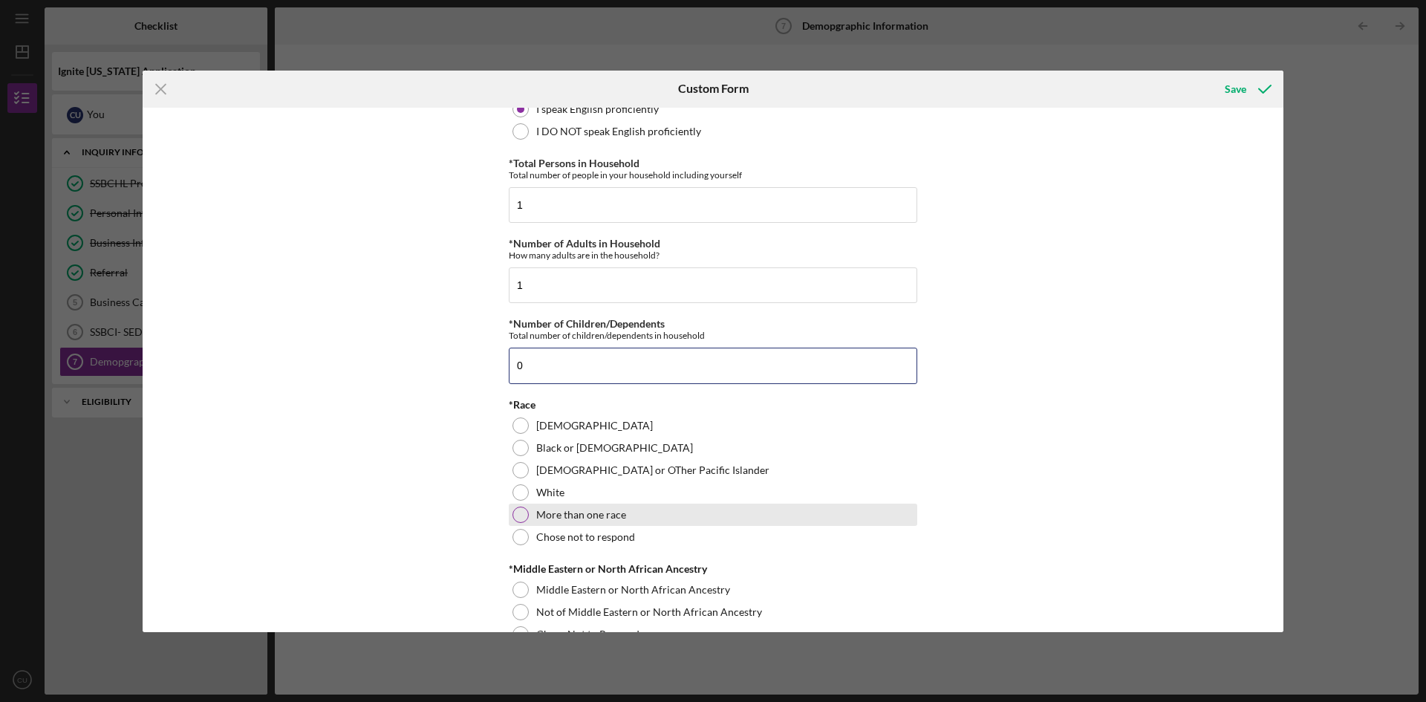
scroll to position [520, 0]
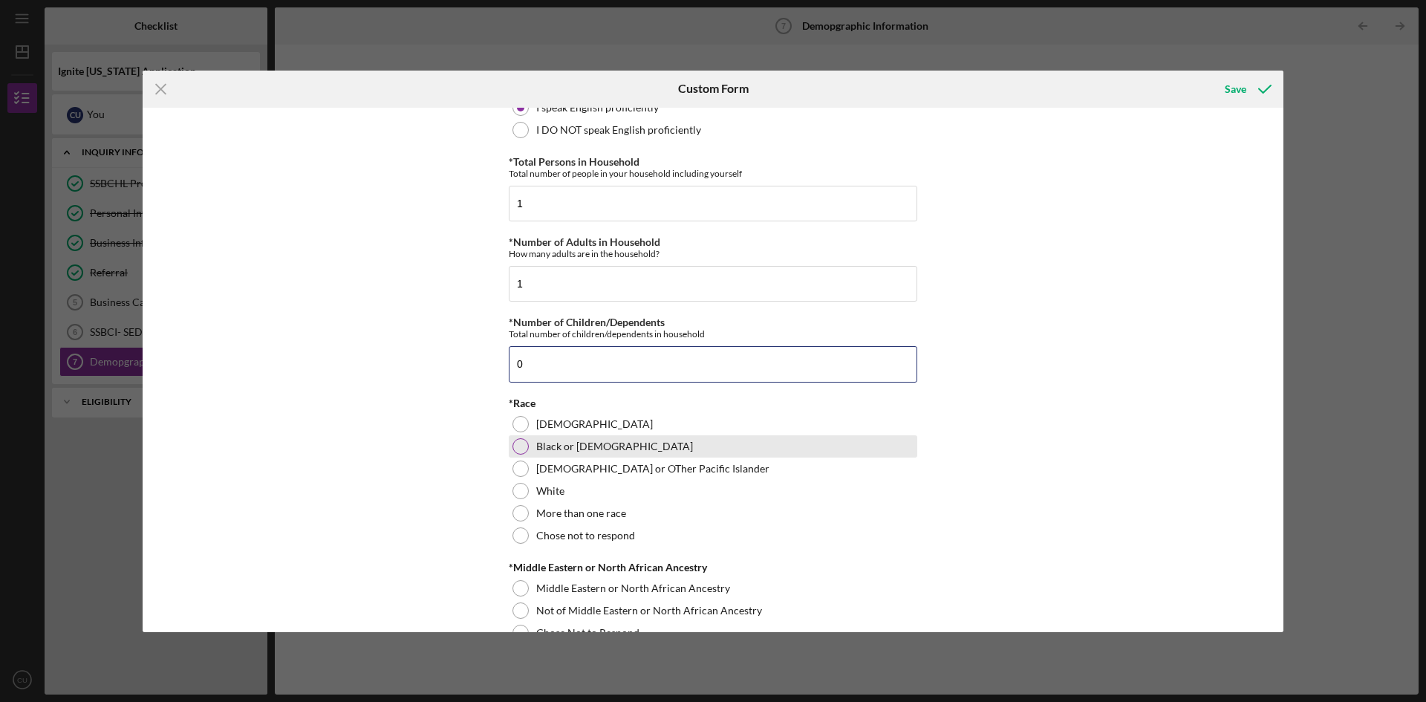
type input "0"
click at [525, 446] on div at bounding box center [520, 446] width 16 height 16
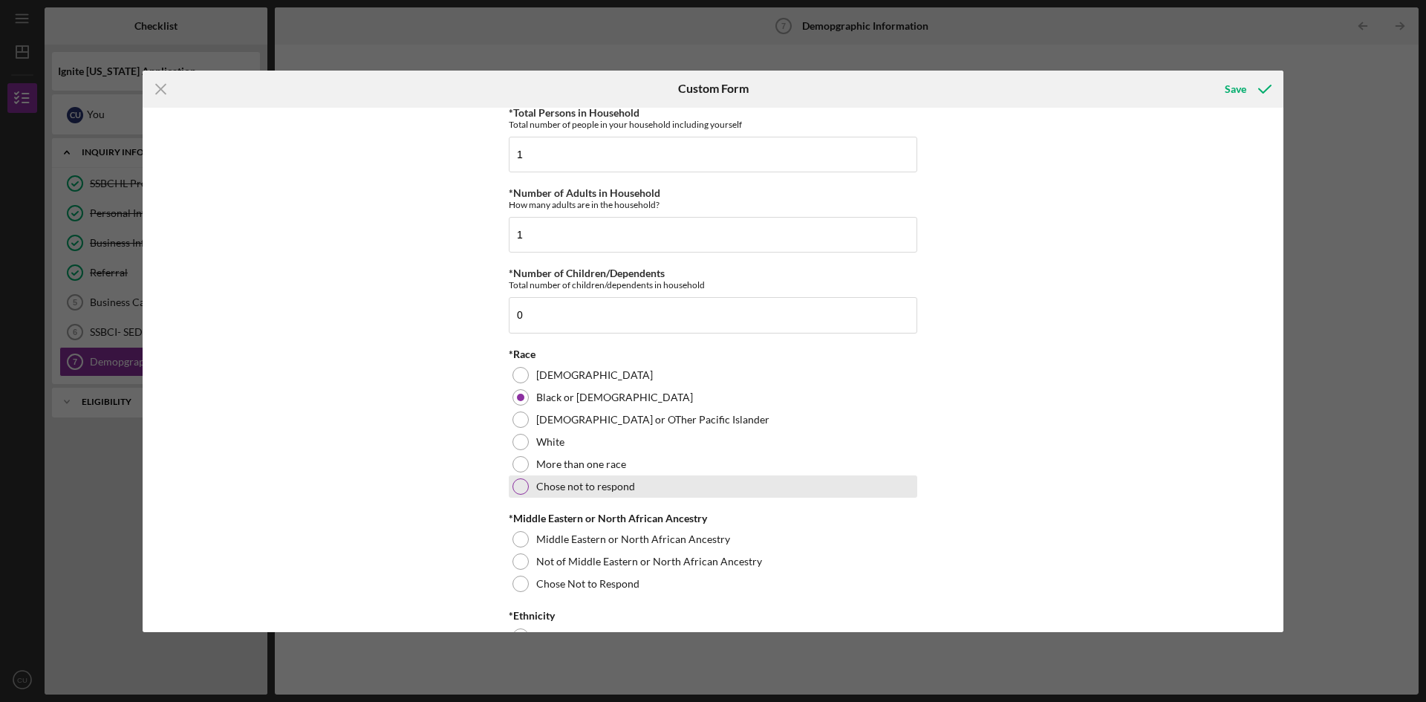
scroll to position [594, 0]
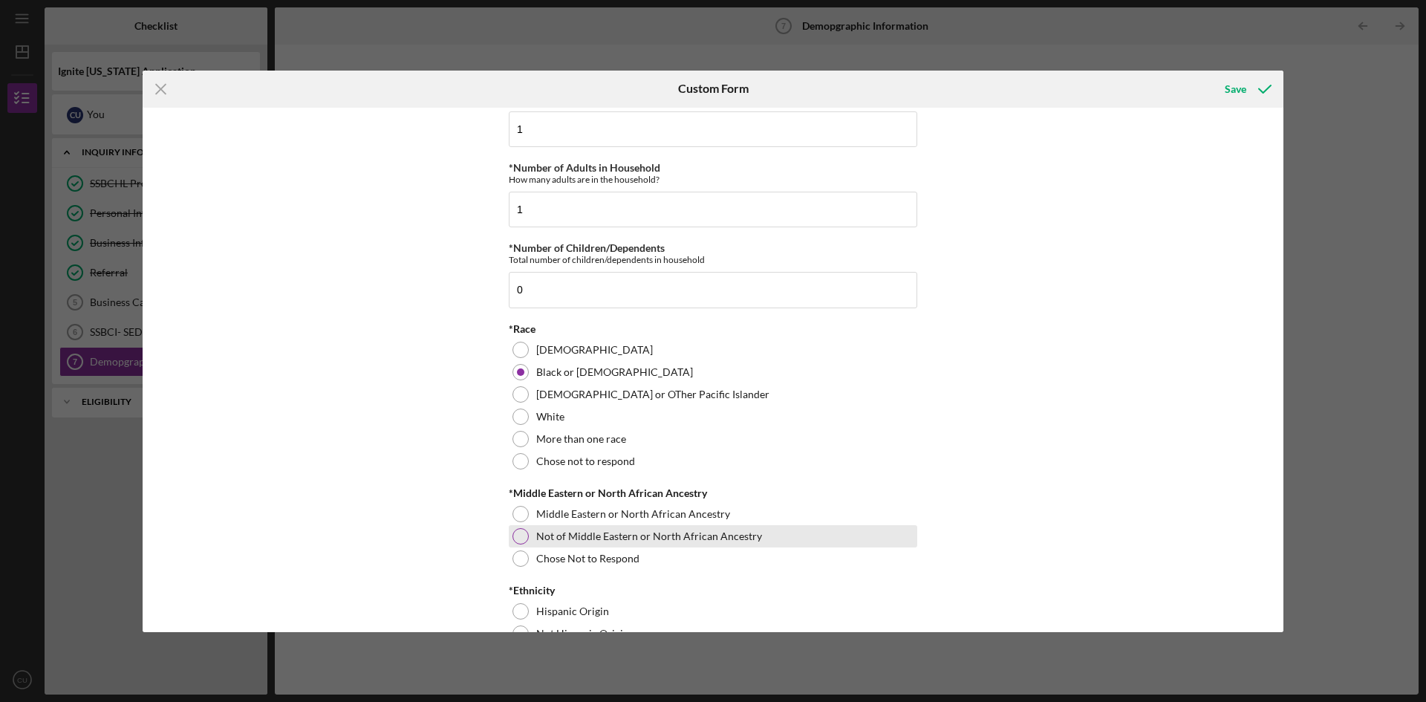
click at [519, 535] on div at bounding box center [520, 536] width 16 height 16
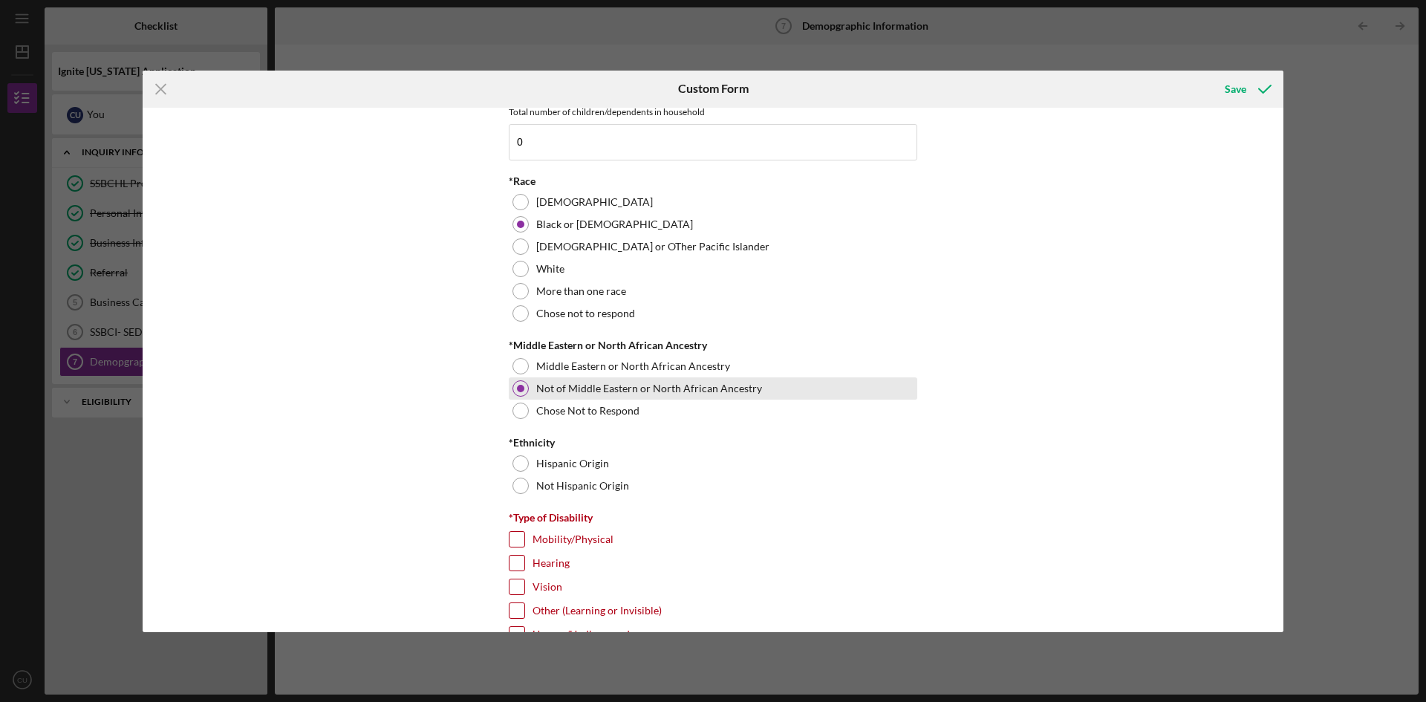
scroll to position [743, 0]
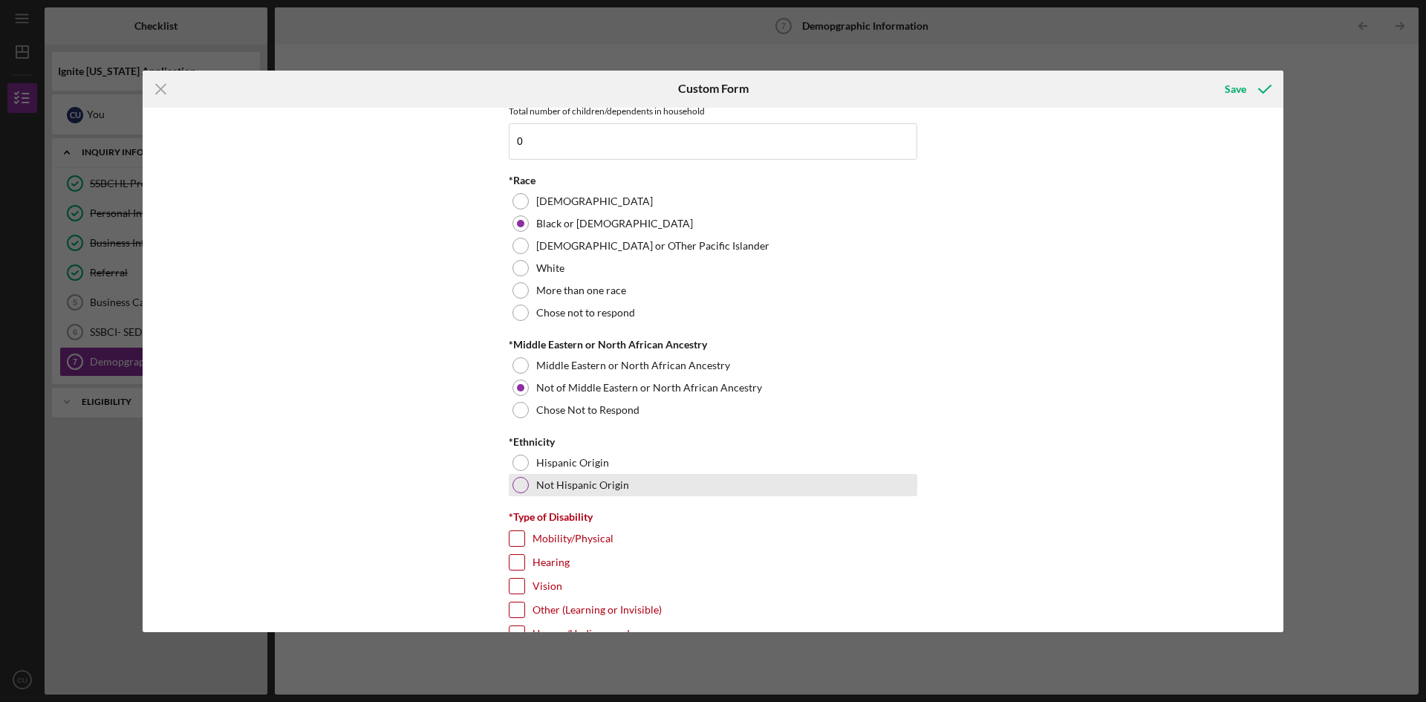
click at [522, 485] on div at bounding box center [520, 485] width 16 height 16
click at [519, 489] on div at bounding box center [520, 485] width 16 height 16
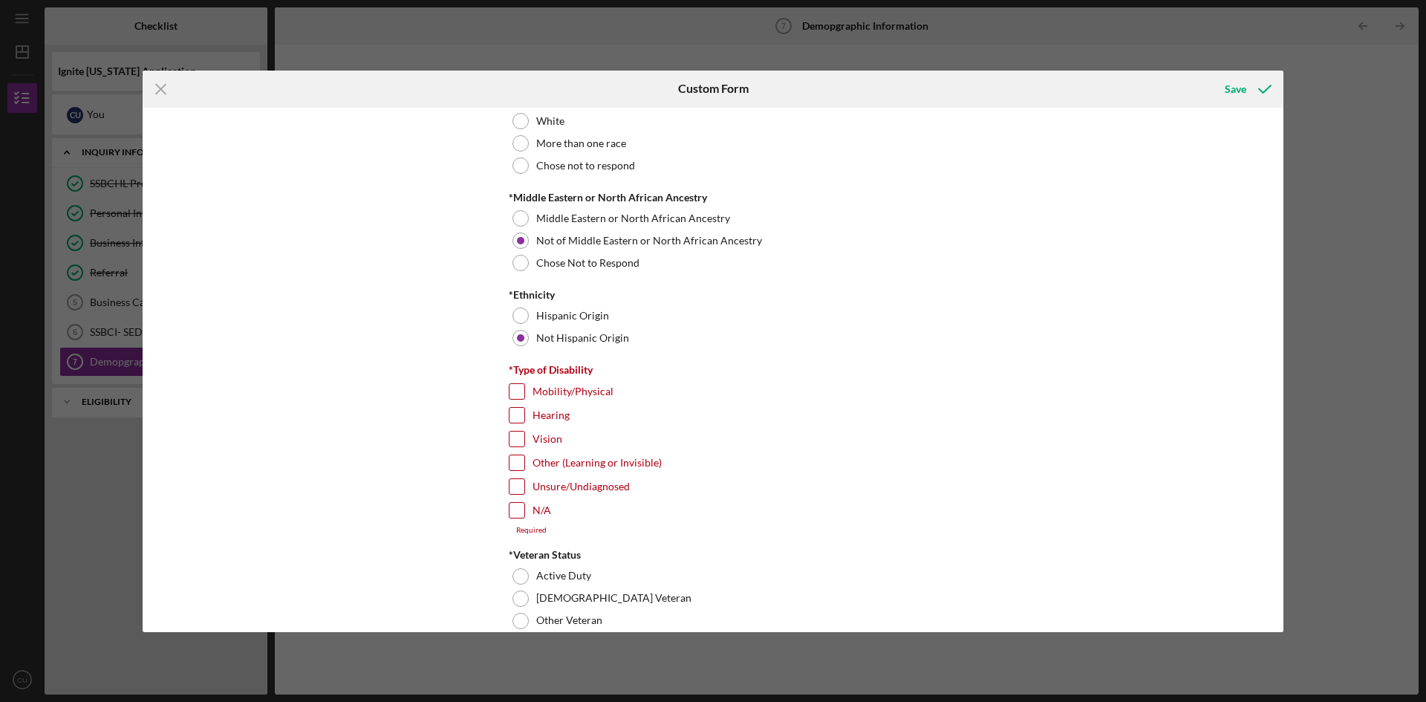
scroll to position [891, 0]
click at [516, 508] on input "N/A" at bounding box center [516, 508] width 15 height 15
checkbox input "true"
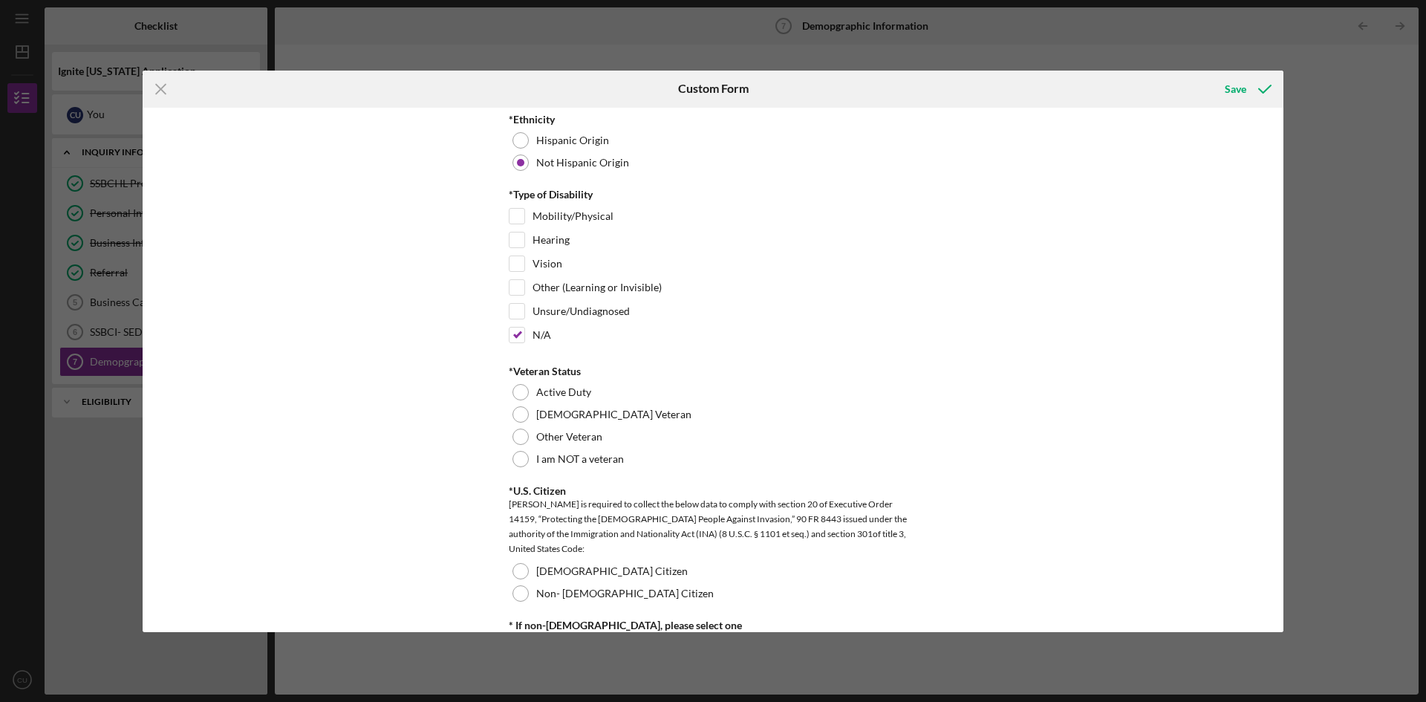
scroll to position [1114, 0]
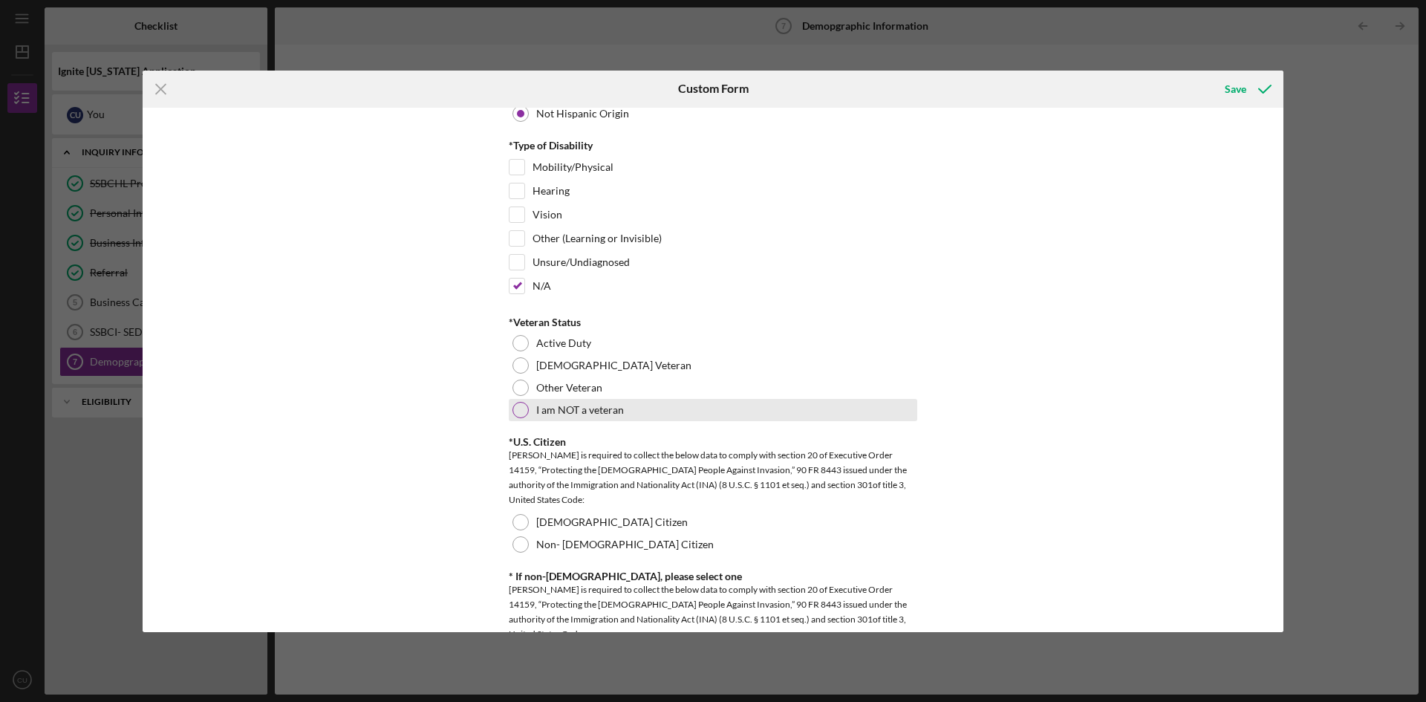
click at [517, 417] on div at bounding box center [520, 410] width 16 height 16
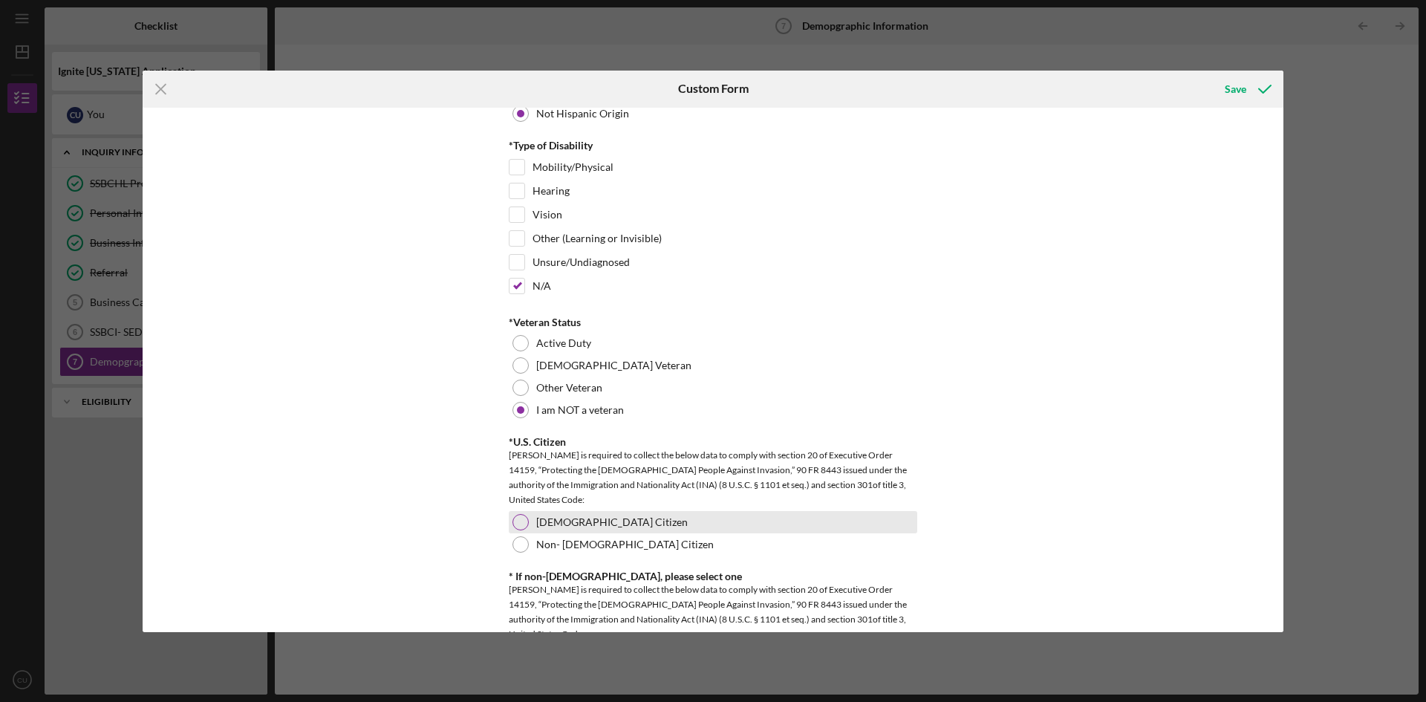
click at [524, 520] on div at bounding box center [520, 522] width 16 height 16
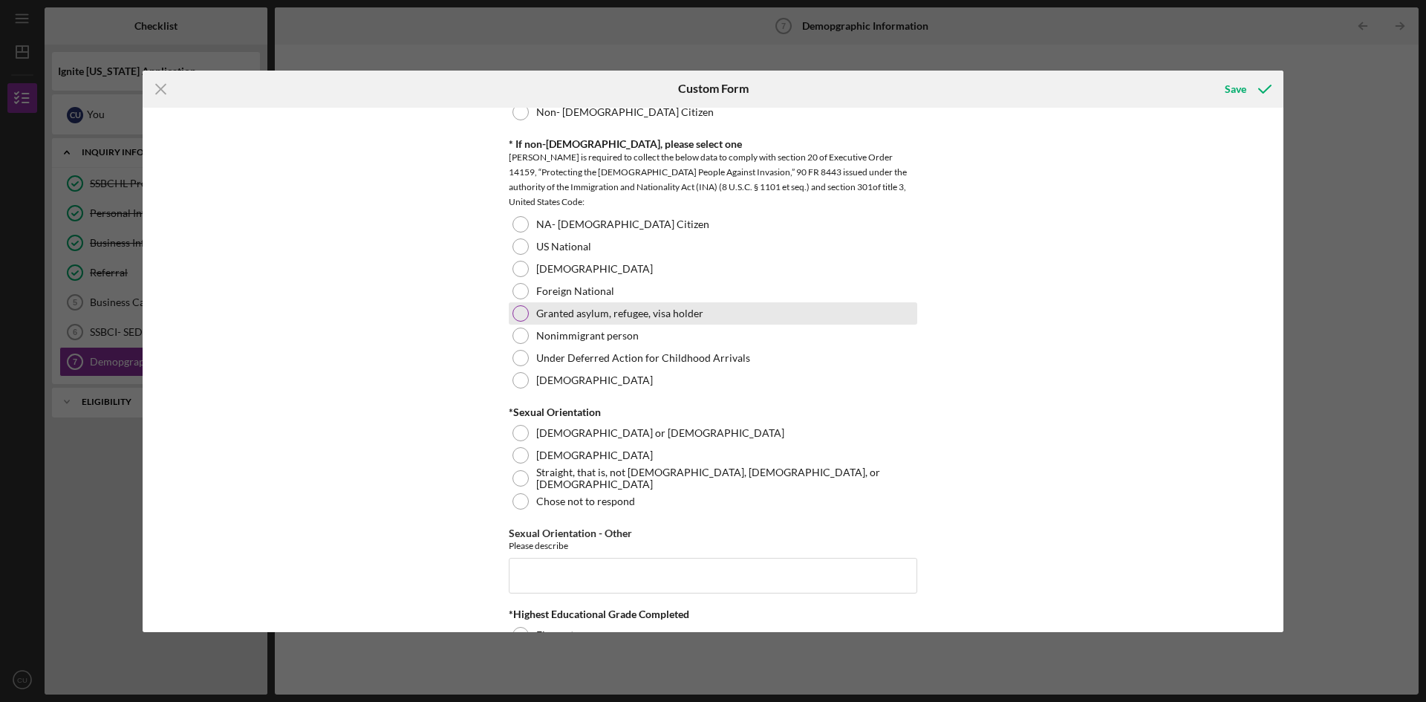
scroll to position [1560, 0]
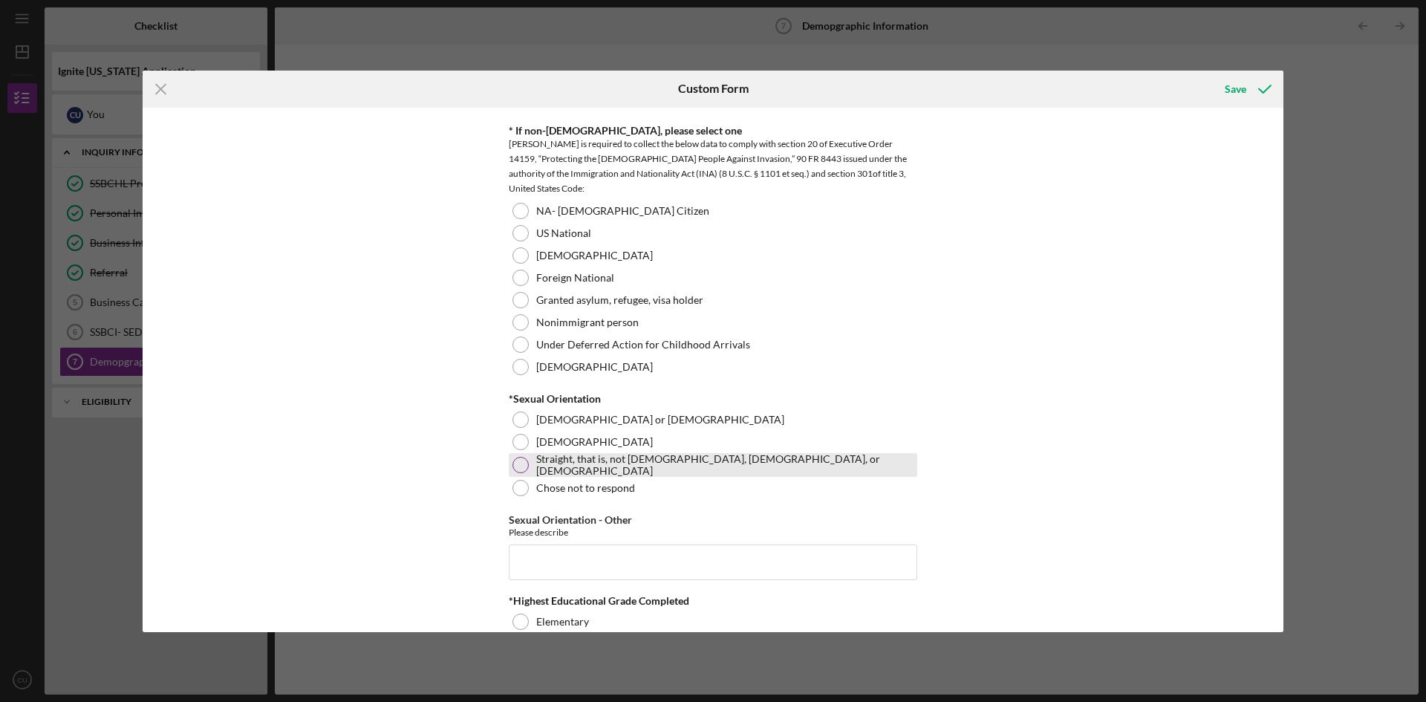
click at [521, 465] on div at bounding box center [520, 465] width 16 height 16
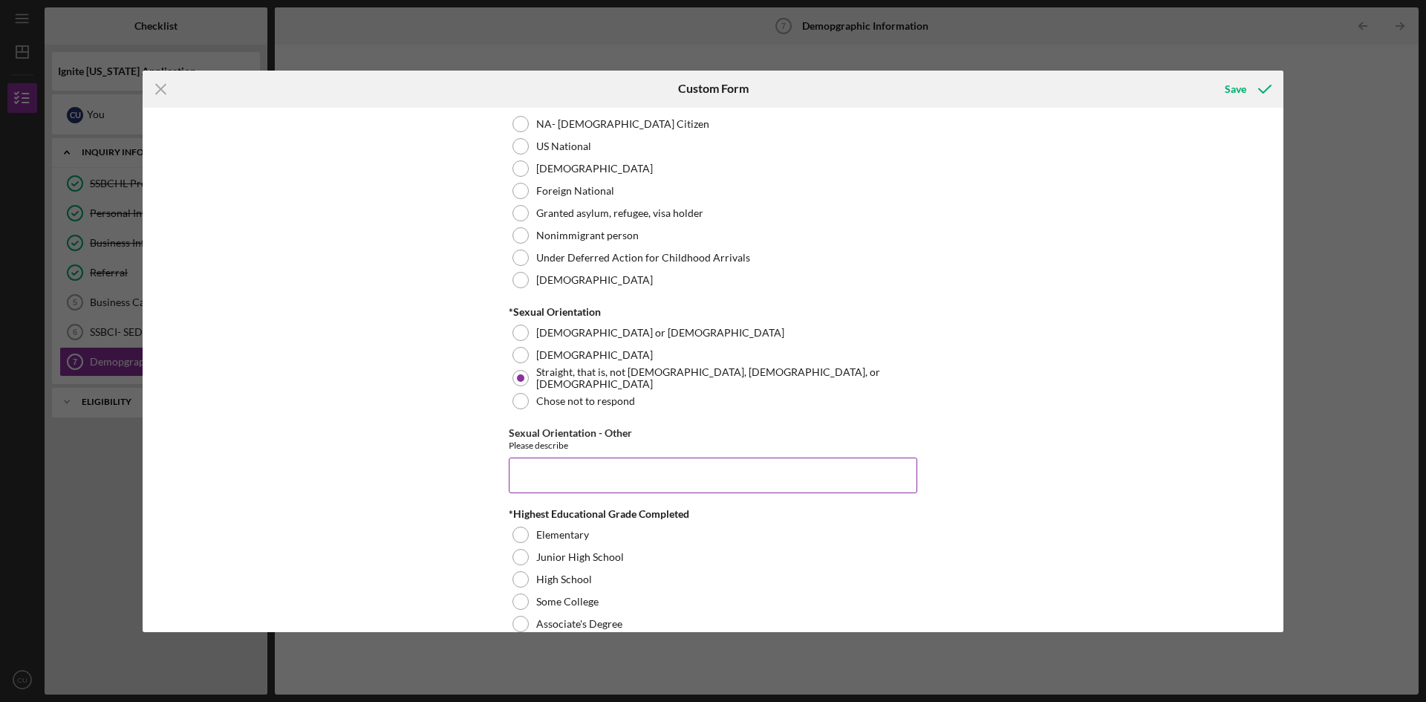
scroll to position [1708, 0]
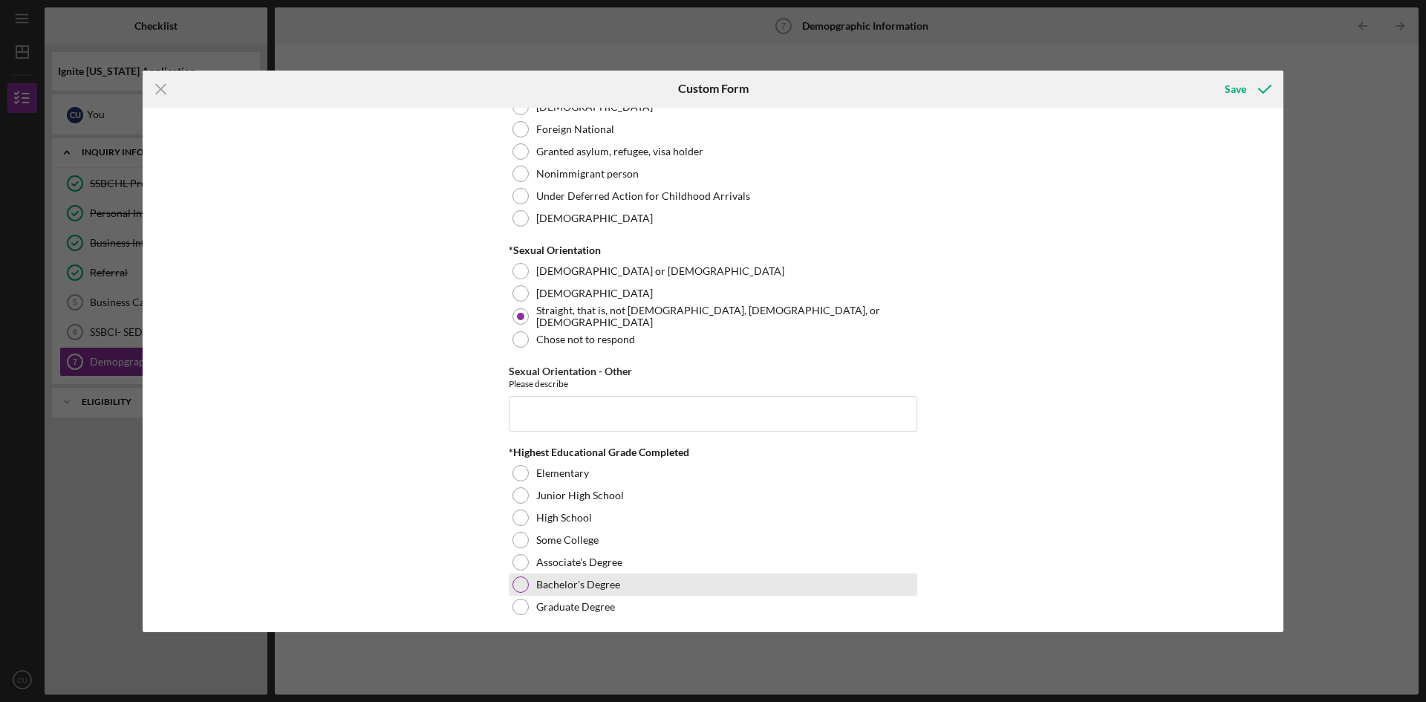
click at [517, 579] on div at bounding box center [520, 584] width 16 height 16
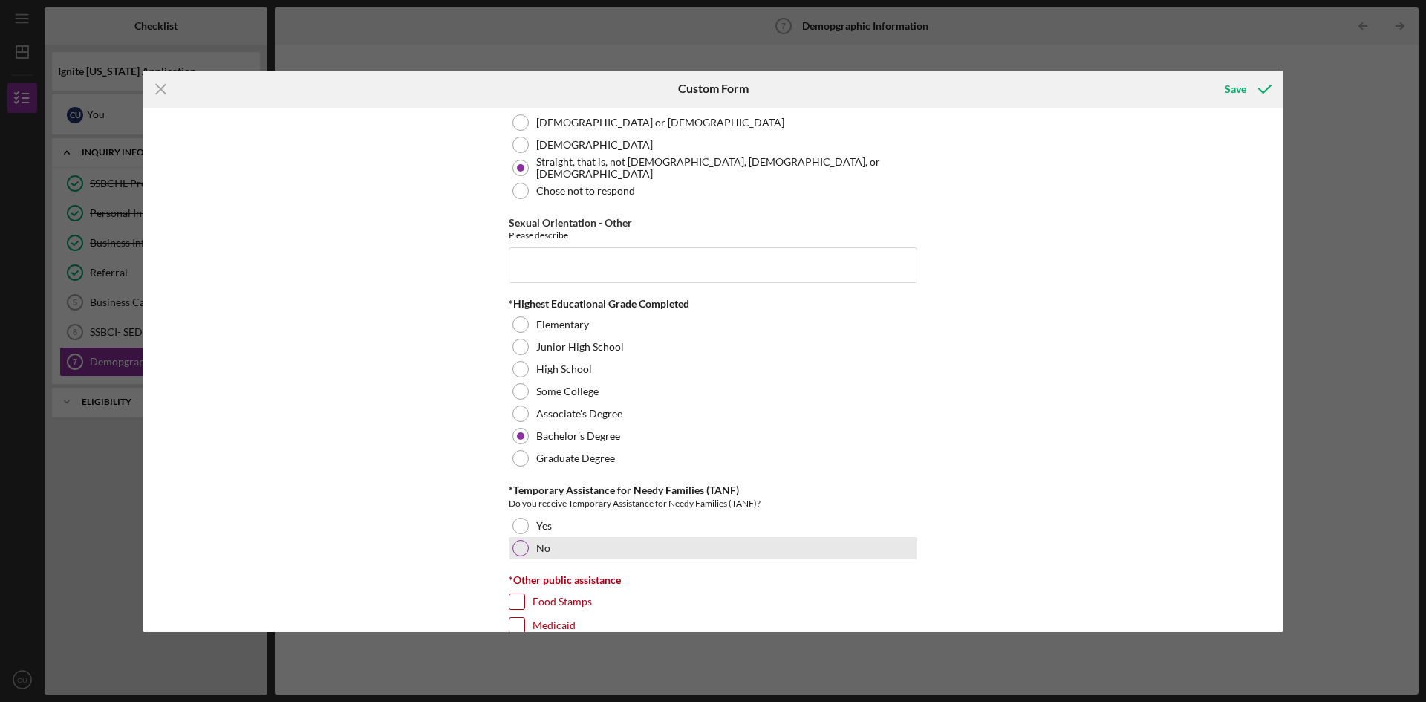
click at [518, 544] on div at bounding box center [520, 548] width 16 height 16
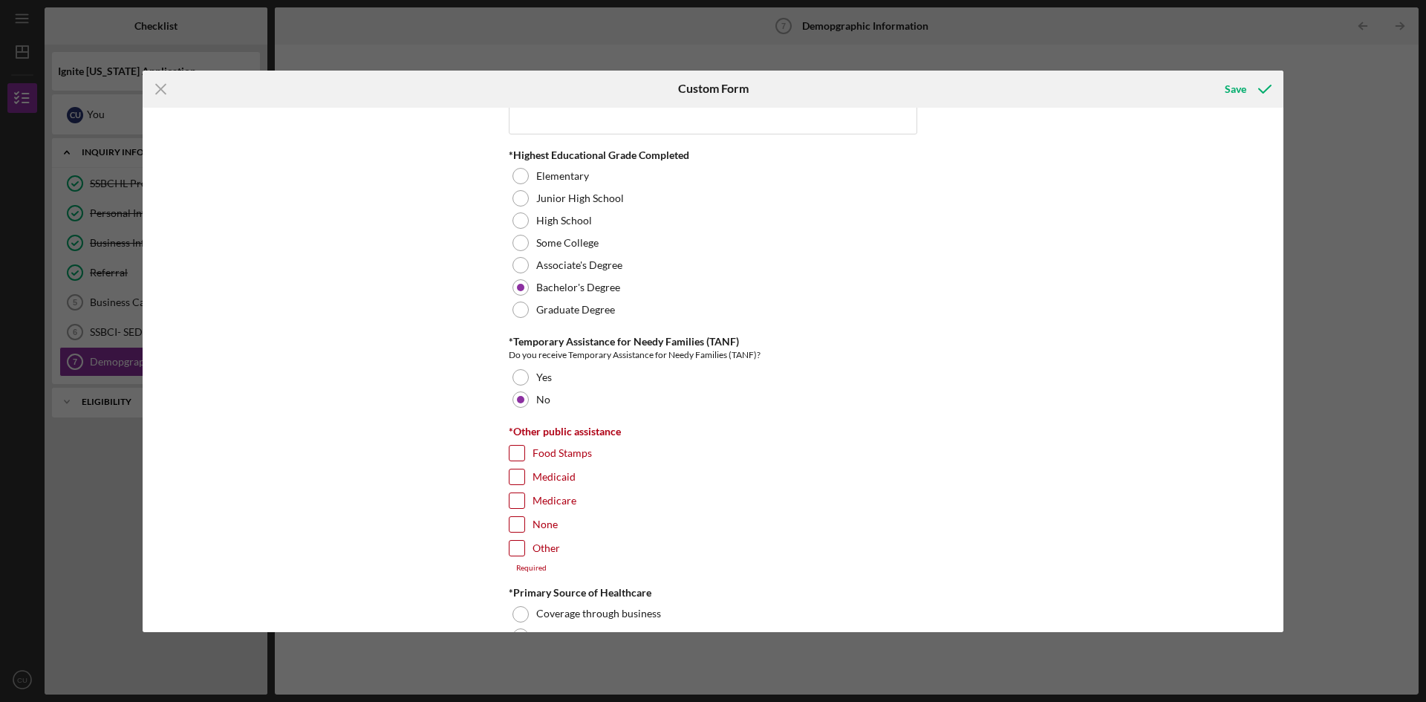
scroll to position [2079, 0]
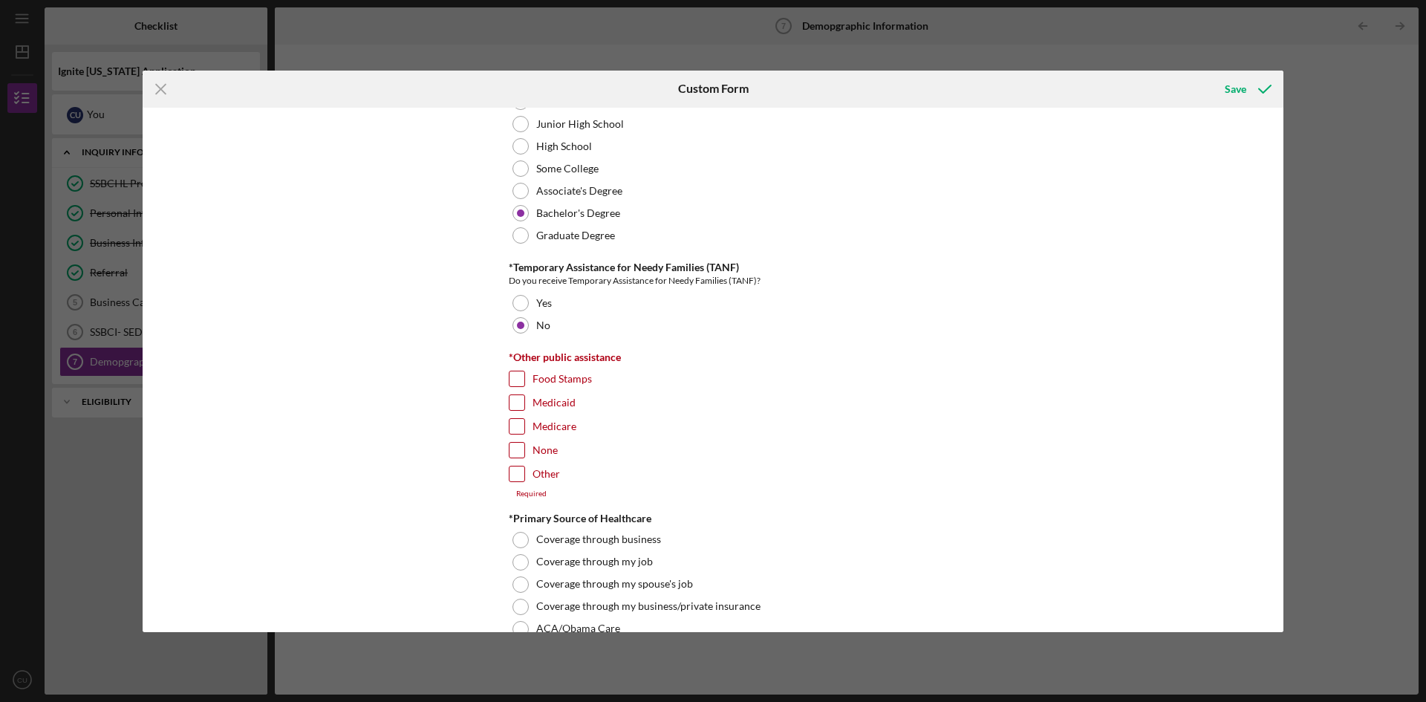
click at [514, 453] on input "None" at bounding box center [516, 450] width 15 height 15
checkbox input "true"
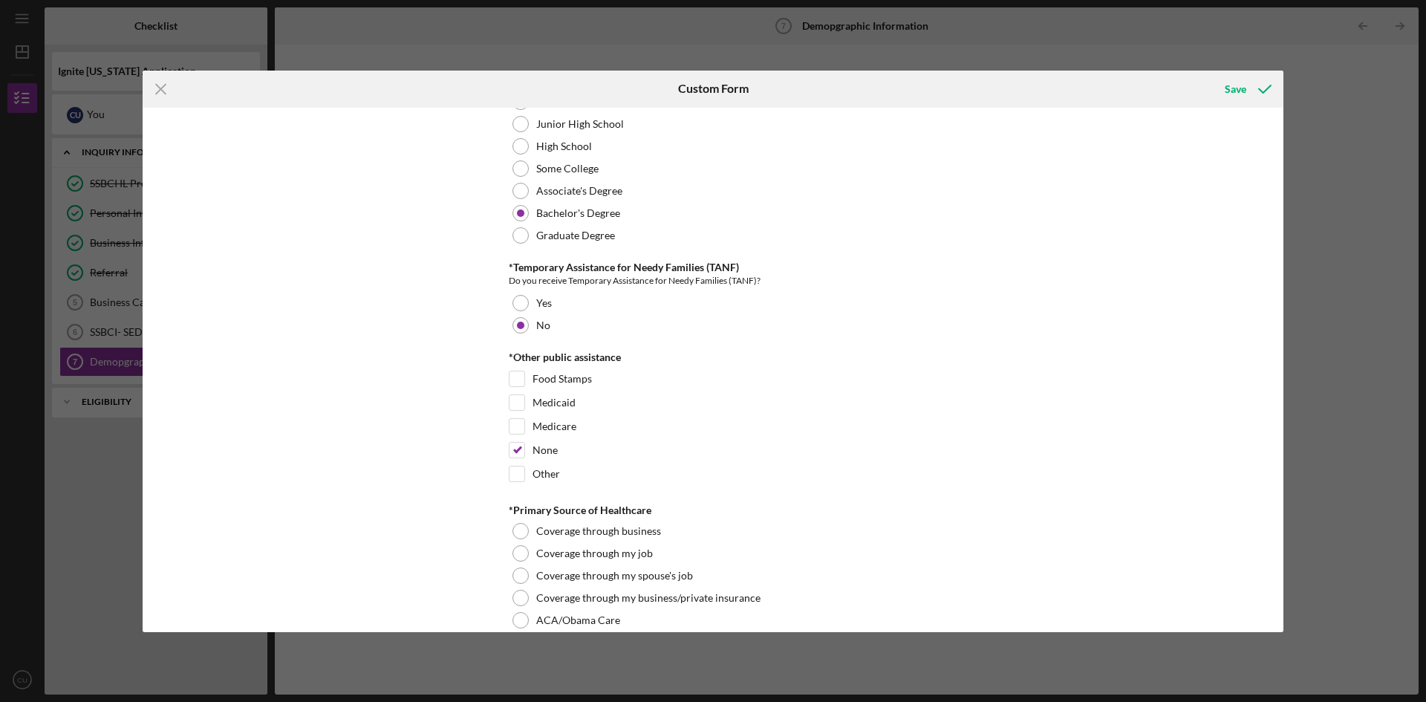
scroll to position [2154, 0]
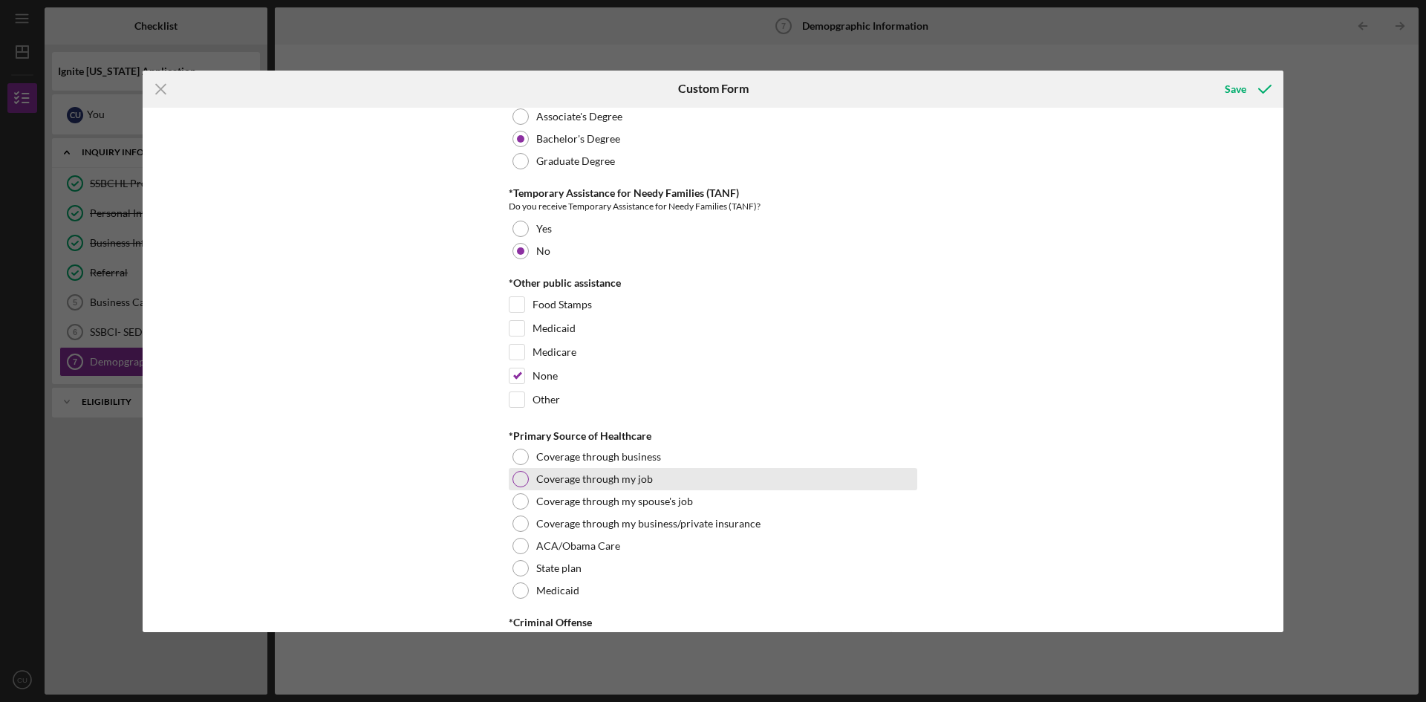
click at [519, 479] on div at bounding box center [520, 479] width 16 height 16
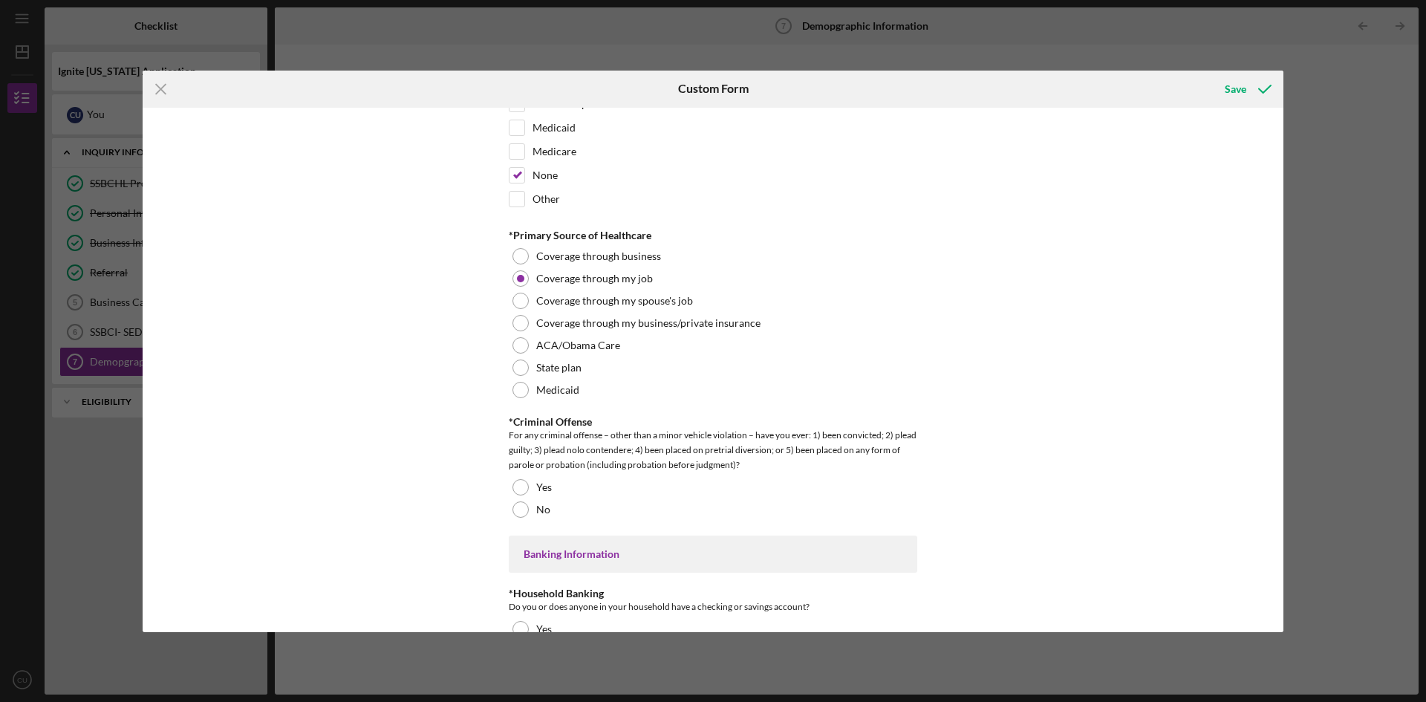
scroll to position [2376, 0]
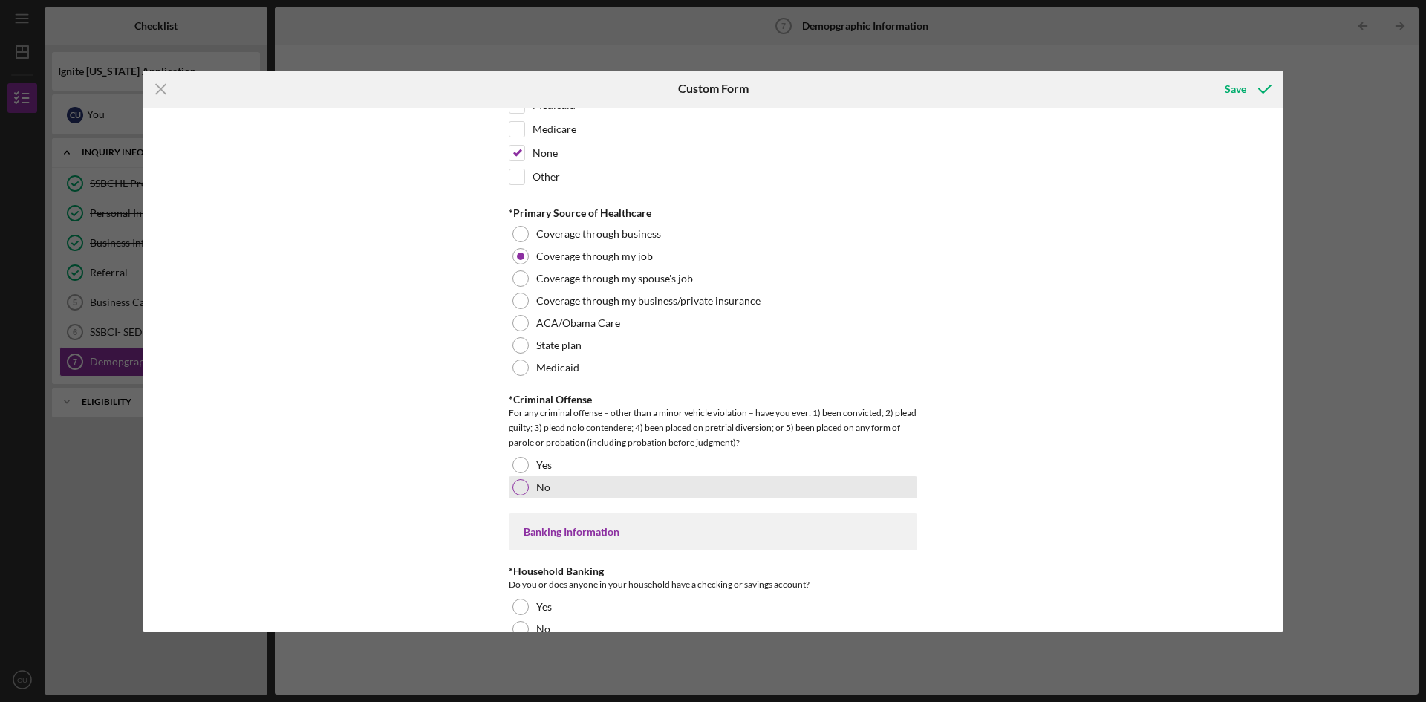
click at [523, 491] on div at bounding box center [520, 487] width 16 height 16
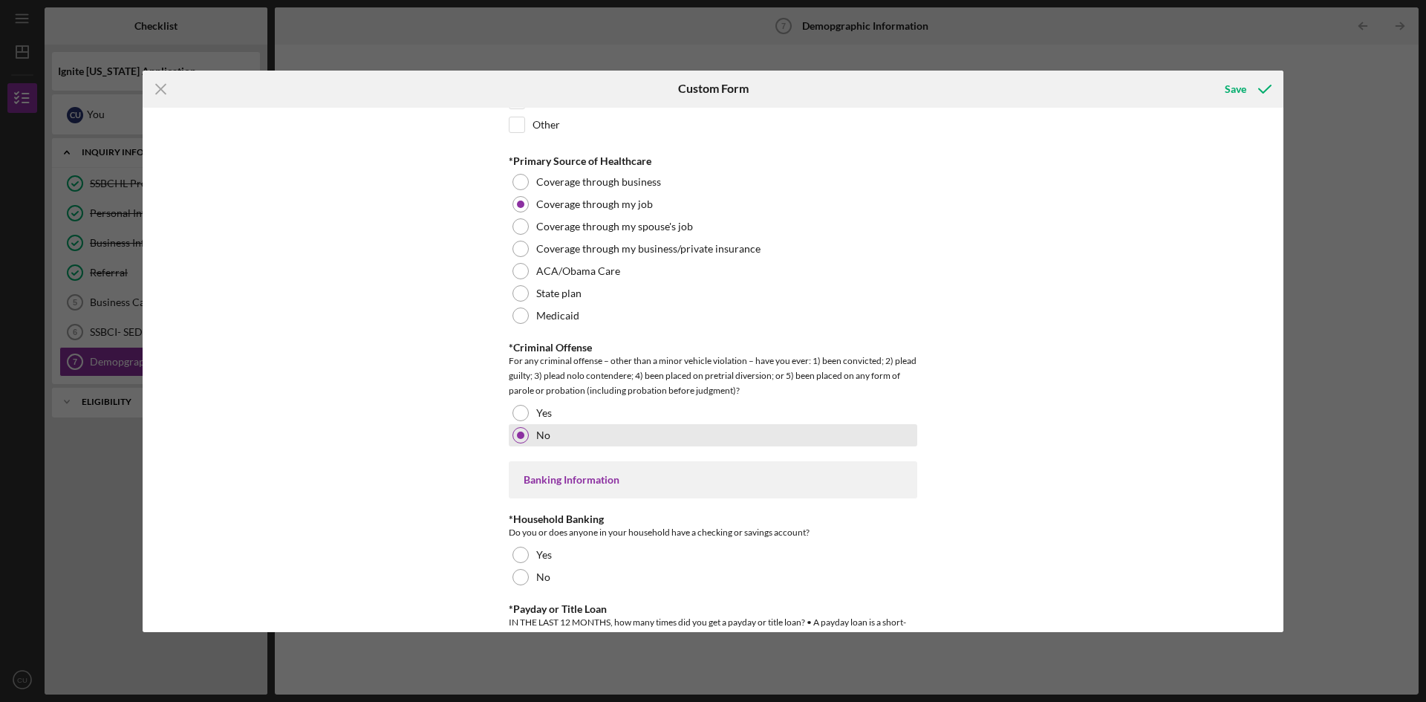
scroll to position [2525, 0]
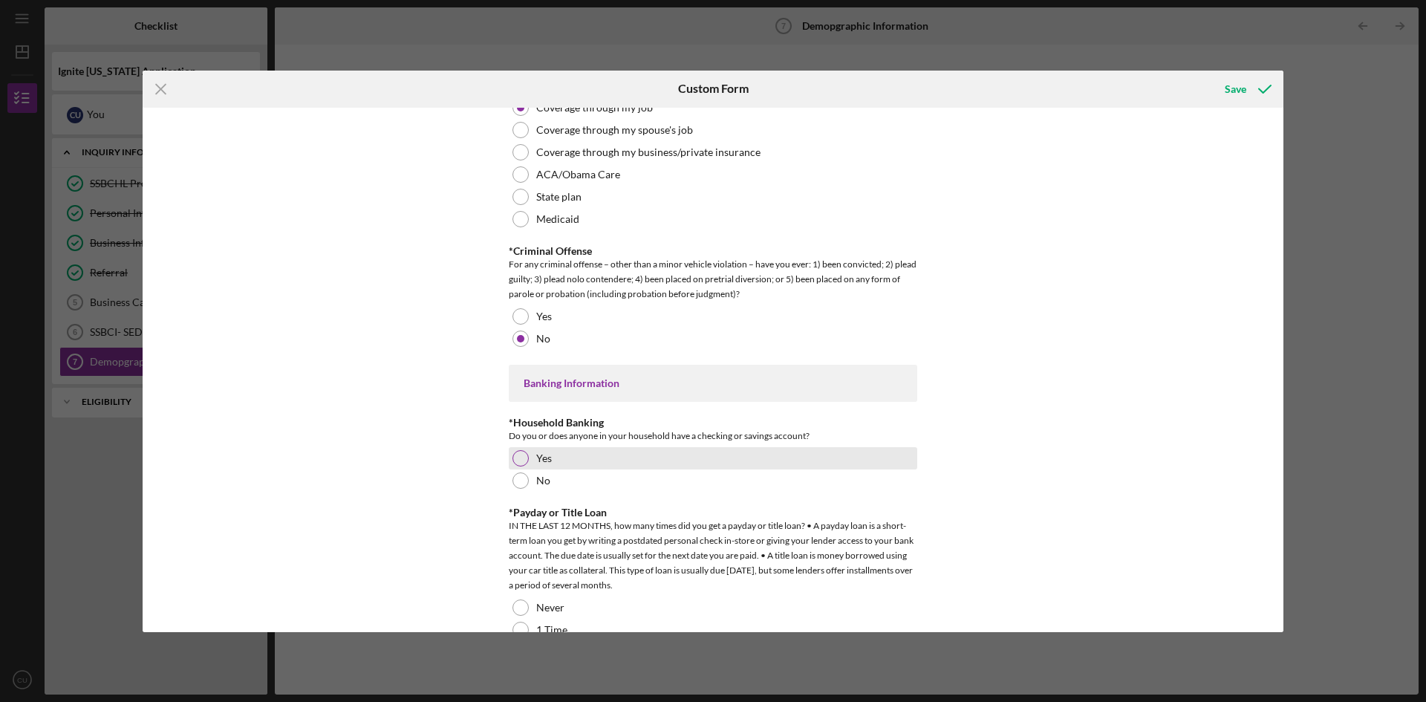
click at [513, 452] on div at bounding box center [520, 458] width 16 height 16
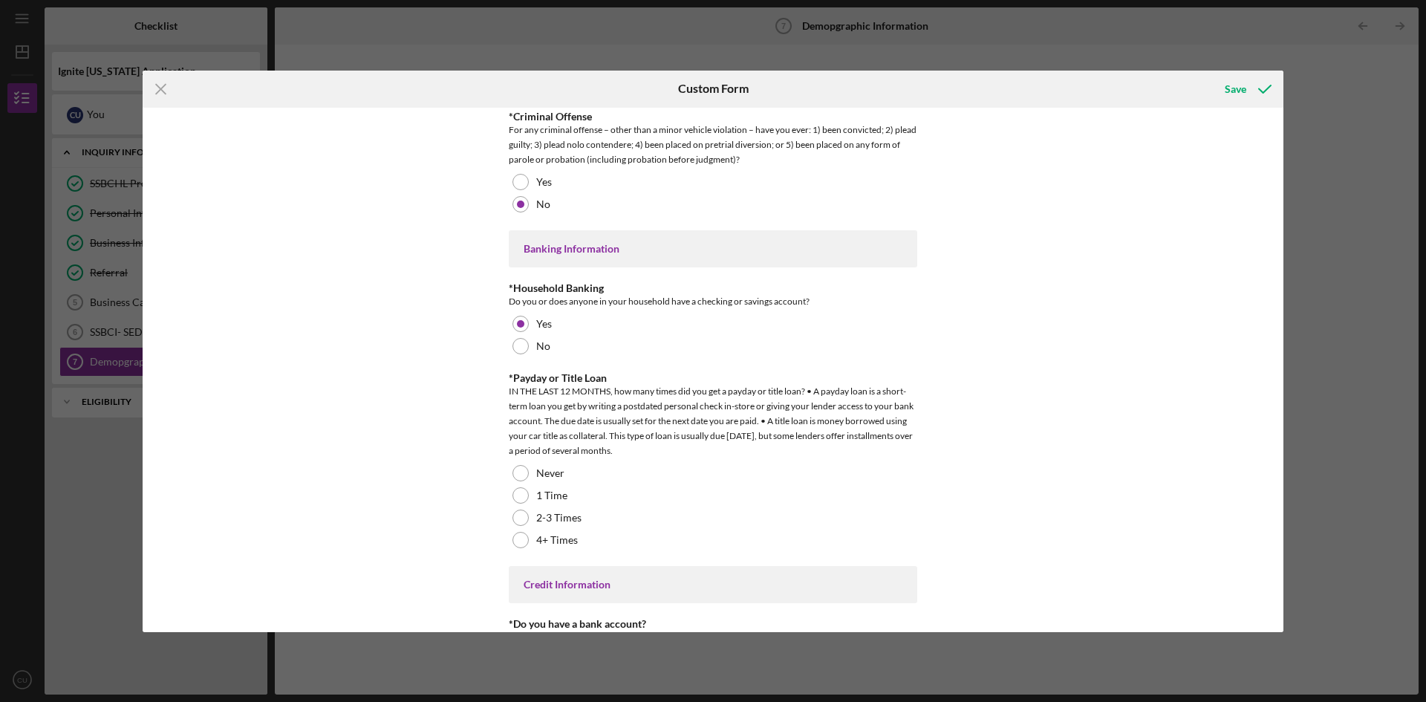
scroll to position [2673, 0]
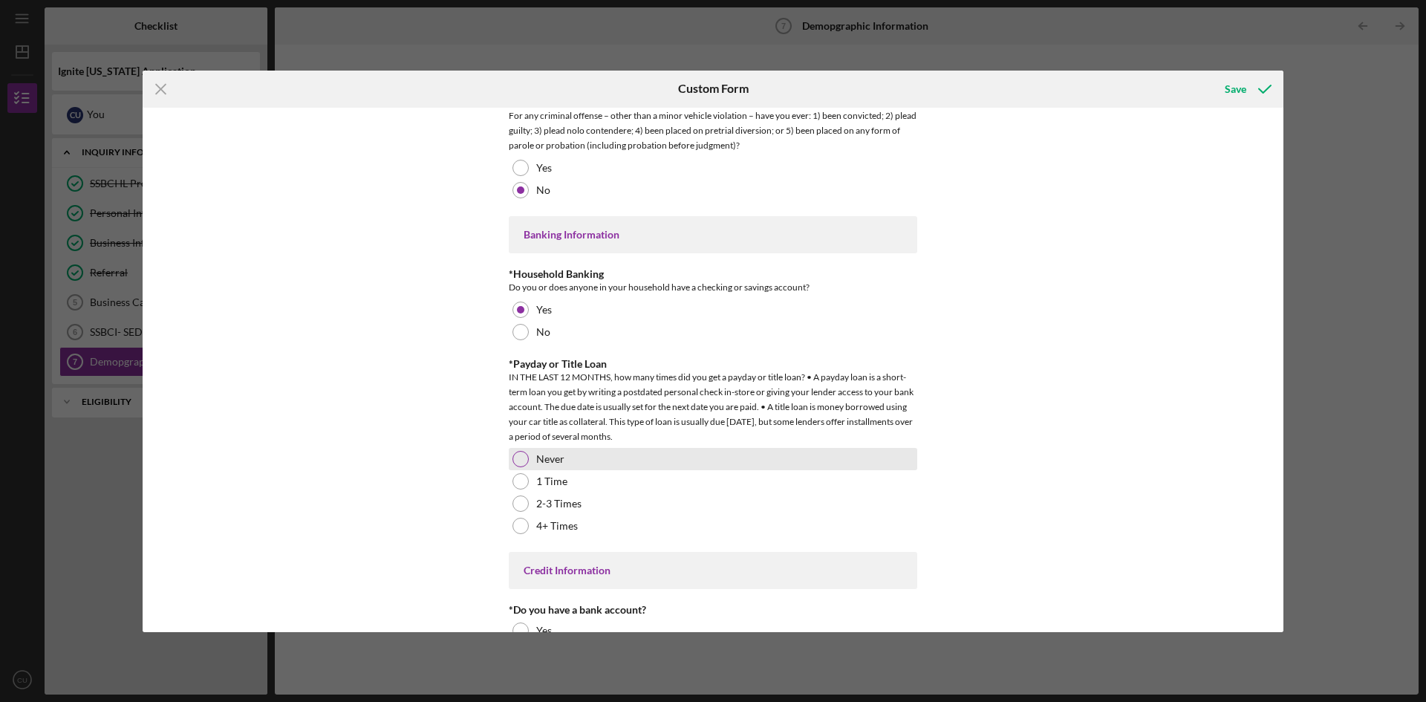
click at [519, 460] on div at bounding box center [520, 459] width 16 height 16
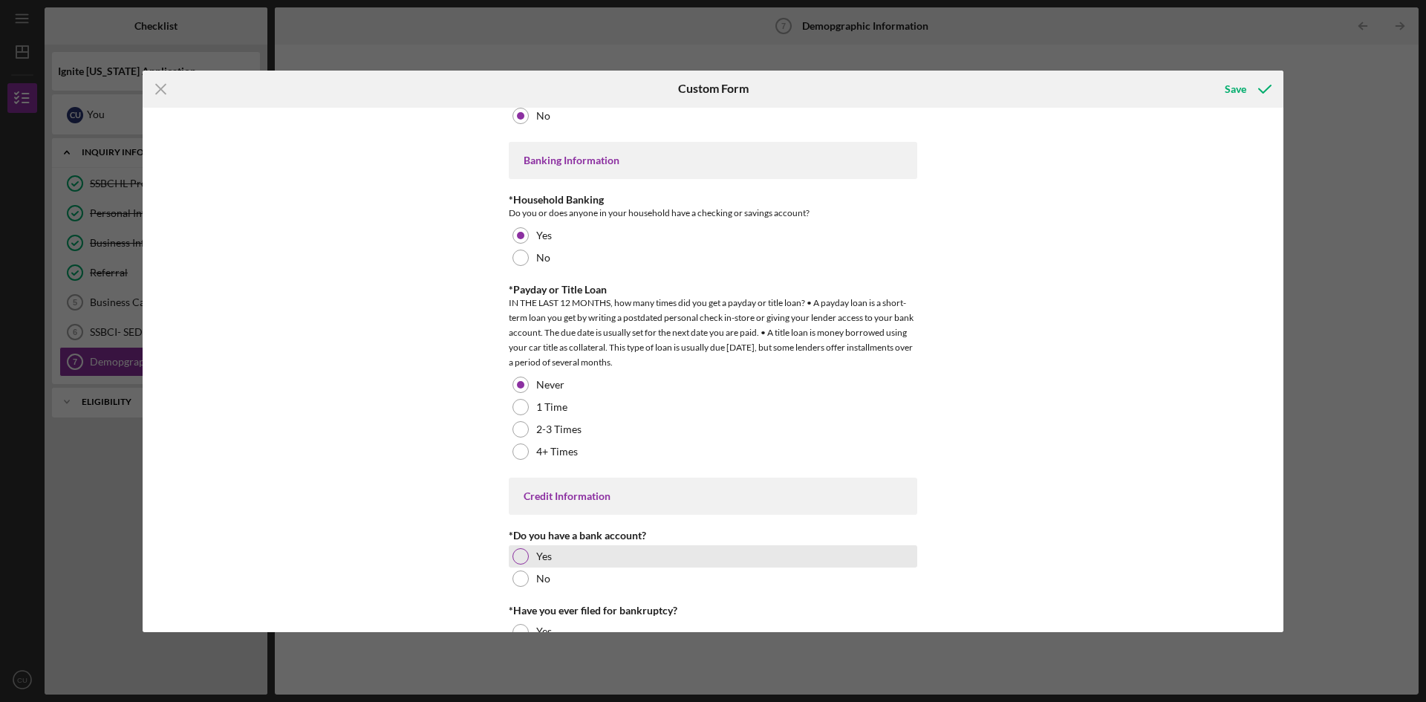
click at [517, 553] on div at bounding box center [520, 556] width 16 height 16
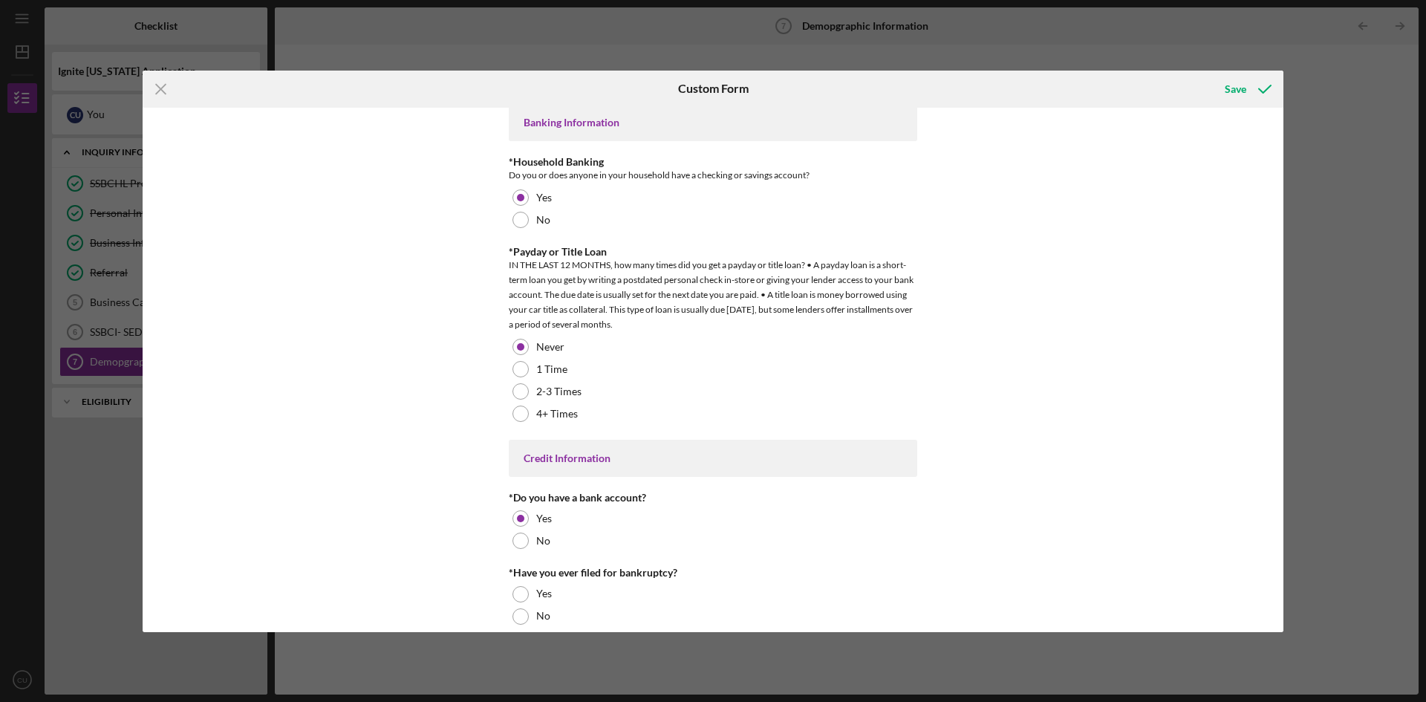
scroll to position [2801, 0]
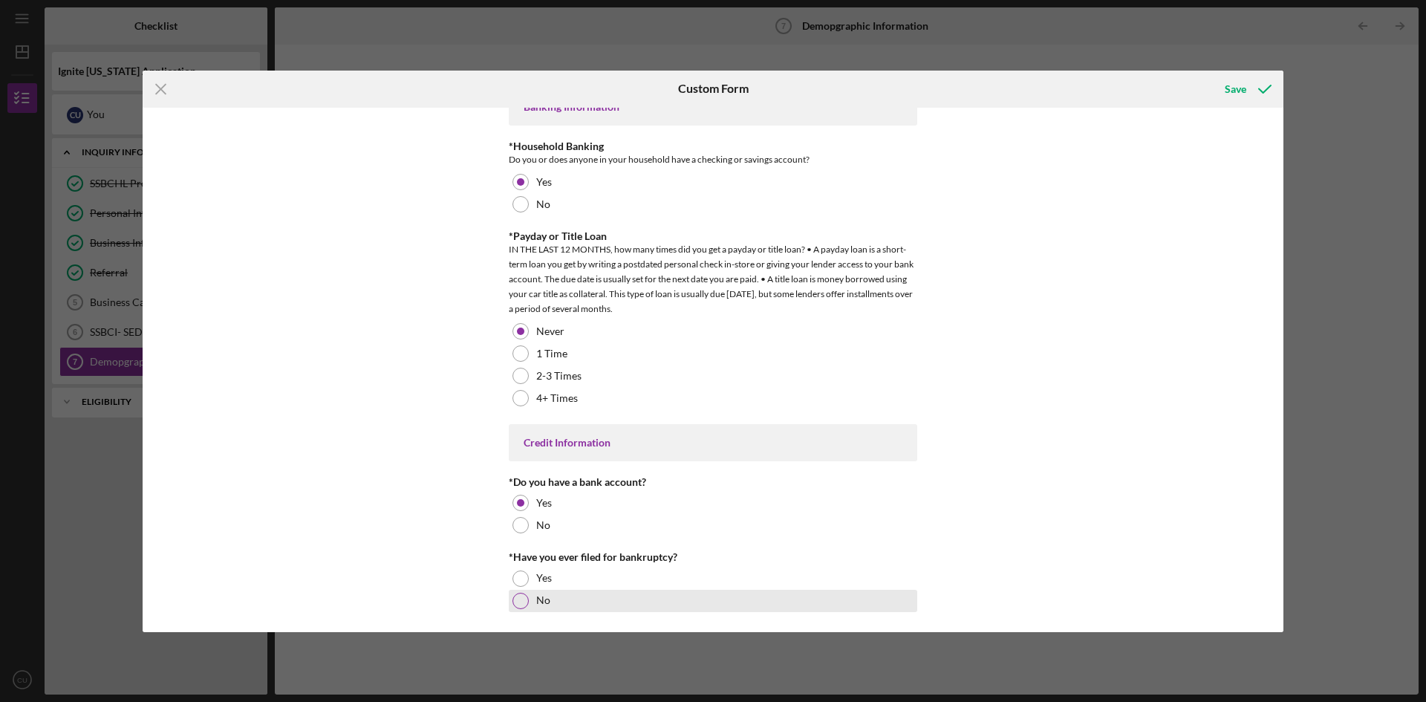
click at [524, 599] on div at bounding box center [520, 601] width 16 height 16
click at [1237, 92] on div "Save" at bounding box center [1236, 89] width 22 height 30
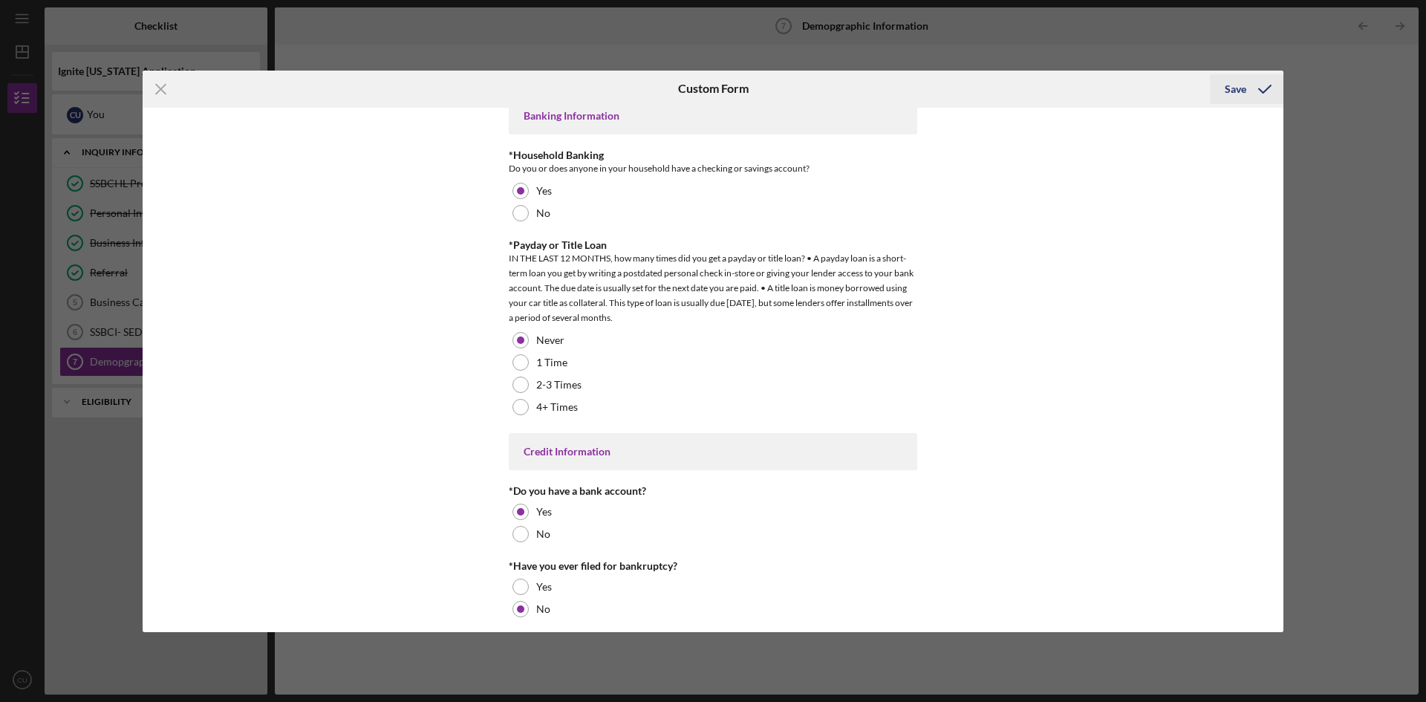
scroll to position [2810, 0]
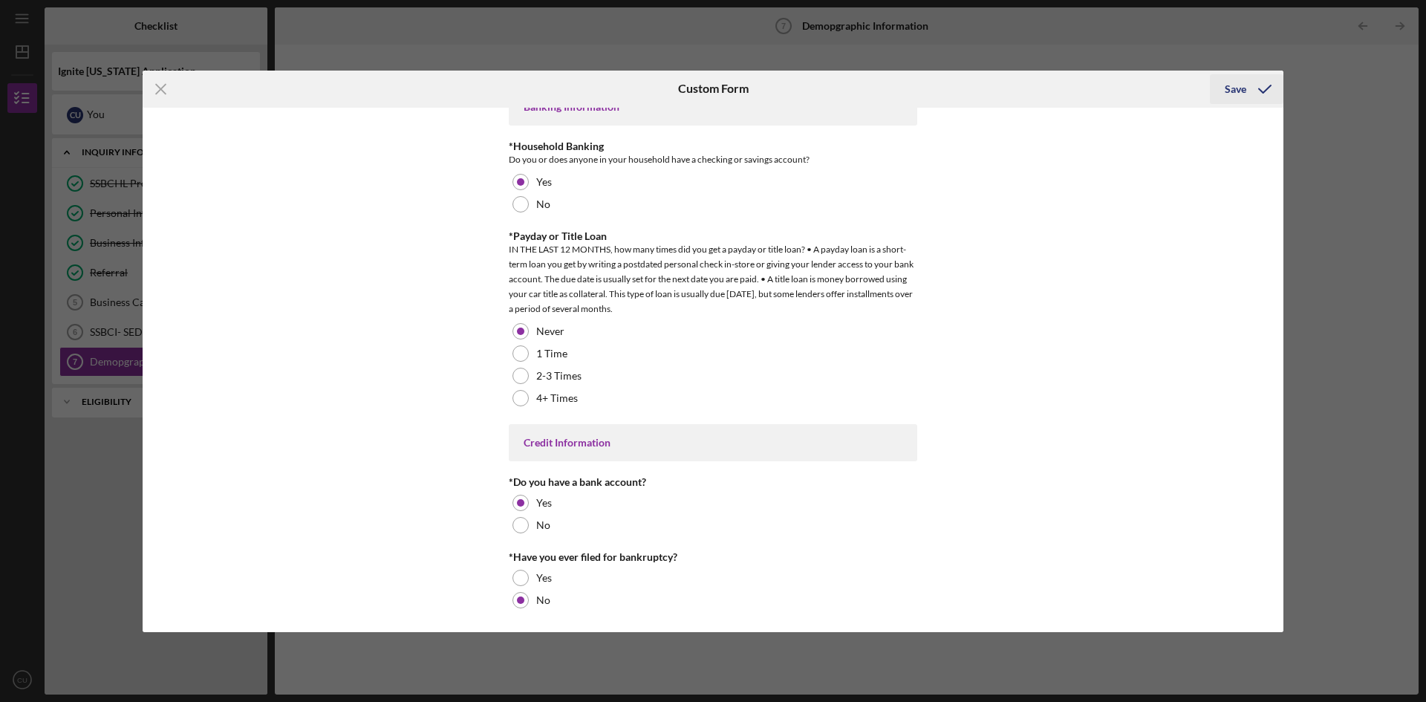
click at [1246, 88] on icon "submit" at bounding box center [1264, 89] width 37 height 37
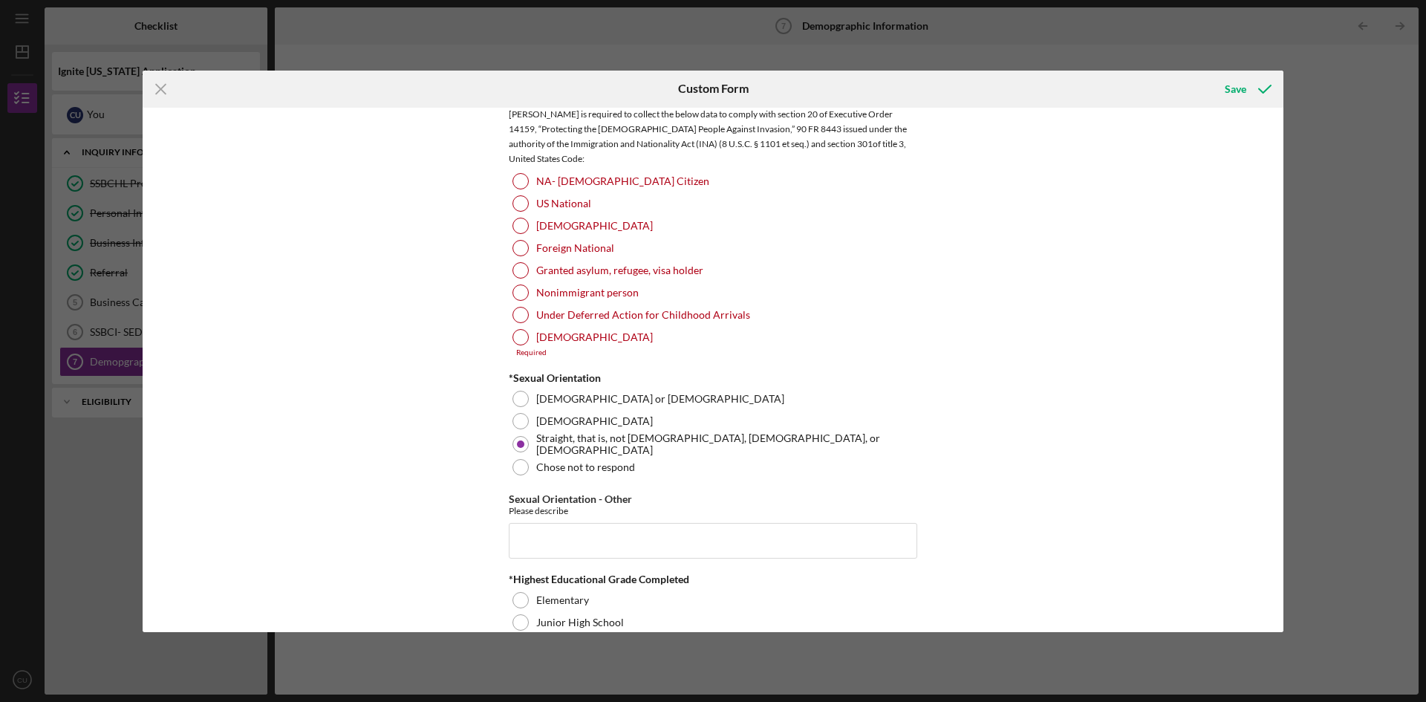
scroll to position [1473, 0]
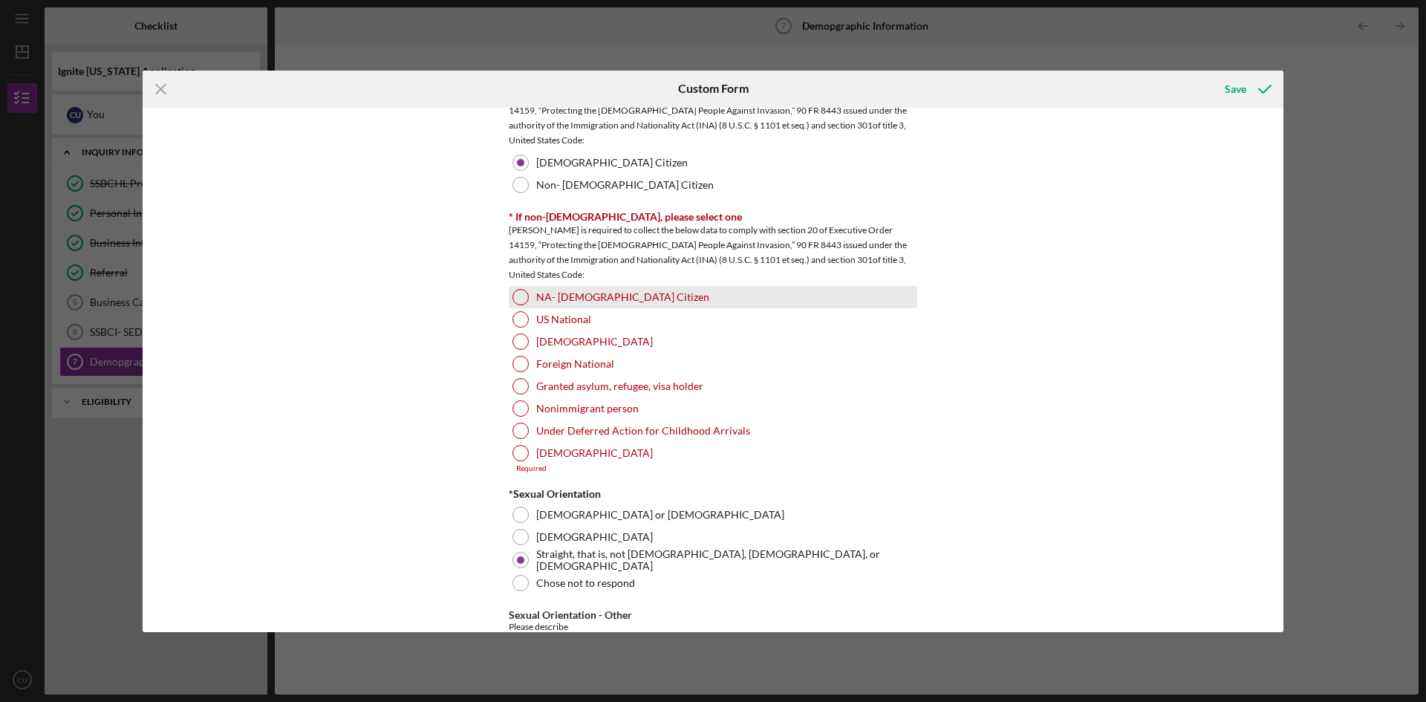
click at [521, 299] on div at bounding box center [520, 297] width 16 height 16
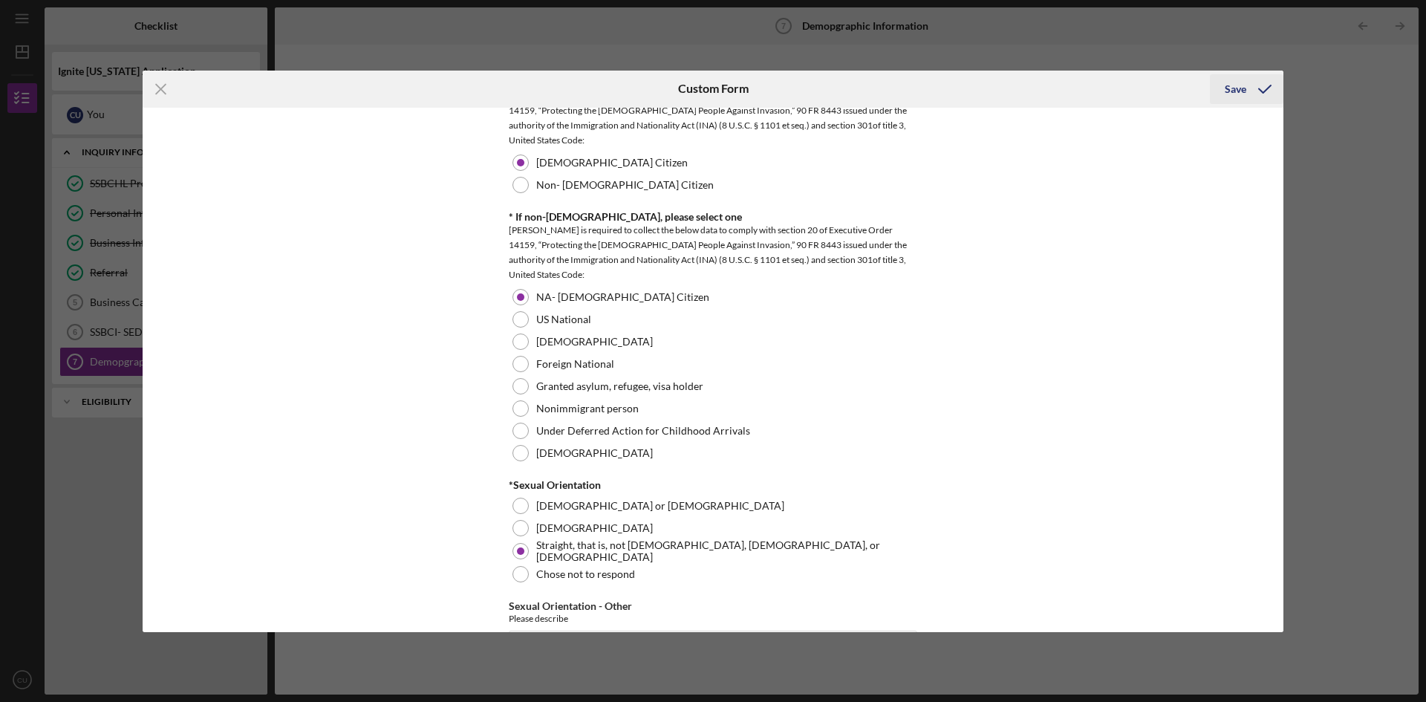
click at [1247, 92] on icon "submit" at bounding box center [1264, 89] width 37 height 37
